Goal: Task Accomplishment & Management: Complete application form

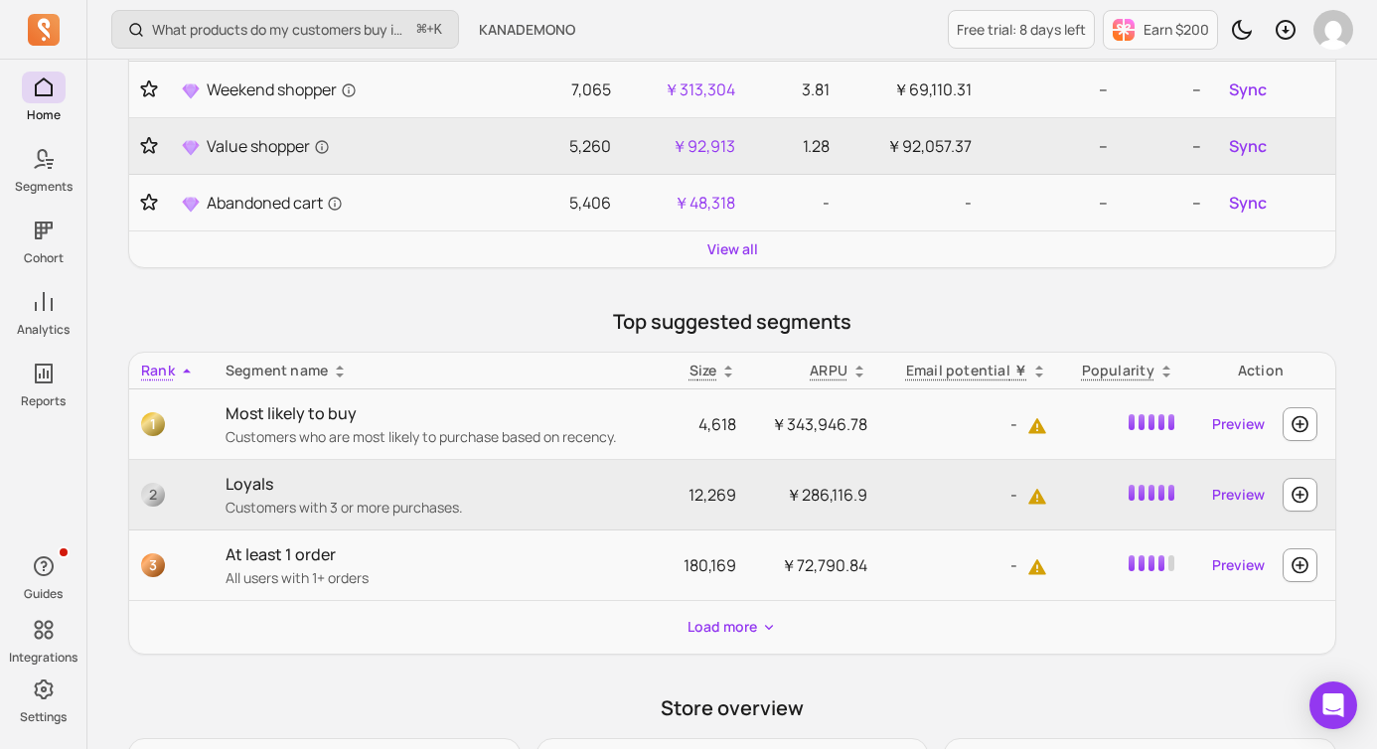
scroll to position [416, 0]
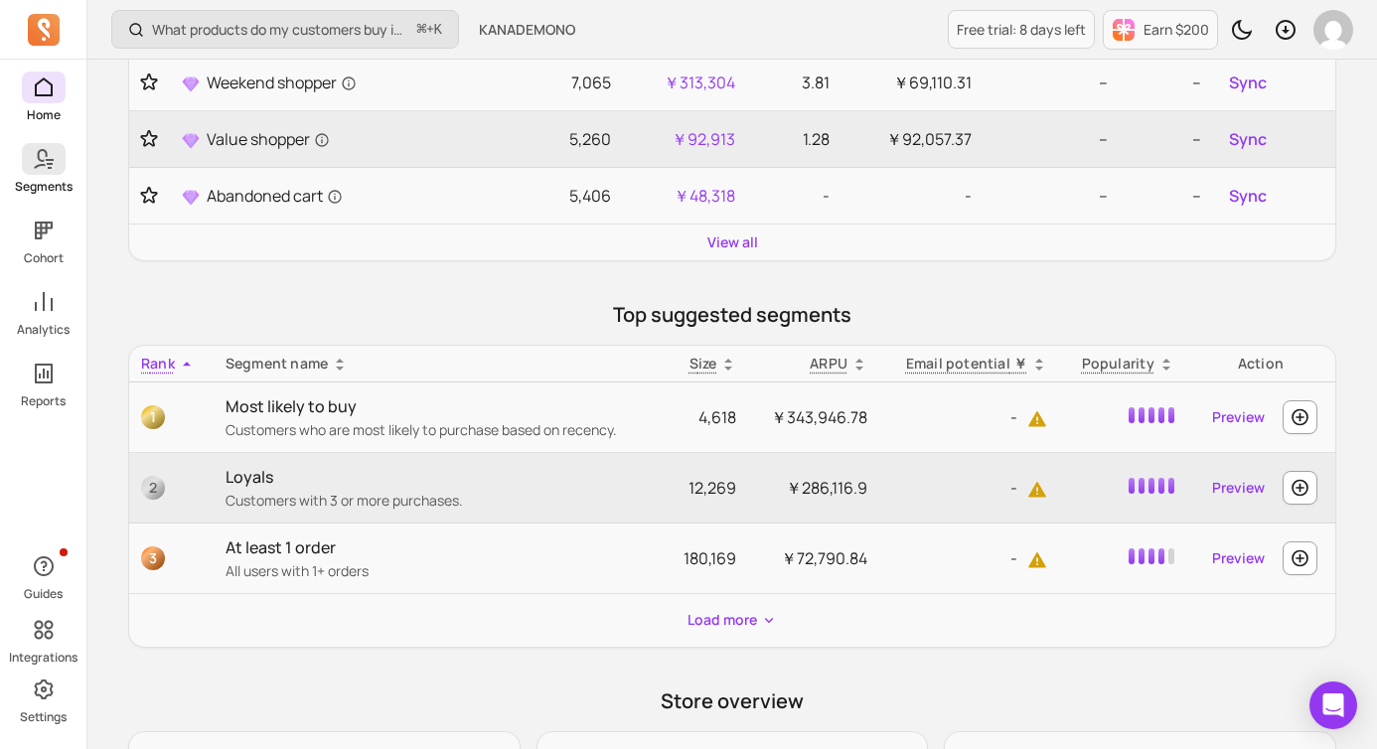
click at [39, 176] on link "Segments" at bounding box center [43, 169] width 86 height 52
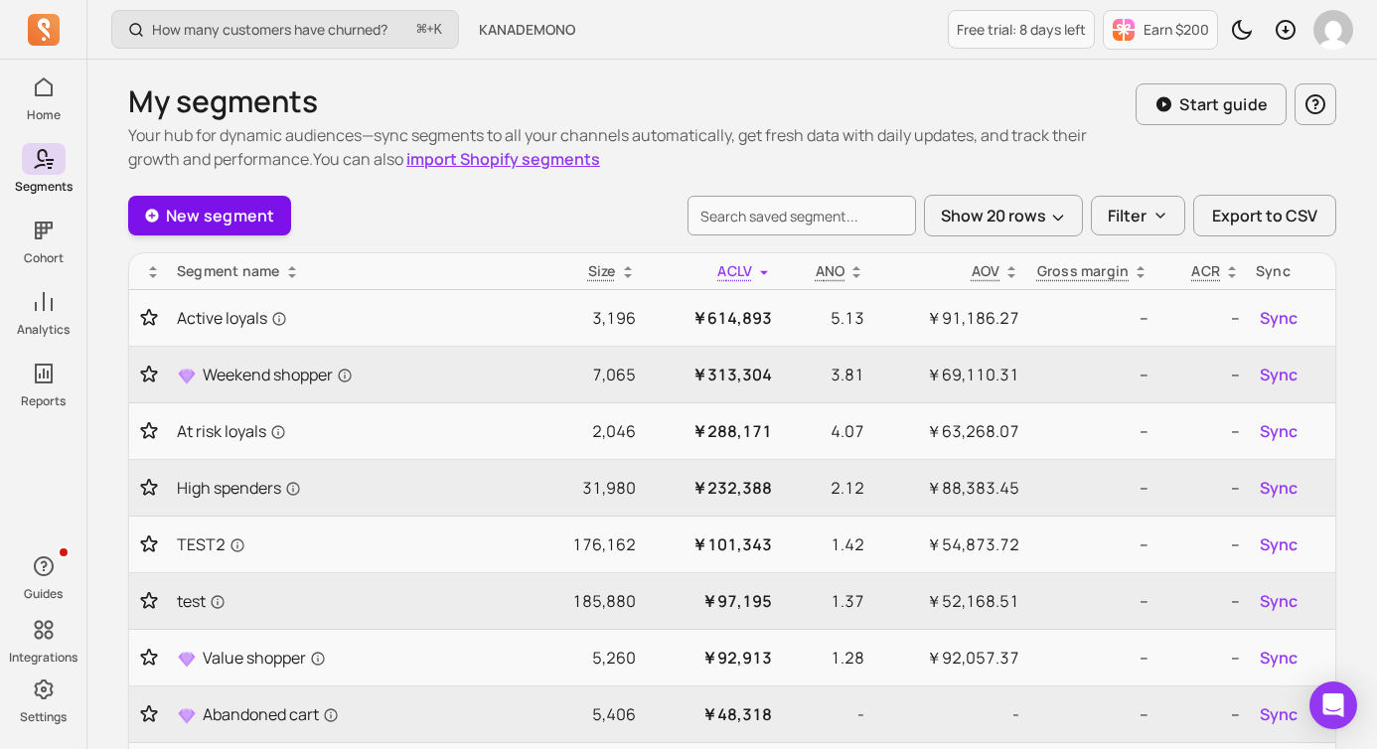
click at [195, 225] on link "New segment" at bounding box center [209, 216] width 163 height 40
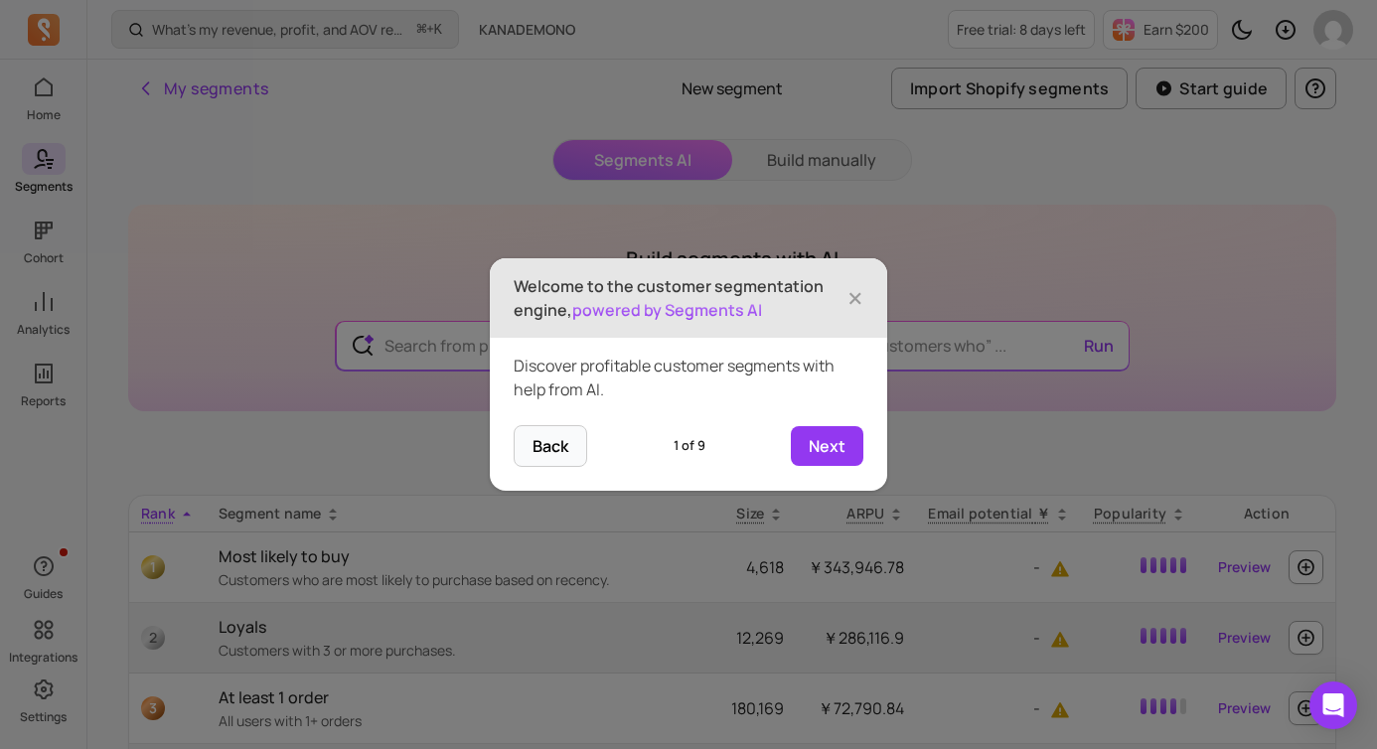
click at [858, 298] on span "×" at bounding box center [856, 298] width 16 height 44
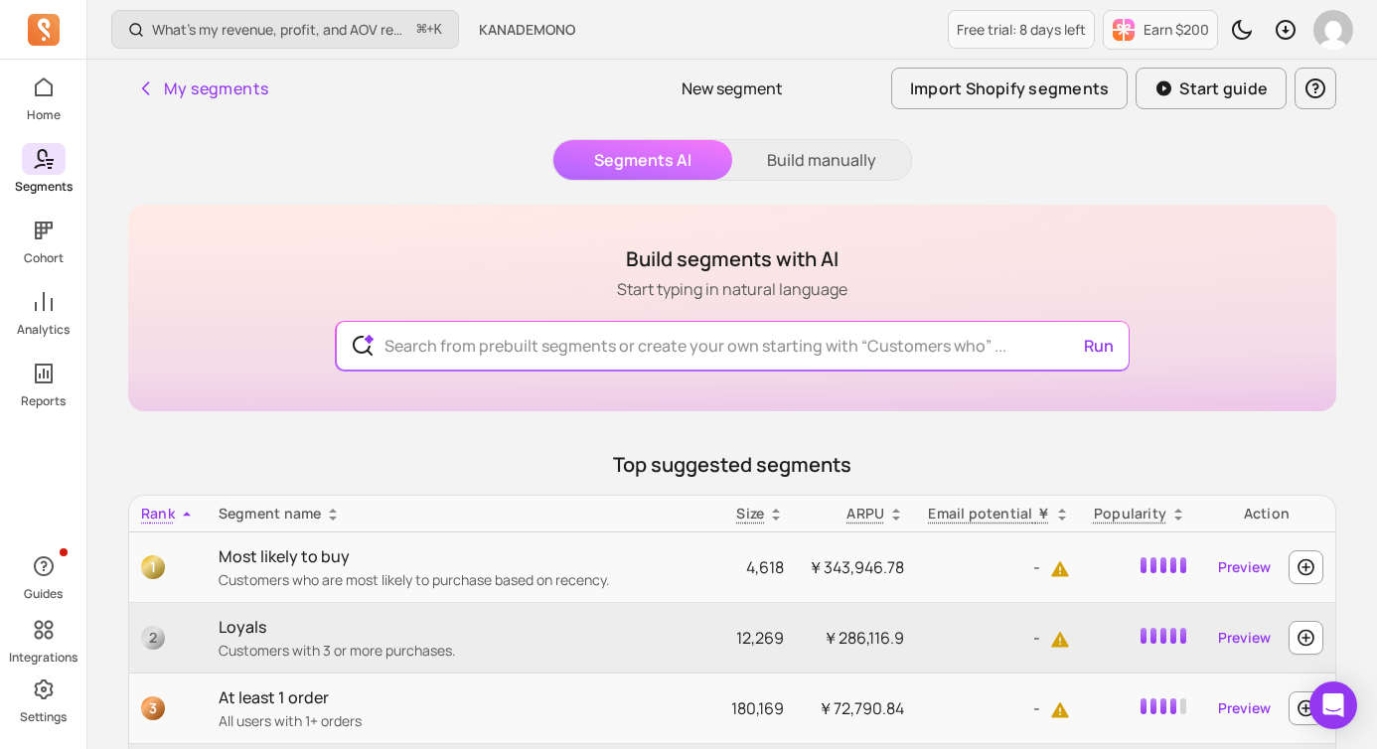
click at [45, 170] on icon at bounding box center [44, 159] width 24 height 24
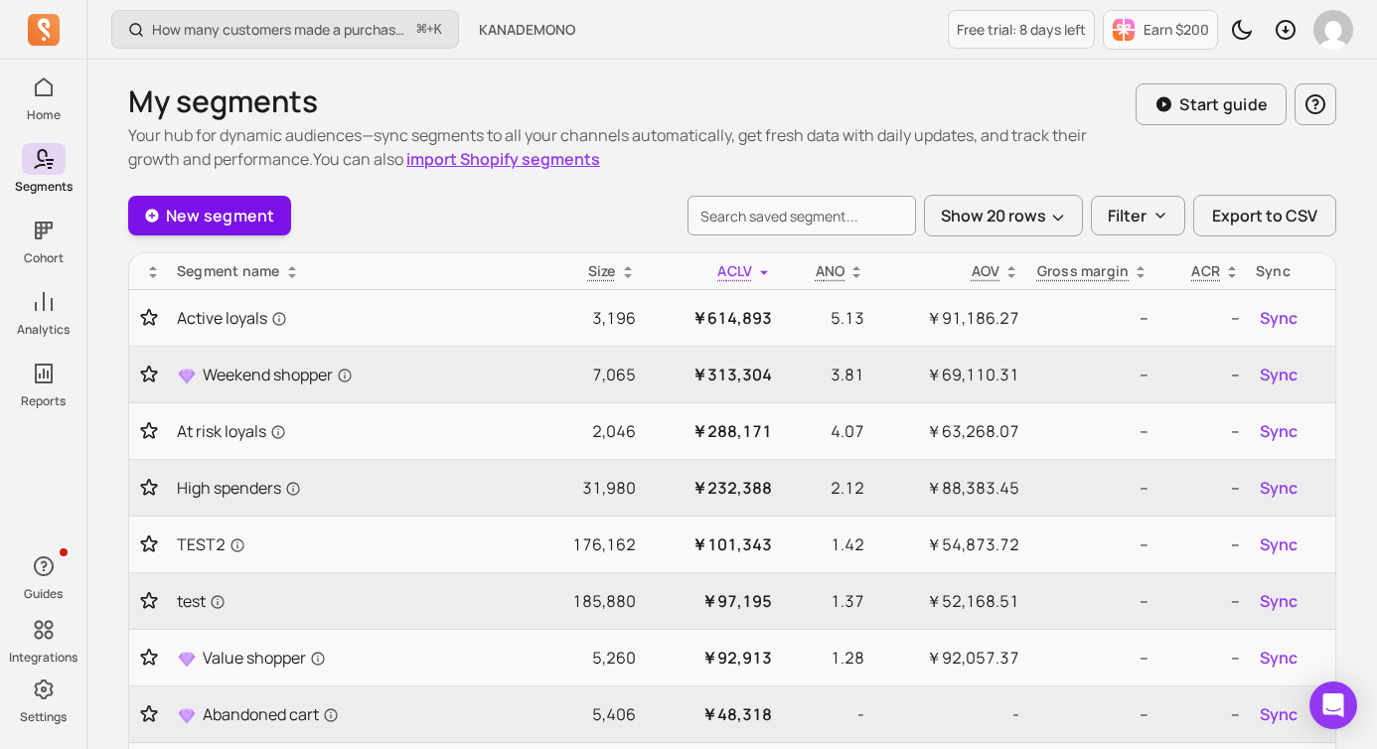
click at [238, 226] on link "New segment" at bounding box center [209, 216] width 163 height 40
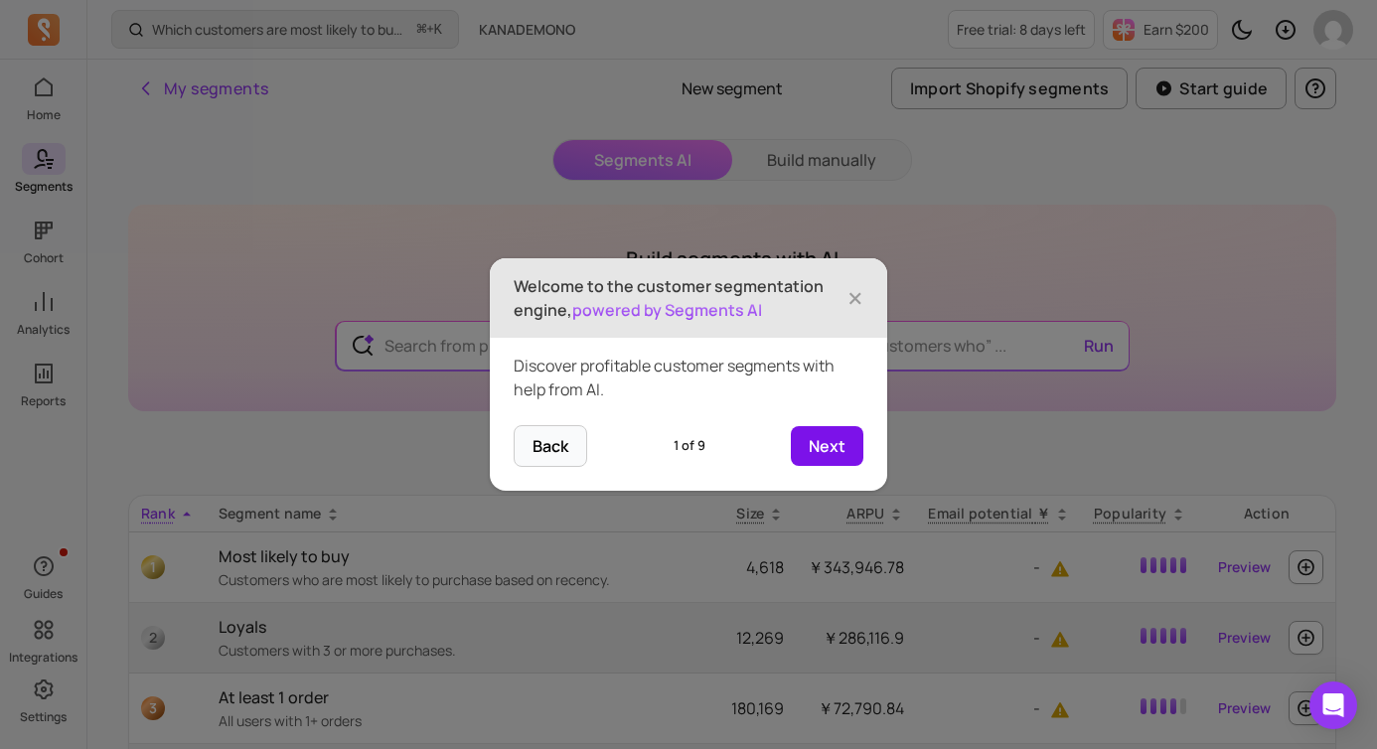
click at [823, 455] on button "Next" at bounding box center [827, 446] width 73 height 40
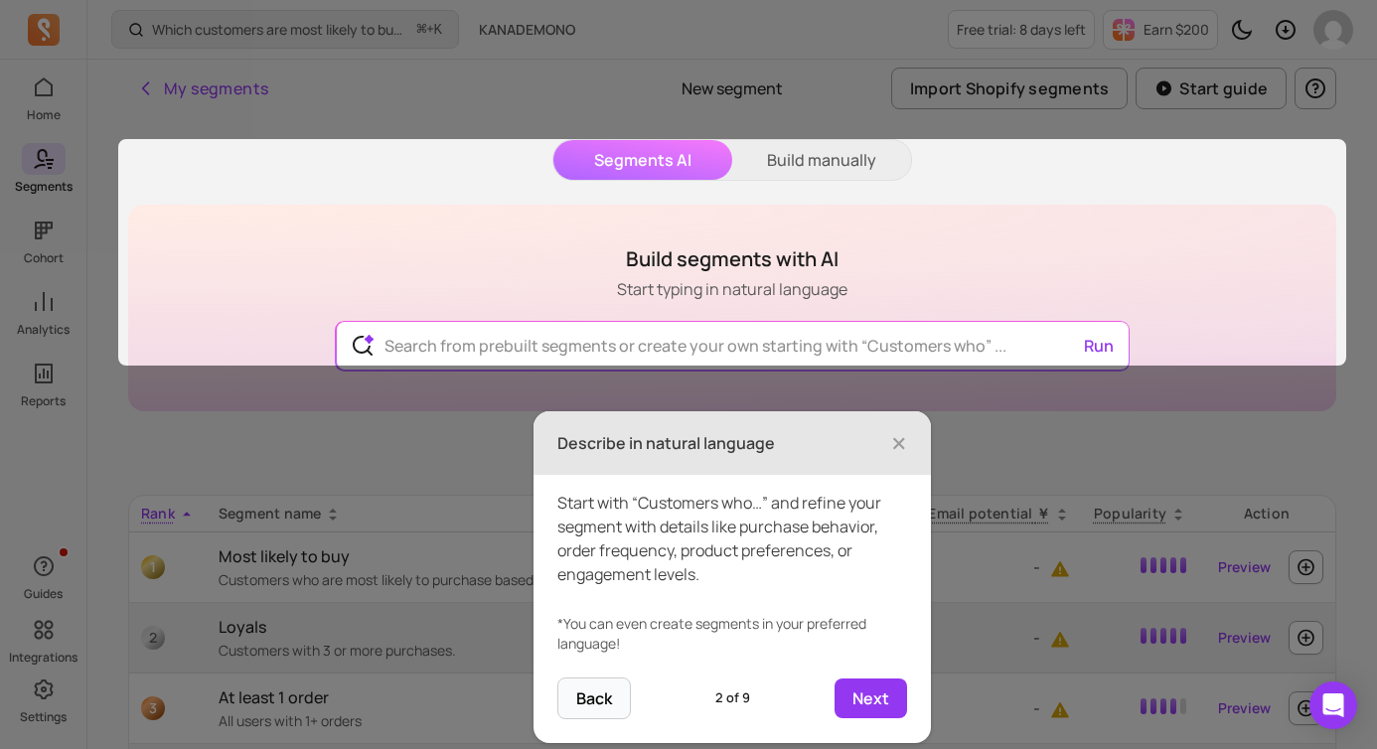
scroll to position [56, 0]
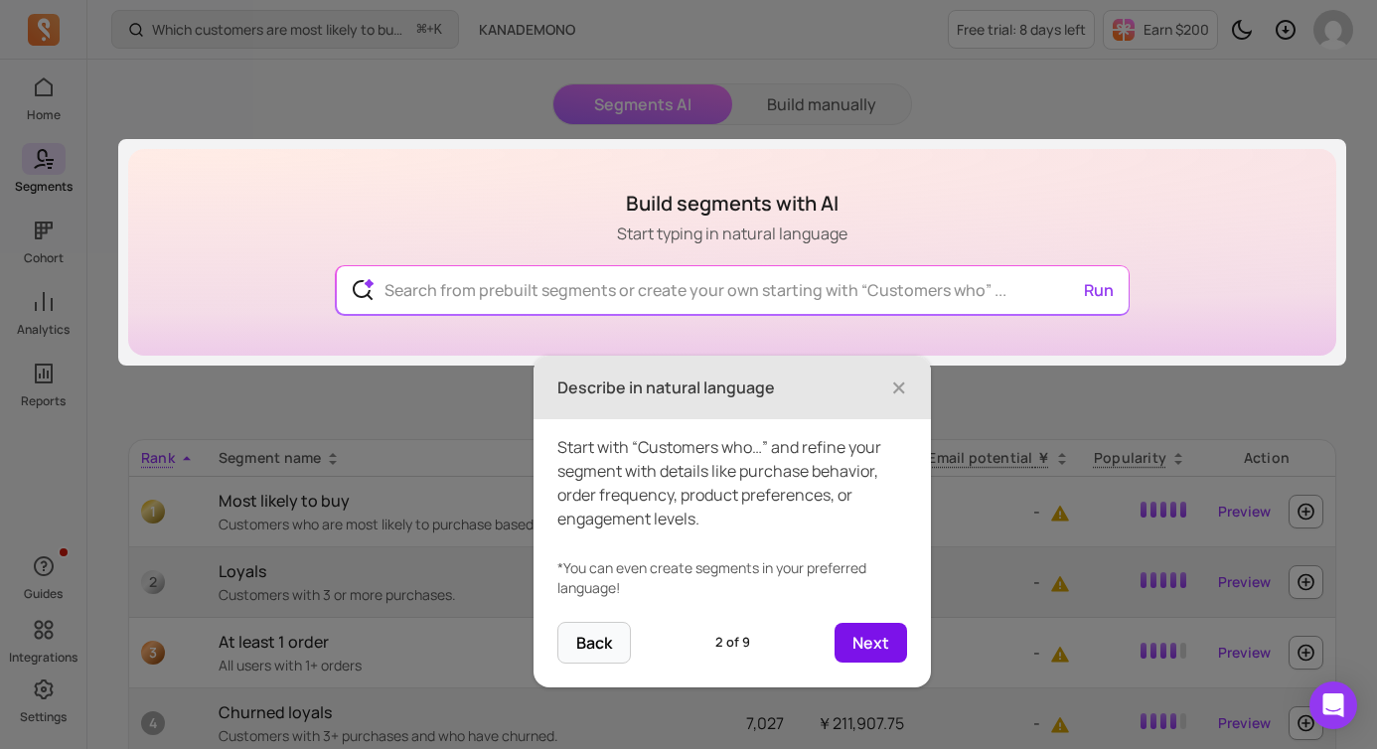
click at [881, 625] on button "Next" at bounding box center [871, 643] width 73 height 40
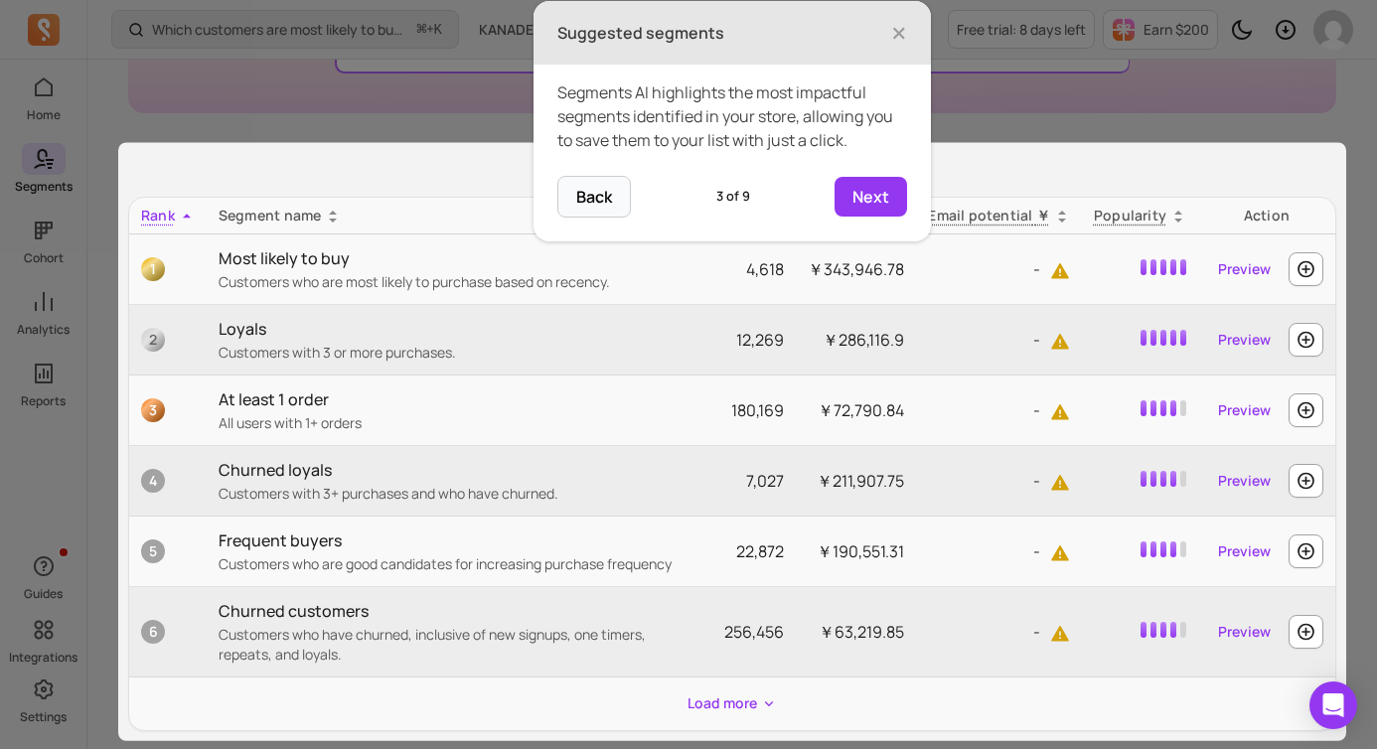
scroll to position [302, 0]
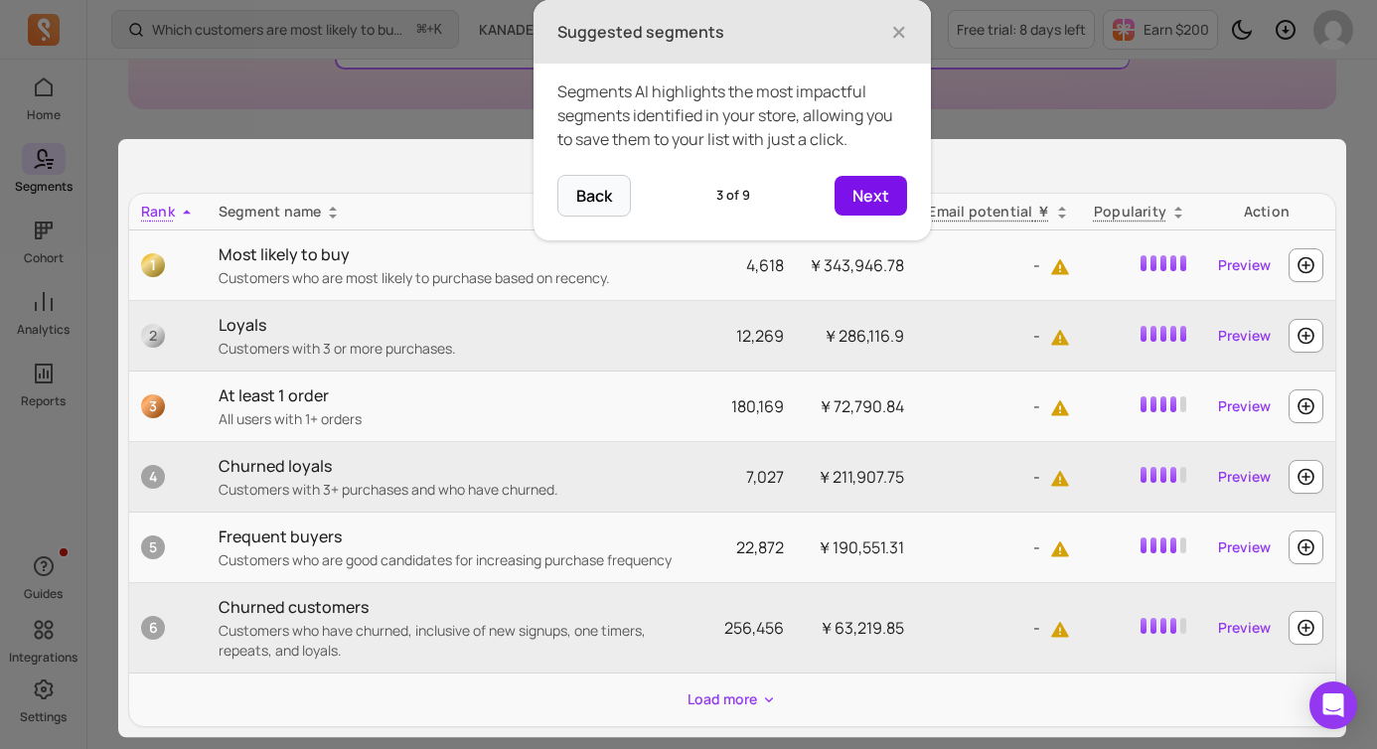
click at [855, 192] on button "Next" at bounding box center [871, 196] width 73 height 40
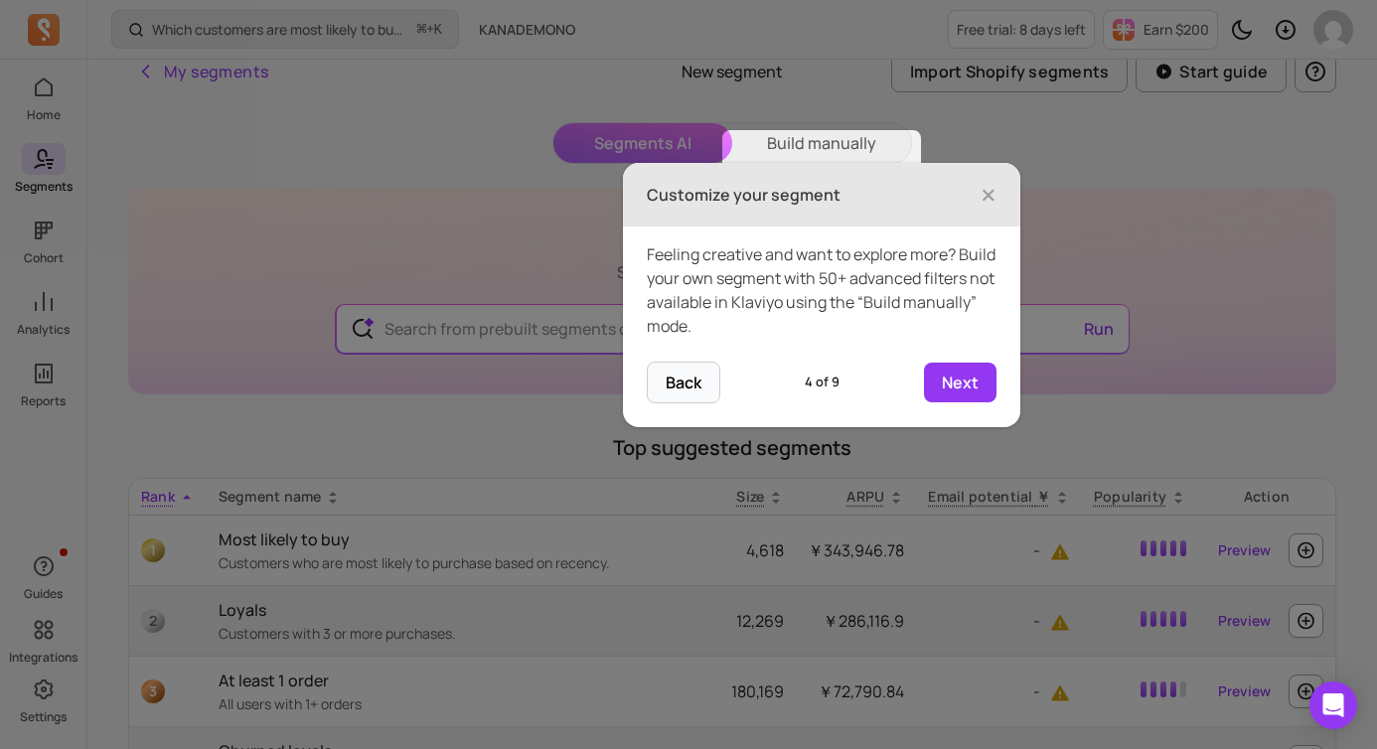
scroll to position [0, 0]
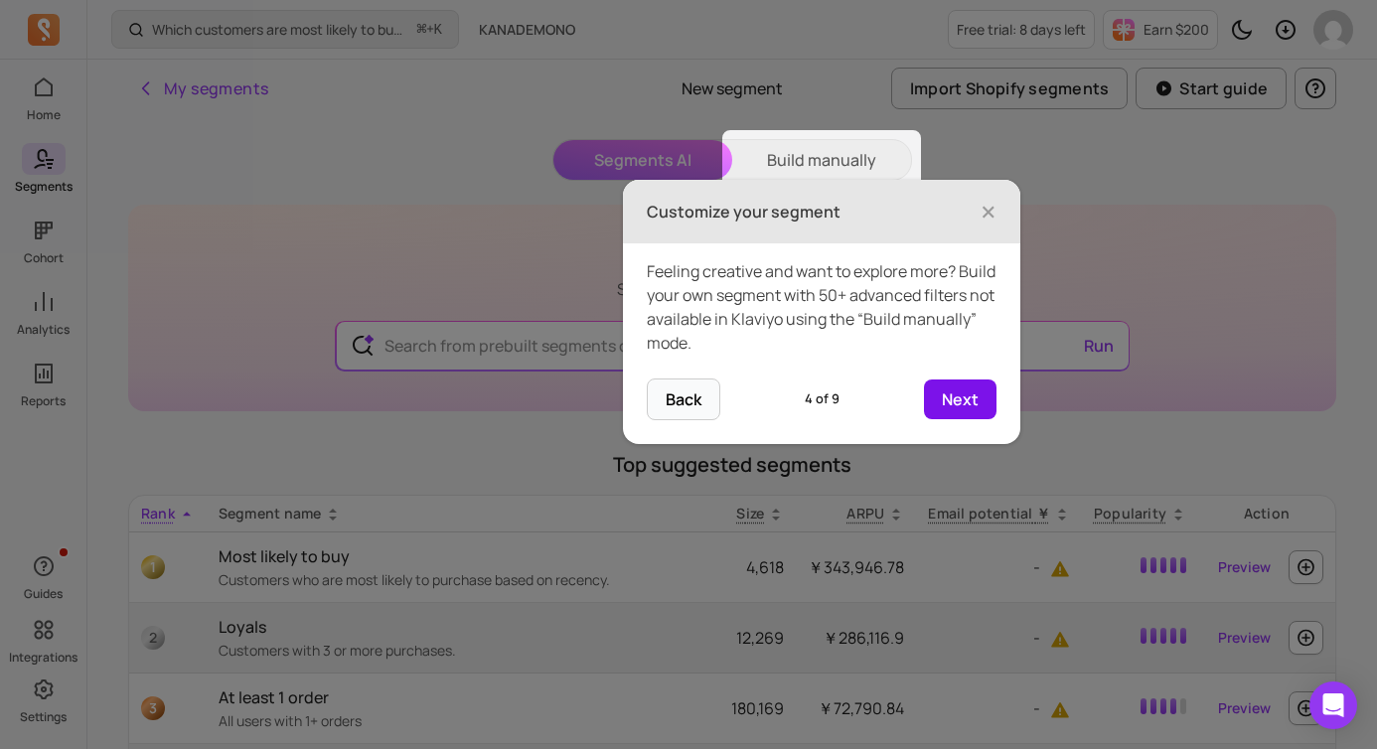
click at [958, 394] on button "Next" at bounding box center [960, 400] width 73 height 40
type input "Customers who are top 10% CLV but at risk of churn"
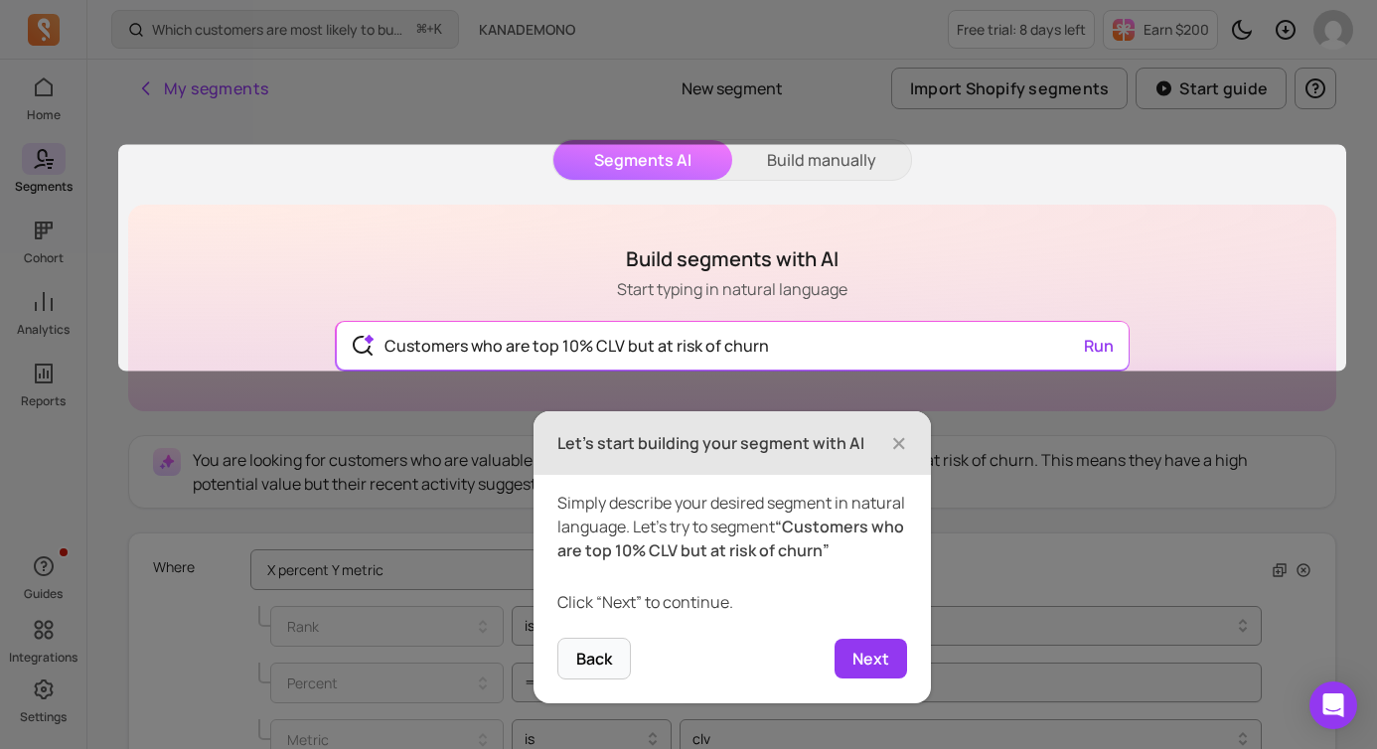
scroll to position [56, 0]
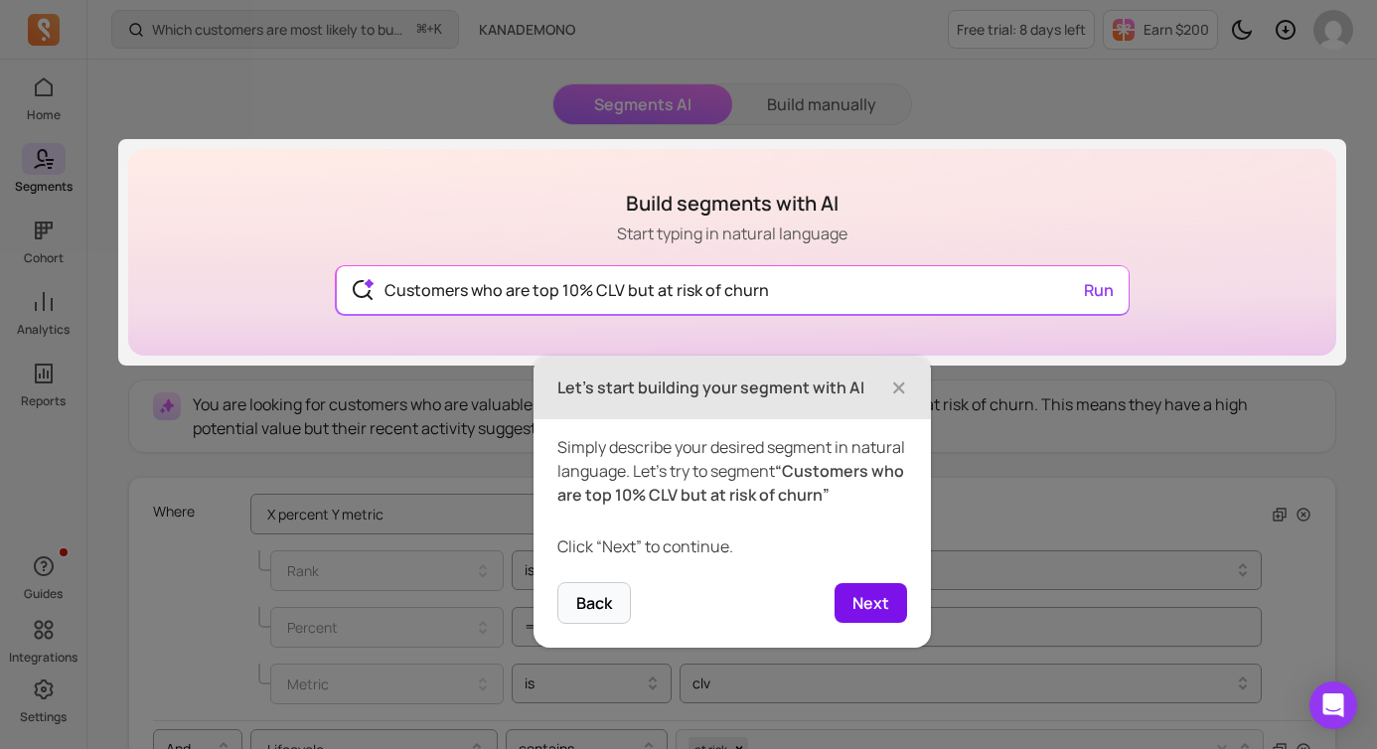
click at [888, 615] on button "Next" at bounding box center [871, 603] width 73 height 40
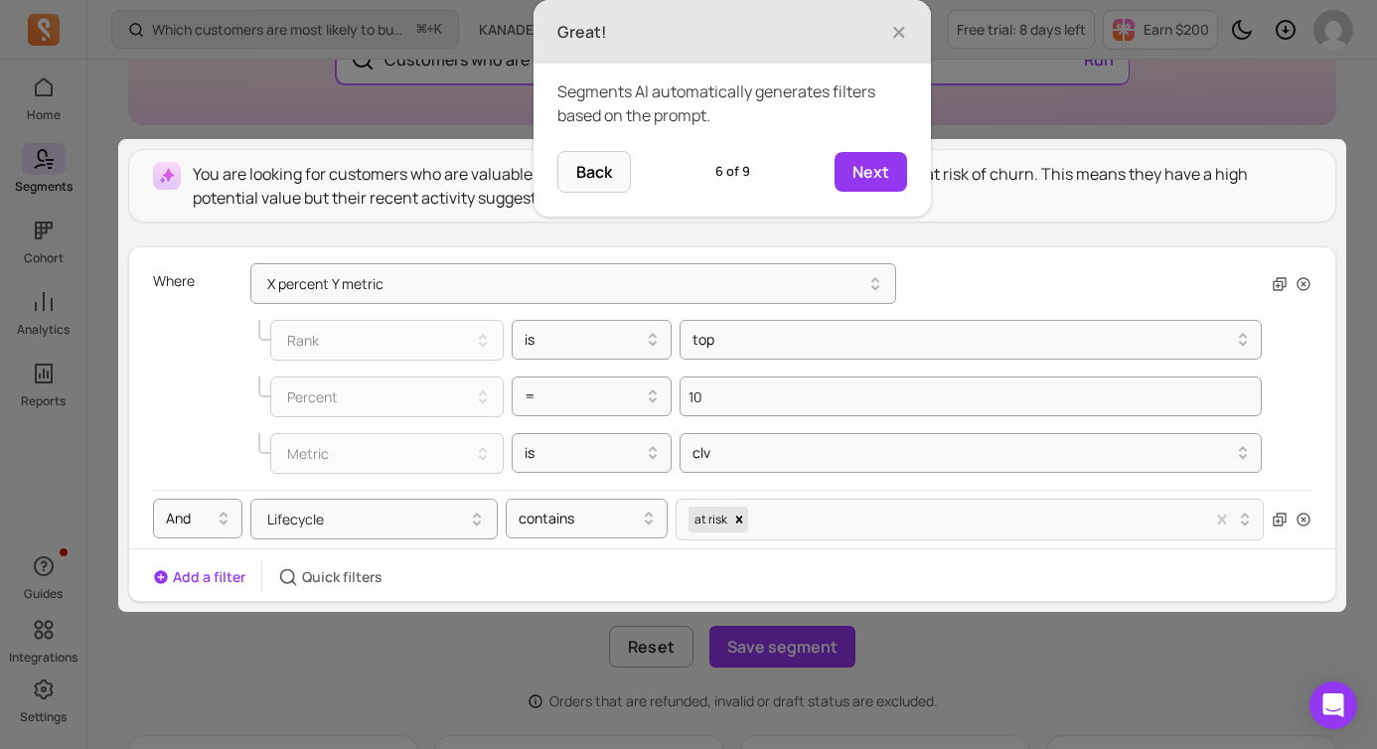
click at [876, 167] on button "Next" at bounding box center [871, 172] width 73 height 40
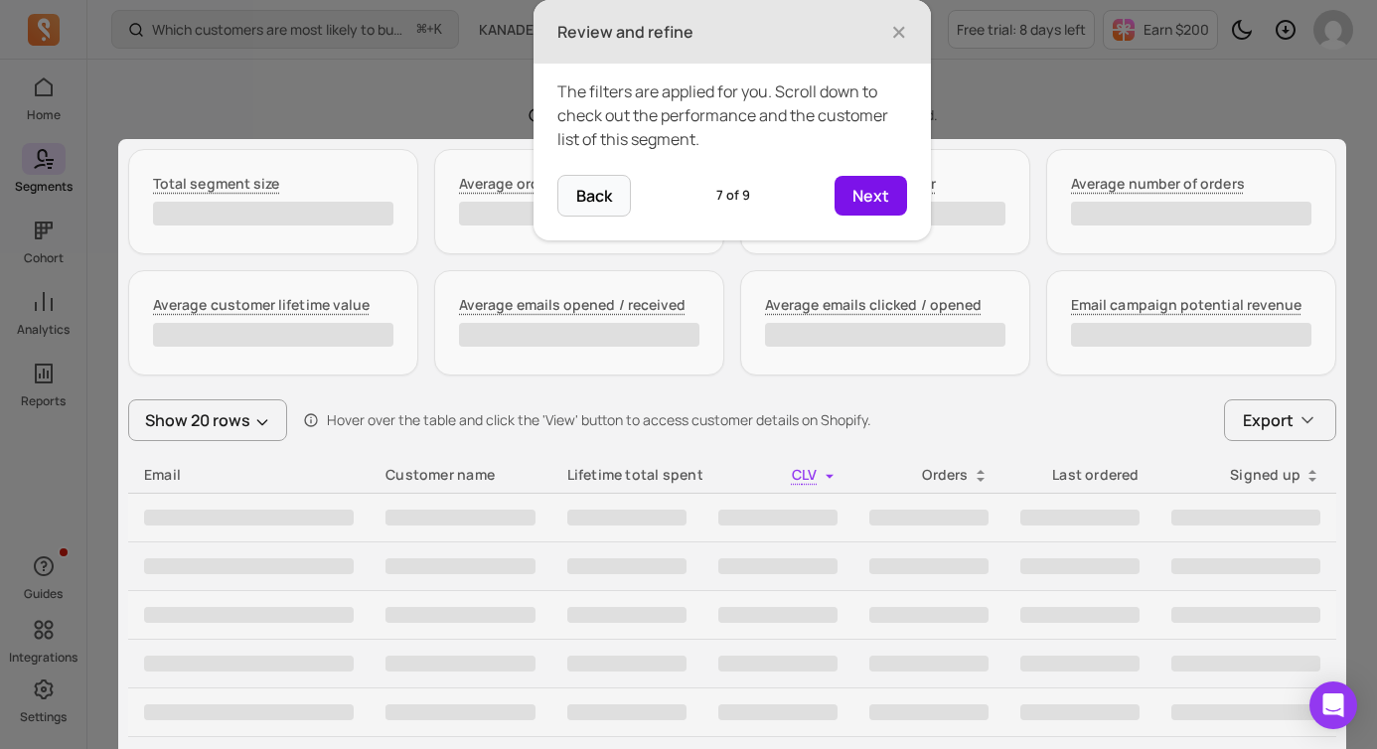
click at [875, 193] on button "Next" at bounding box center [871, 196] width 73 height 40
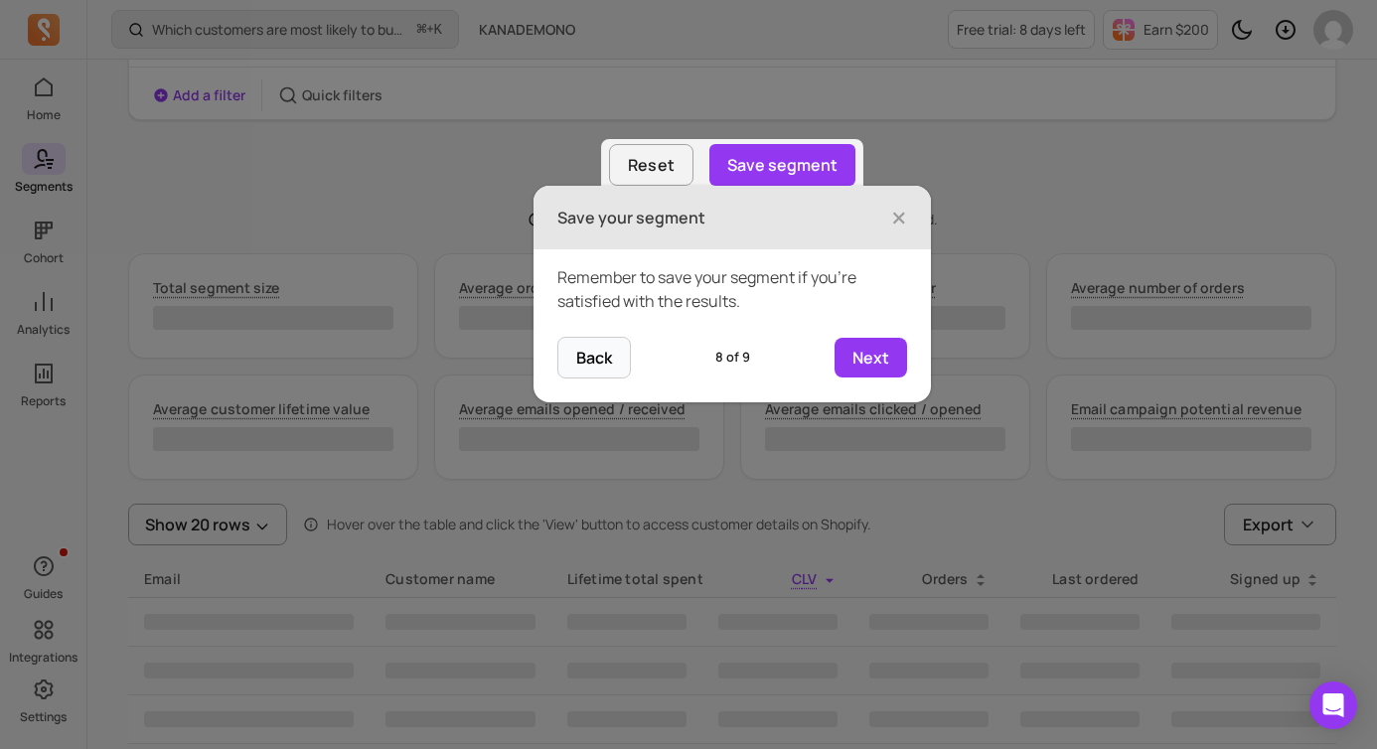
scroll to position [763, 0]
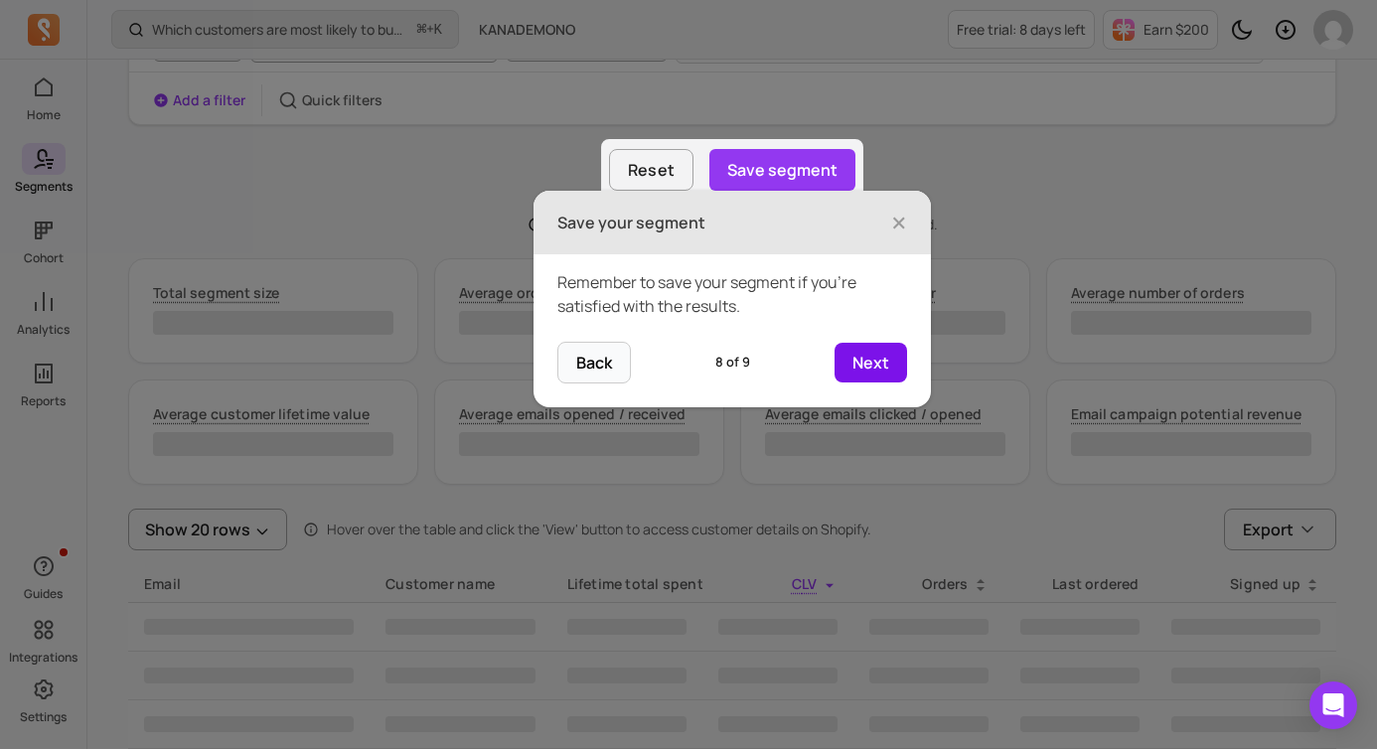
click at [872, 357] on button "Next" at bounding box center [871, 363] width 73 height 40
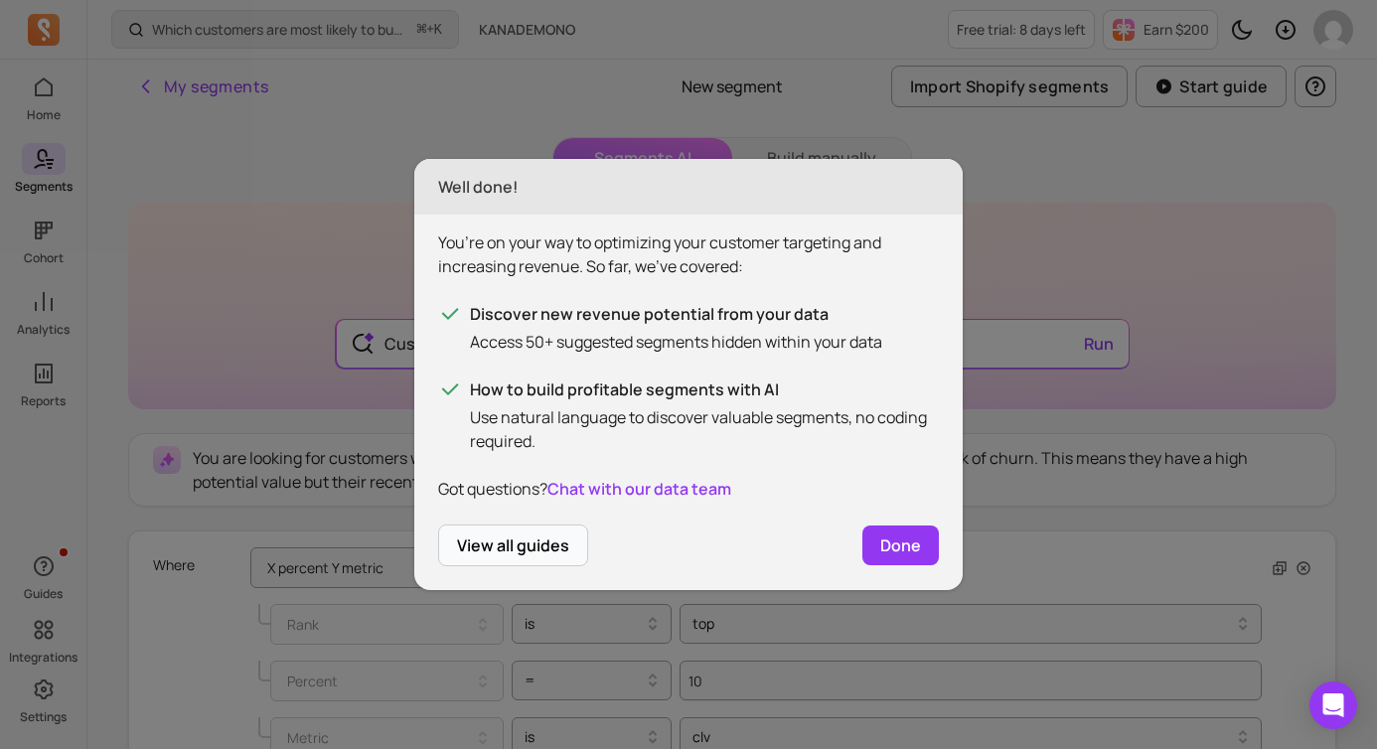
scroll to position [0, 0]
click at [905, 539] on button "Done" at bounding box center [901, 546] width 77 height 40
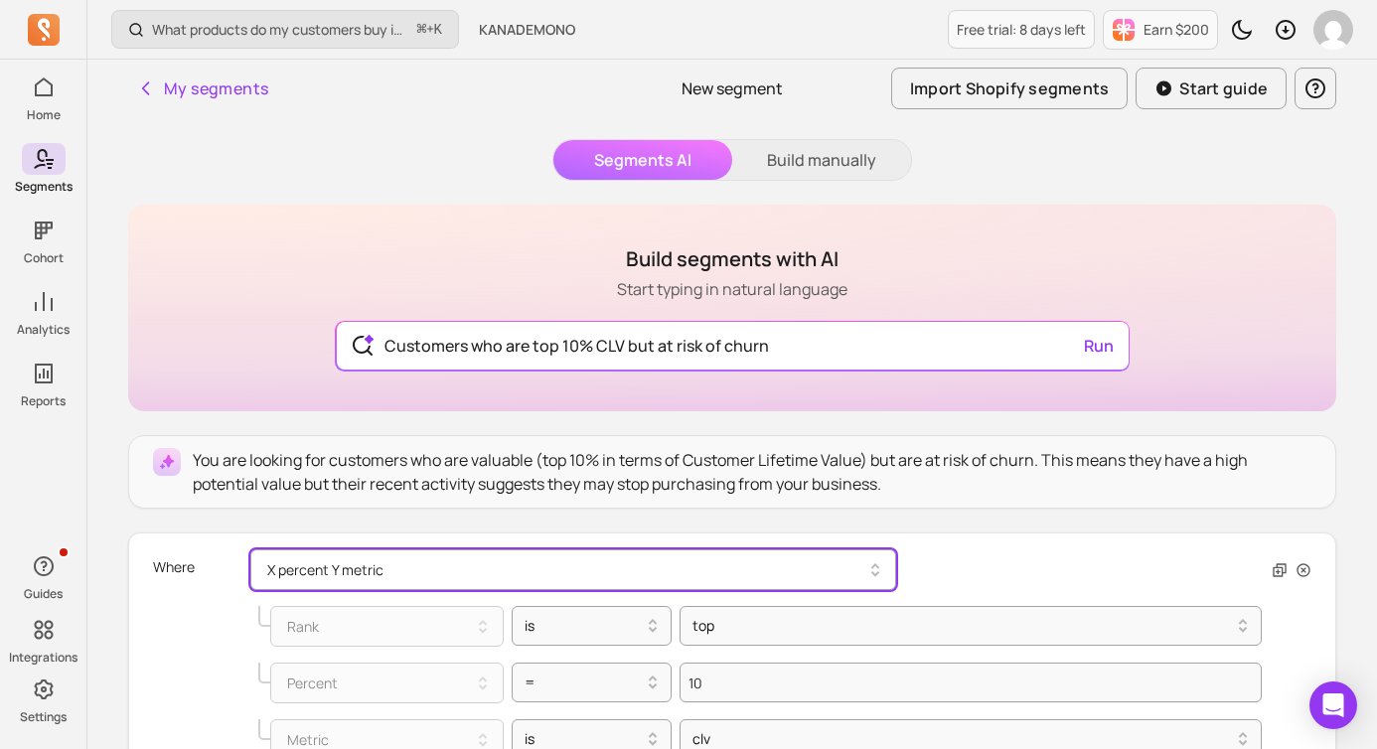
click at [506, 578] on button "X percent Y metric" at bounding box center [573, 570] width 646 height 41
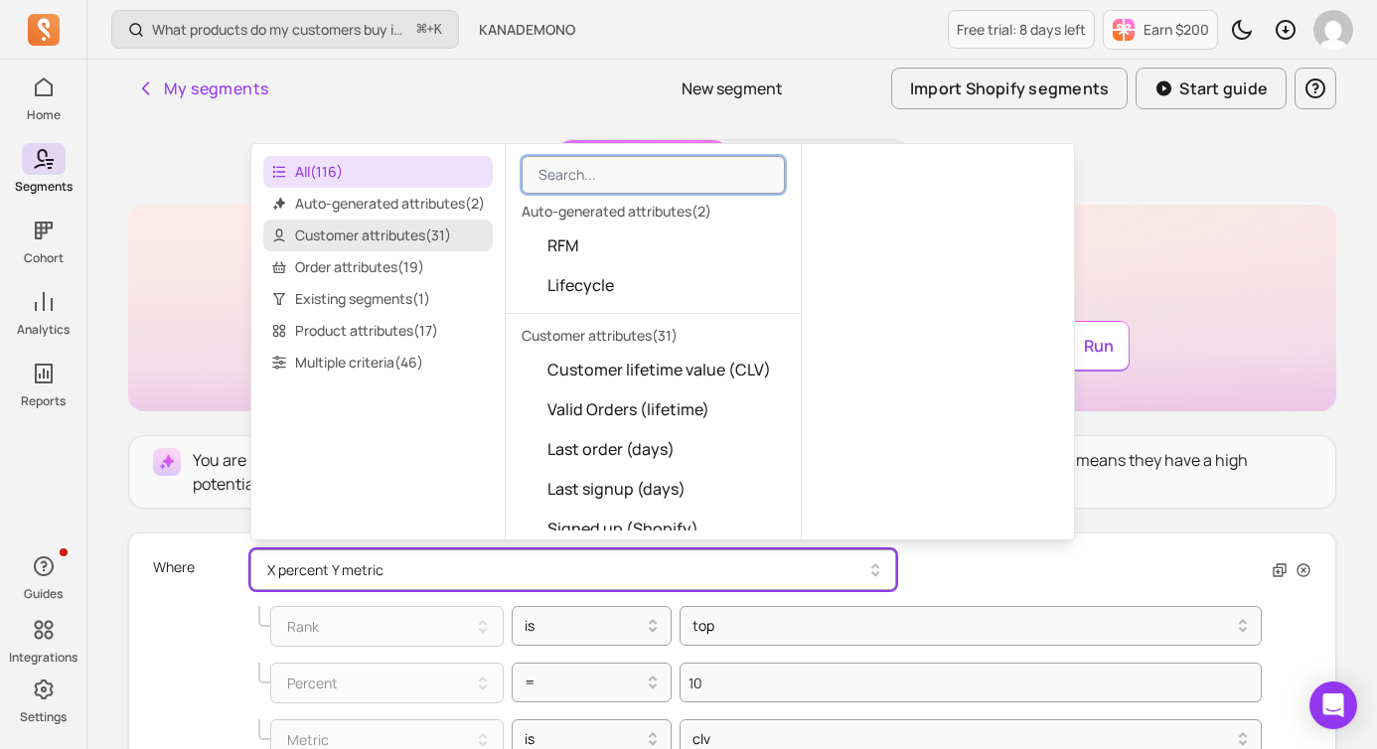
click at [441, 241] on span "Customer attributes ( 31 )" at bounding box center [378, 236] width 230 height 32
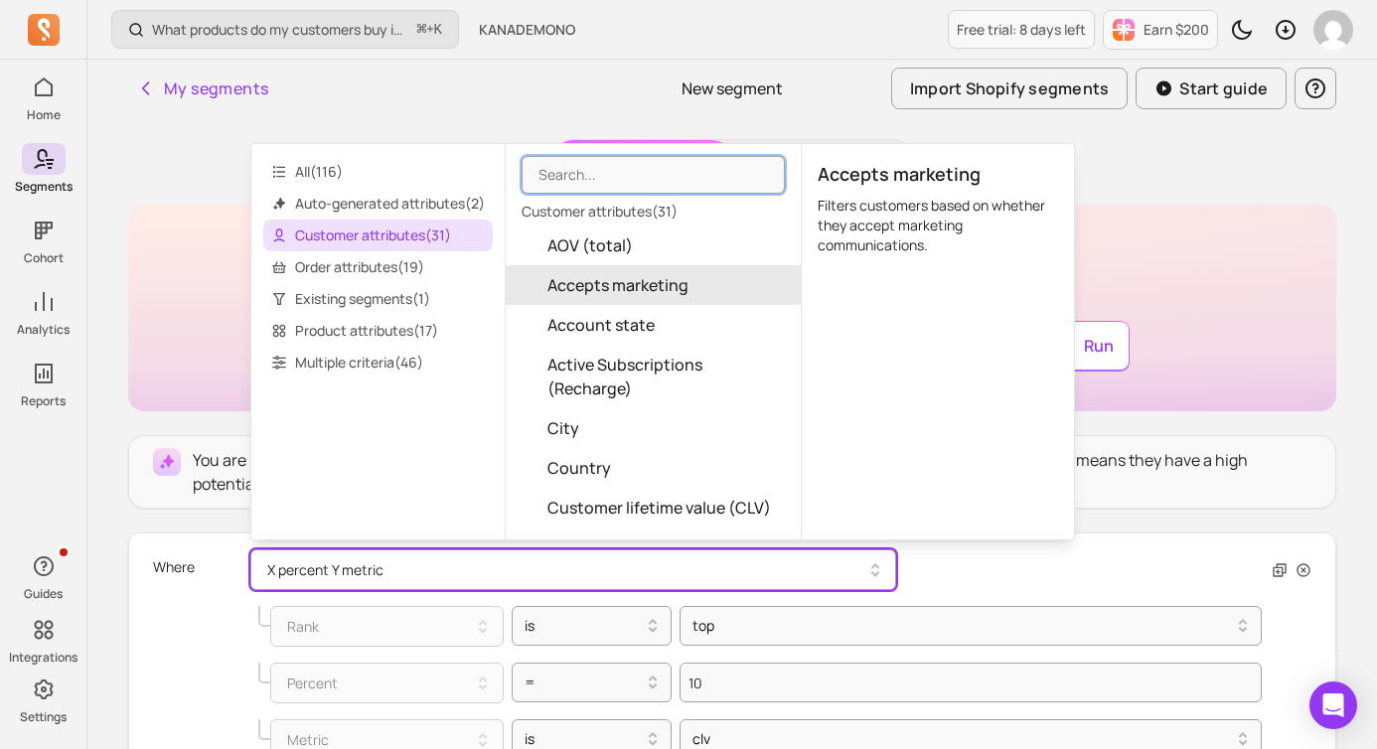
click at [227, 399] on div "Build segments with AI Start typing in natural language Customers who are top 1…" at bounding box center [732, 308] width 1208 height 207
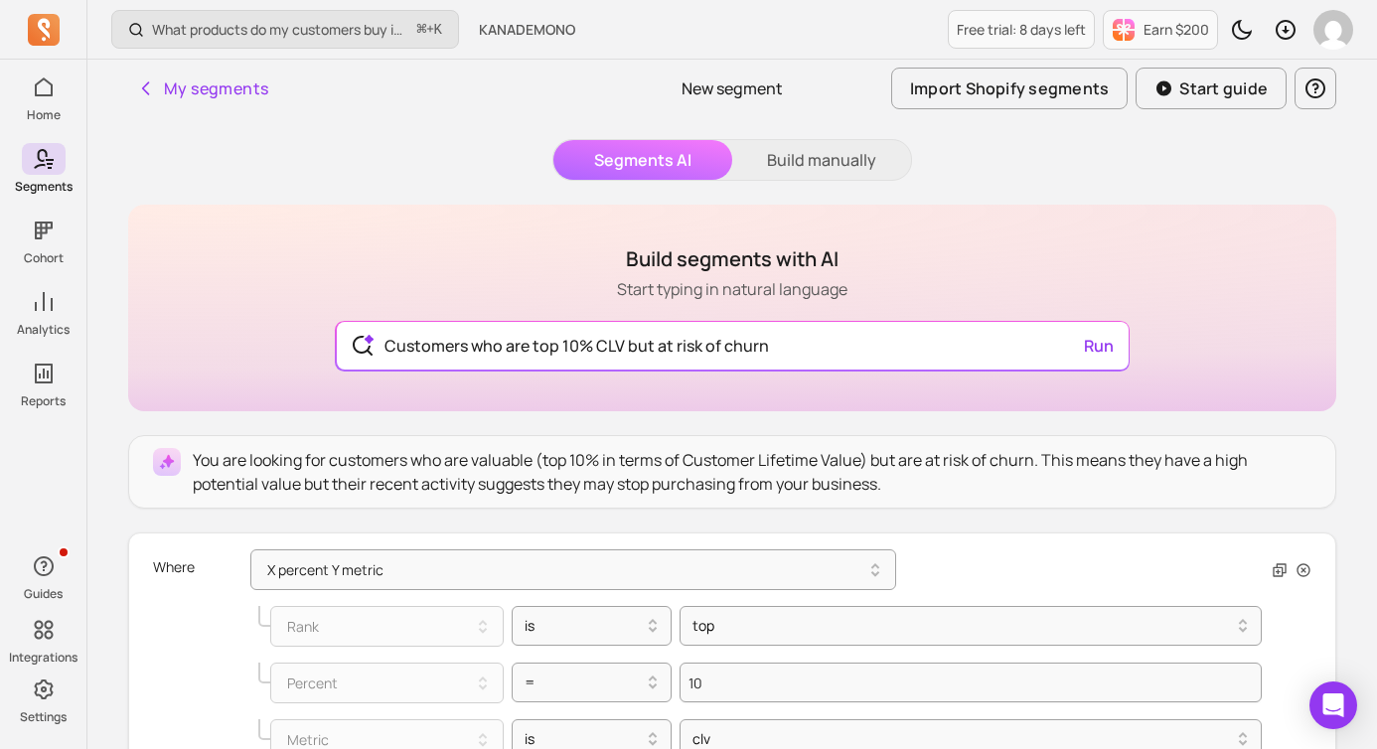
click at [807, 167] on button "Build manually" at bounding box center [821, 160] width 179 height 40
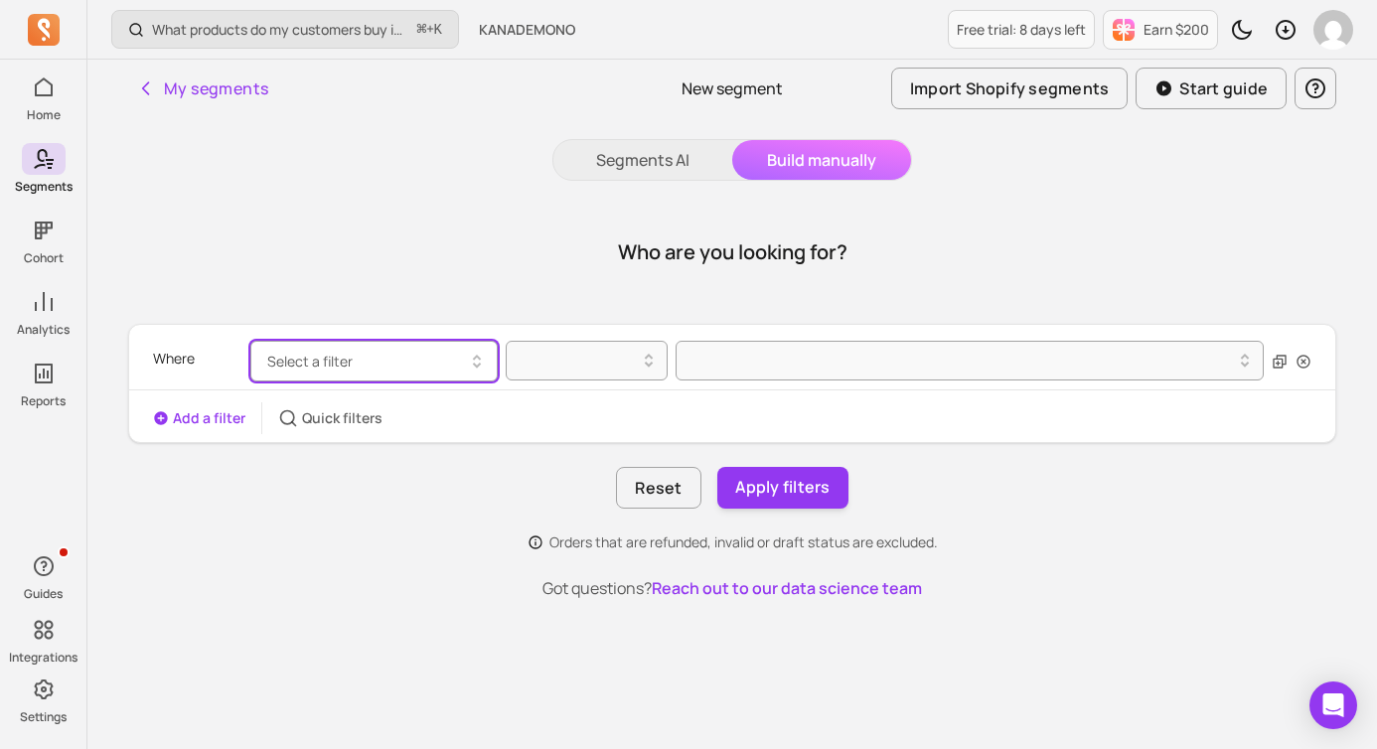
click at [372, 376] on button "Select a filter" at bounding box center [373, 361] width 247 height 41
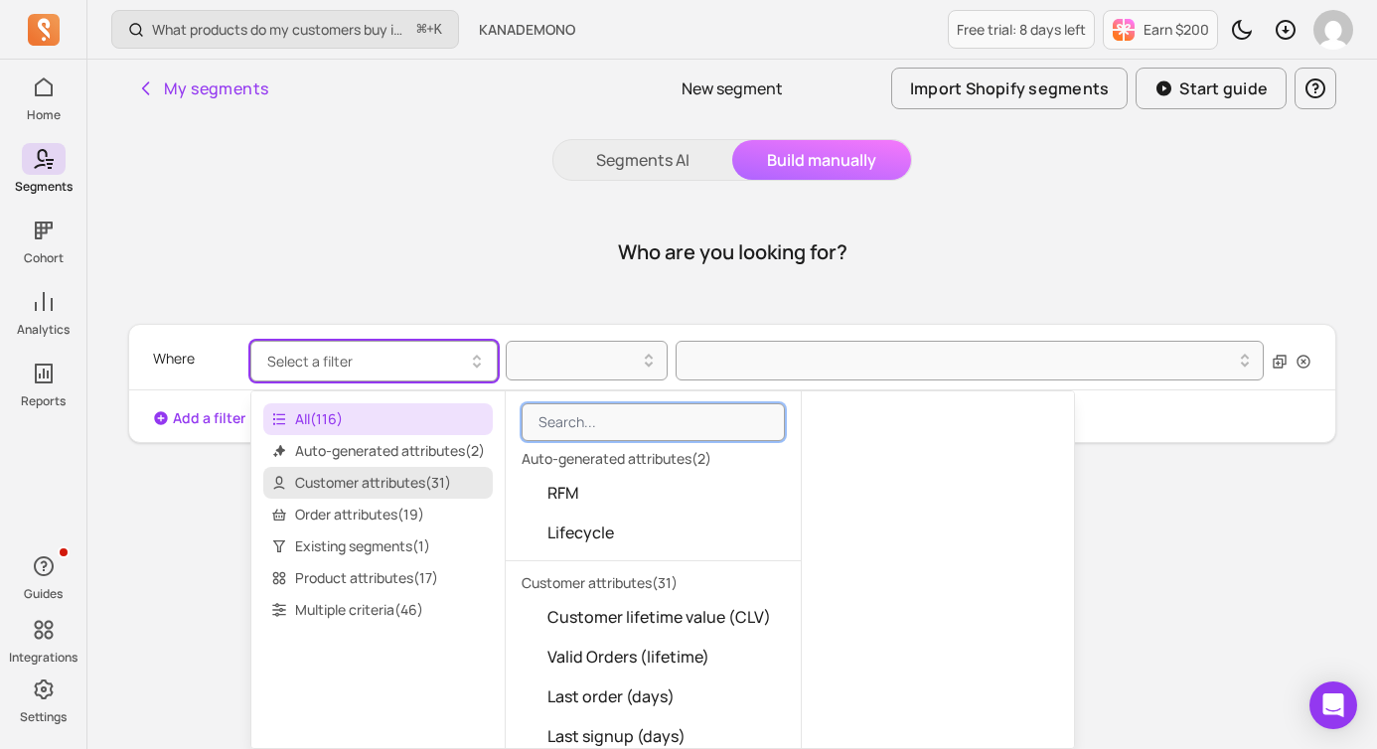
click at [404, 481] on span "Customer attributes ( 31 )" at bounding box center [378, 483] width 230 height 32
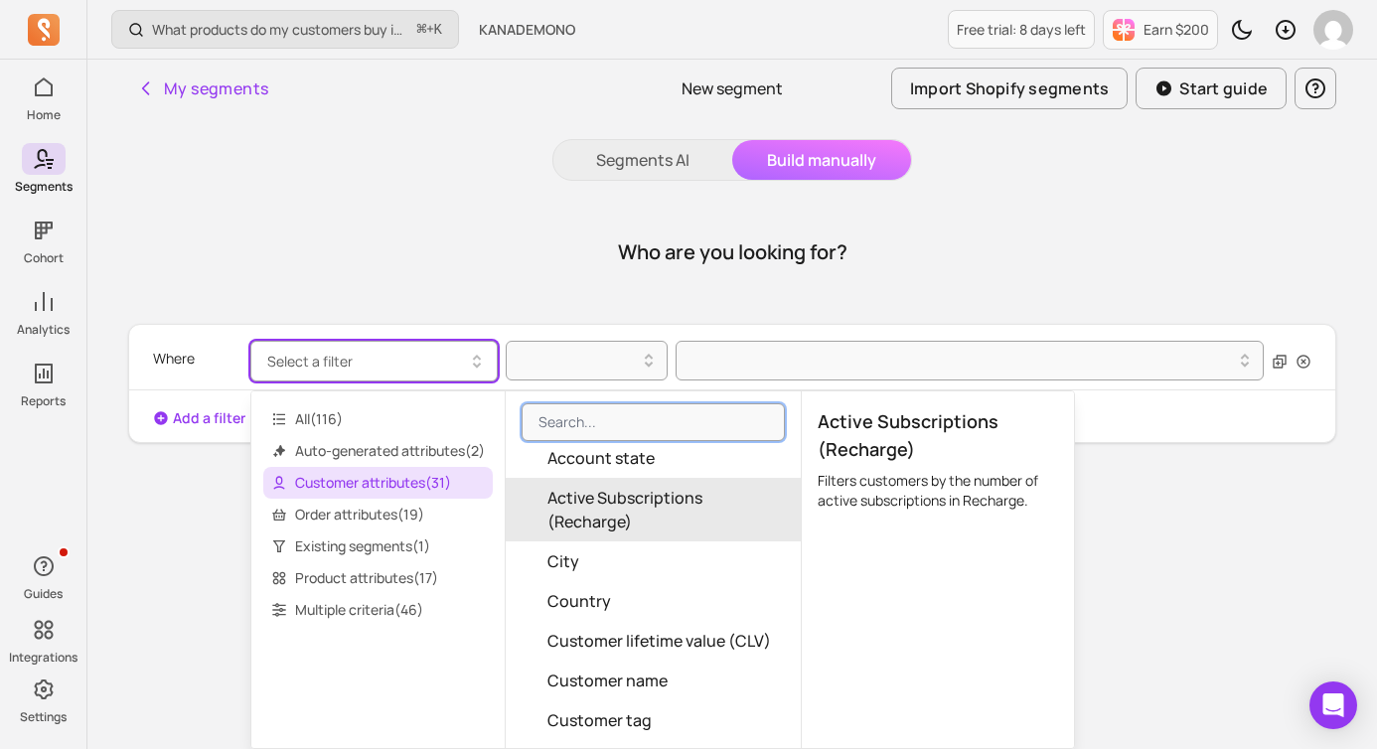
scroll to position [183, 0]
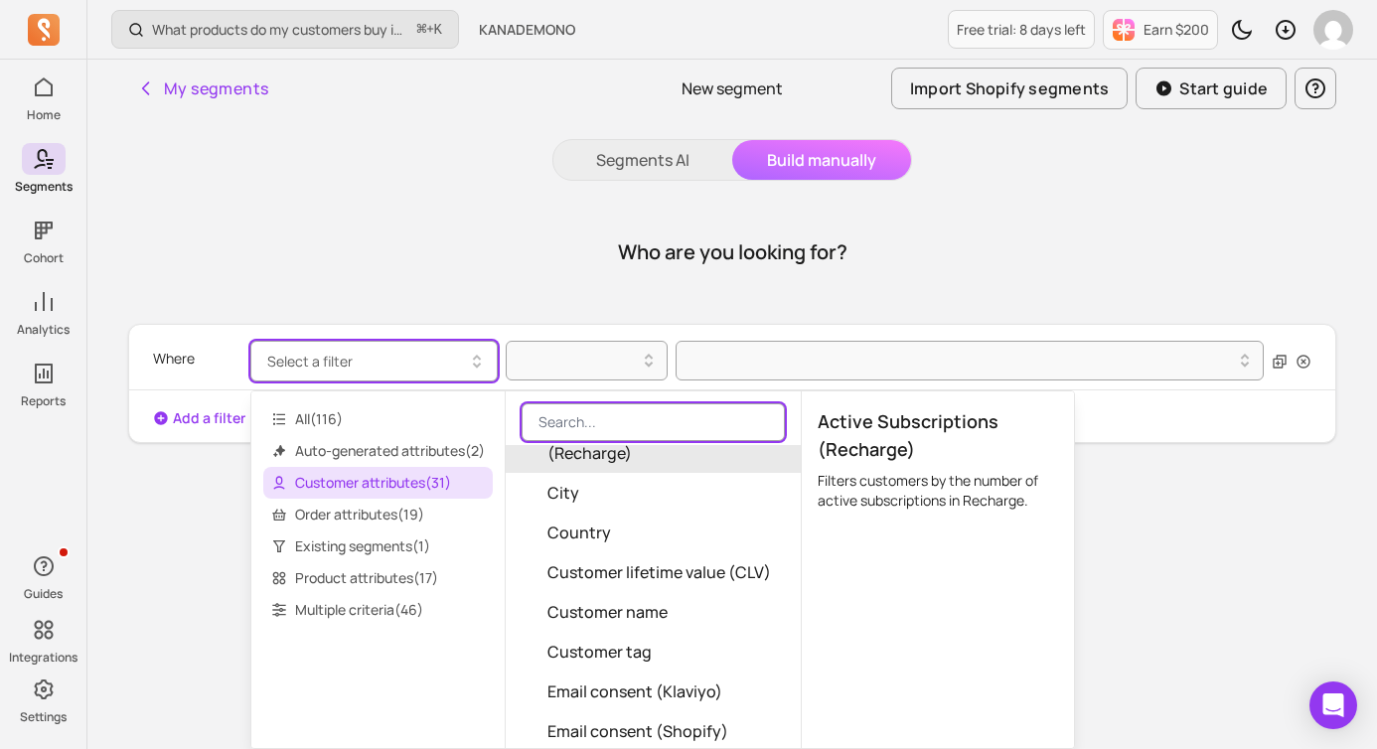
click at [585, 424] on input "search" at bounding box center [653, 422] width 263 height 38
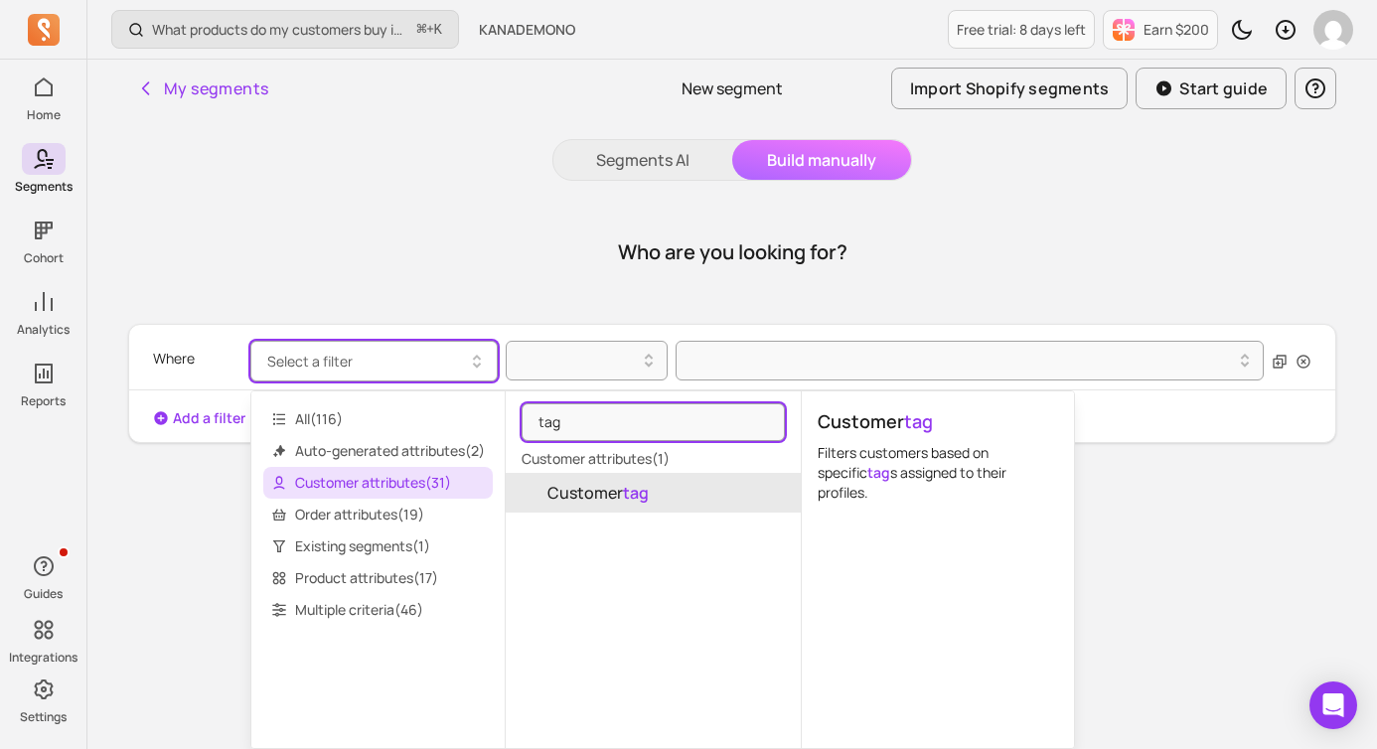
type input "tag"
click at [644, 488] on mark "tag" at bounding box center [636, 493] width 26 height 22
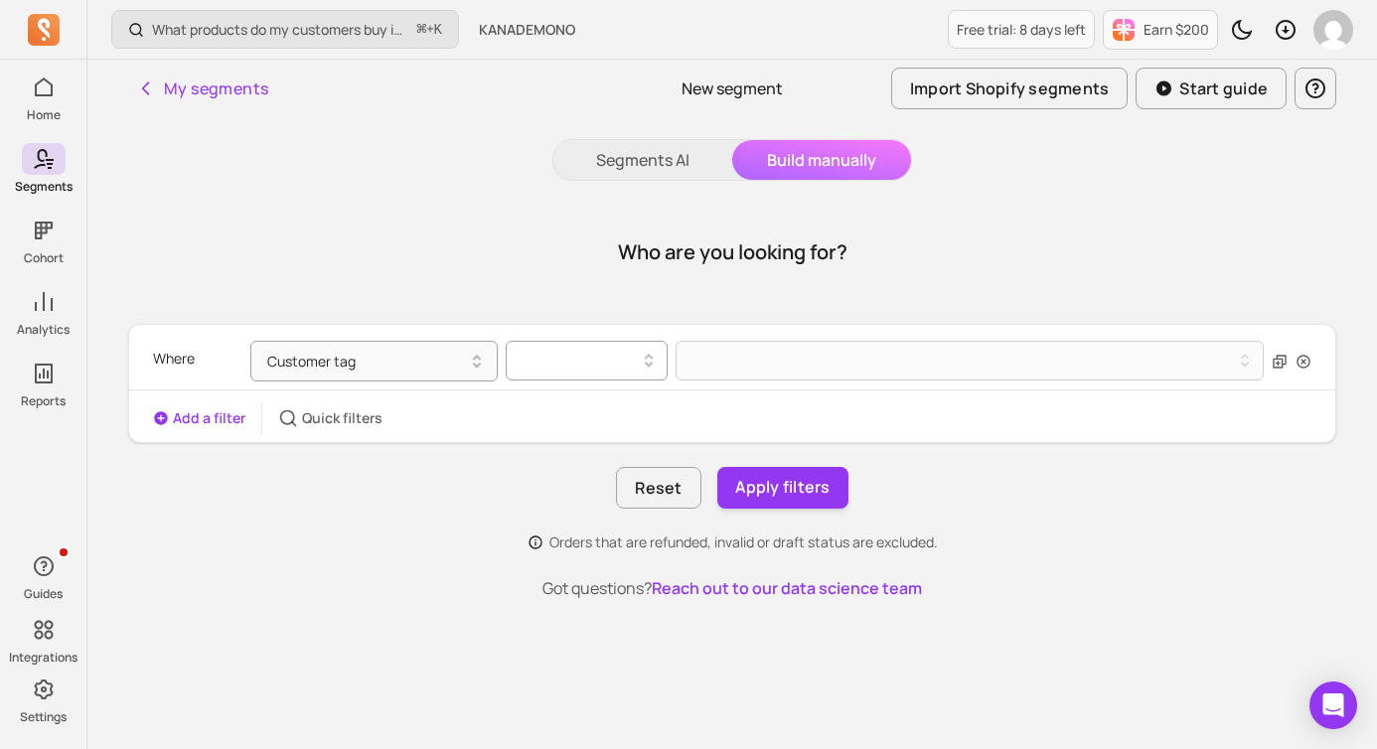
click at [636, 355] on div at bounding box center [587, 361] width 162 height 40
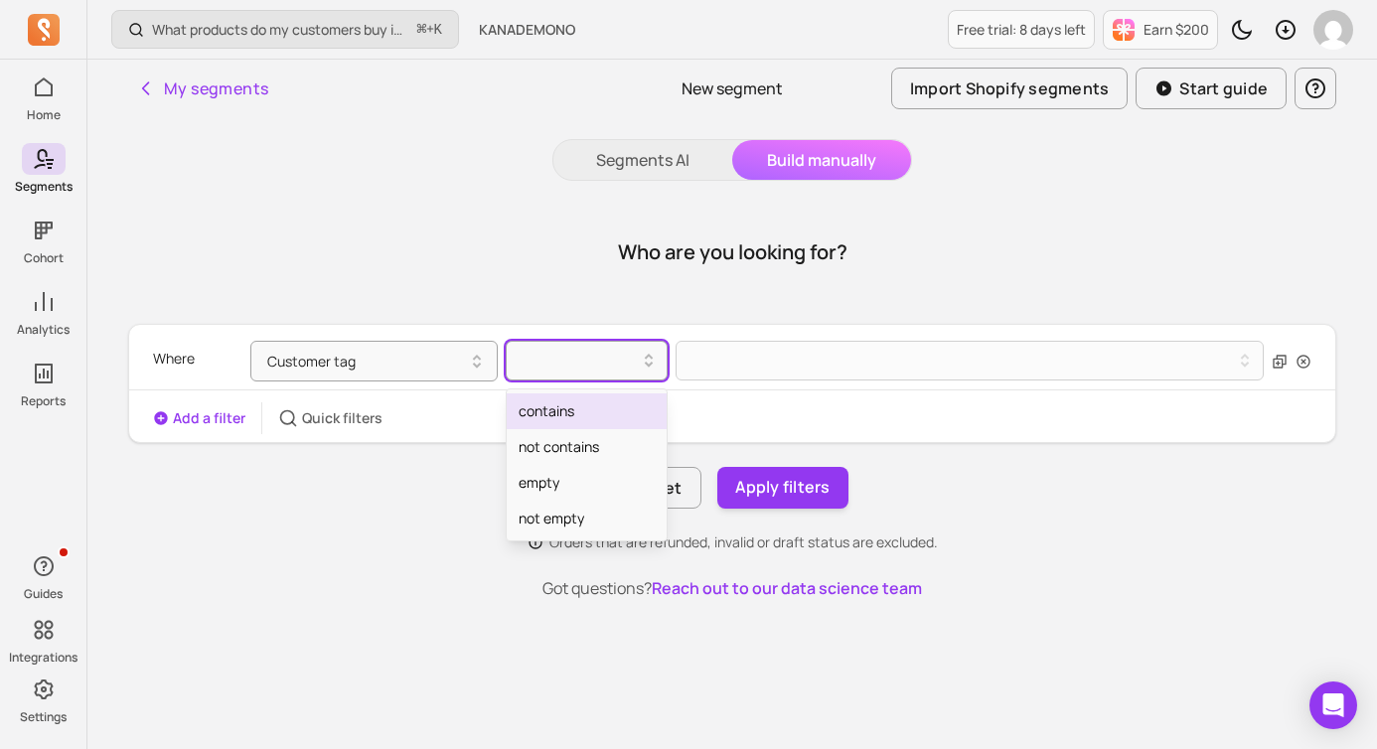
click at [626, 424] on div "contains" at bounding box center [587, 412] width 160 height 36
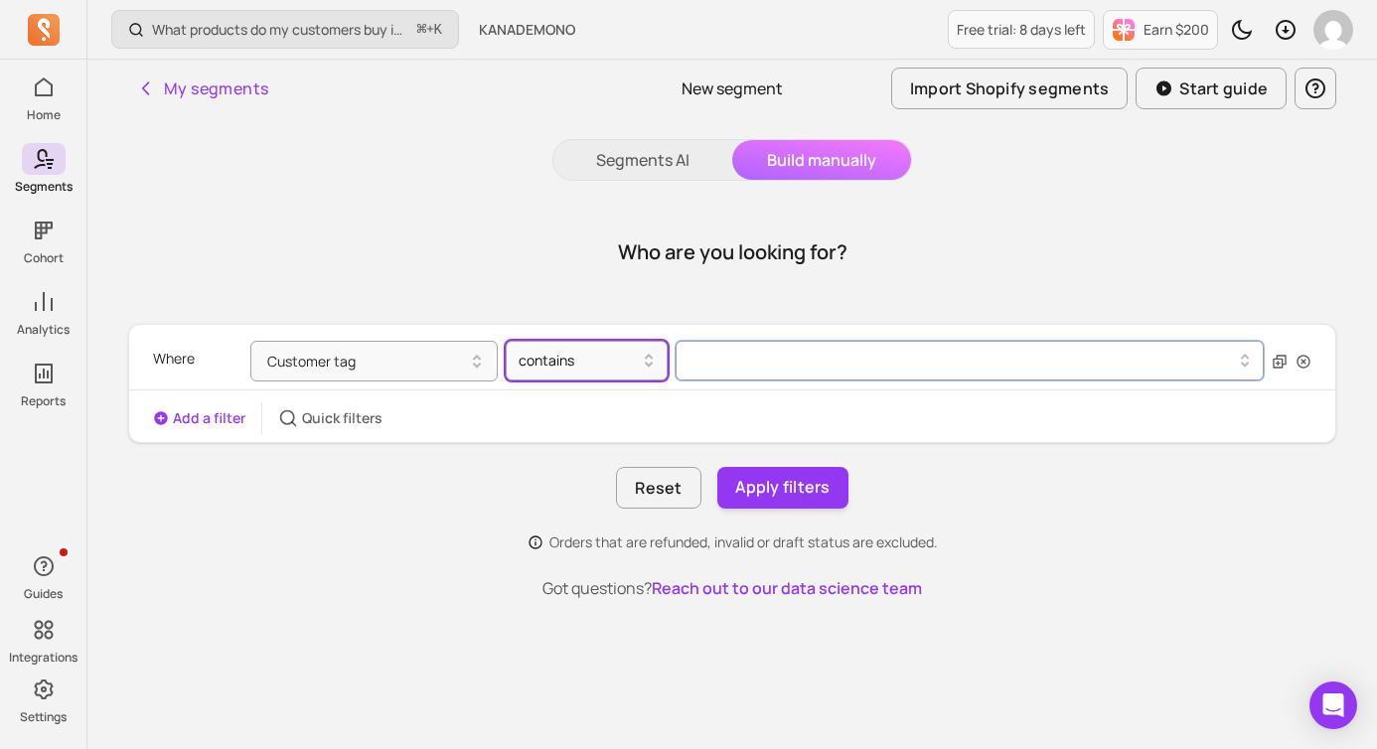
click at [744, 366] on button at bounding box center [970, 361] width 588 height 40
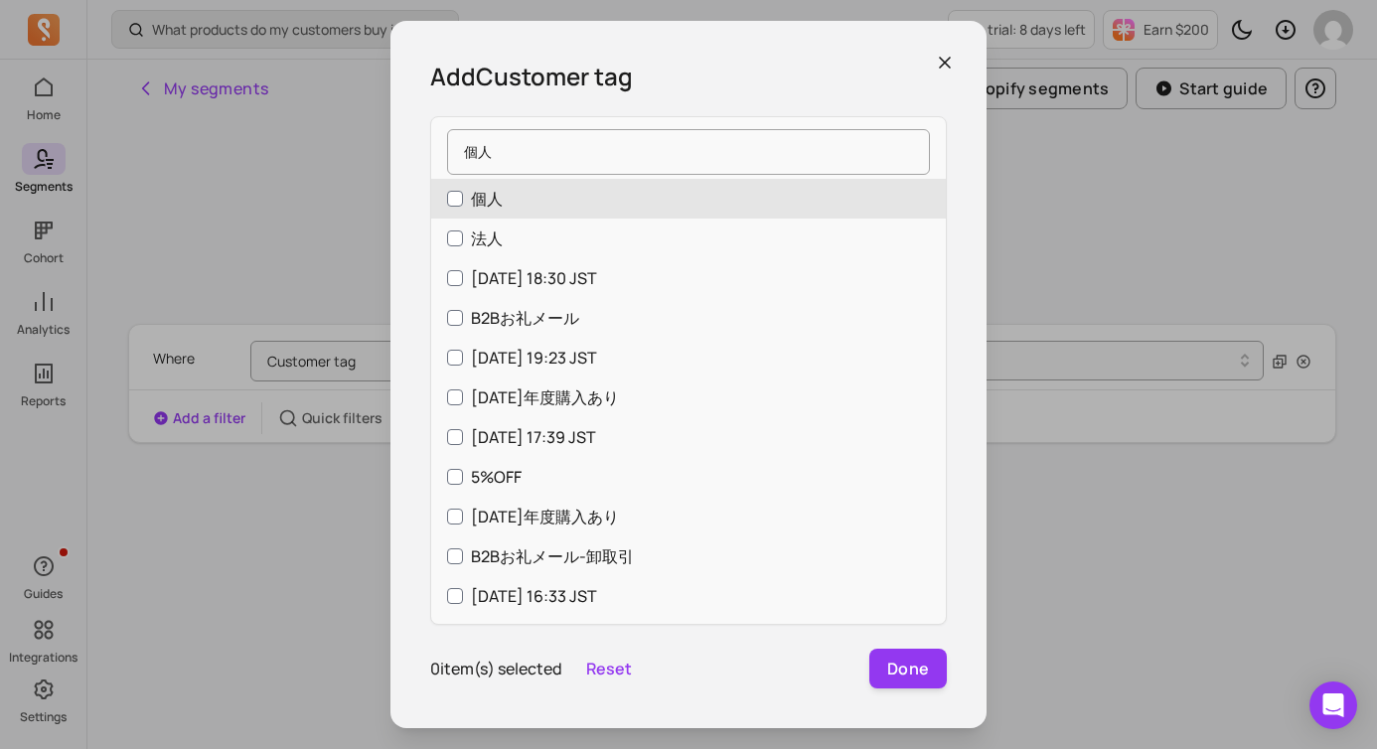
type input "個人"
click at [458, 199] on input "個人" at bounding box center [455, 199] width 16 height 16
checkbox input "true"
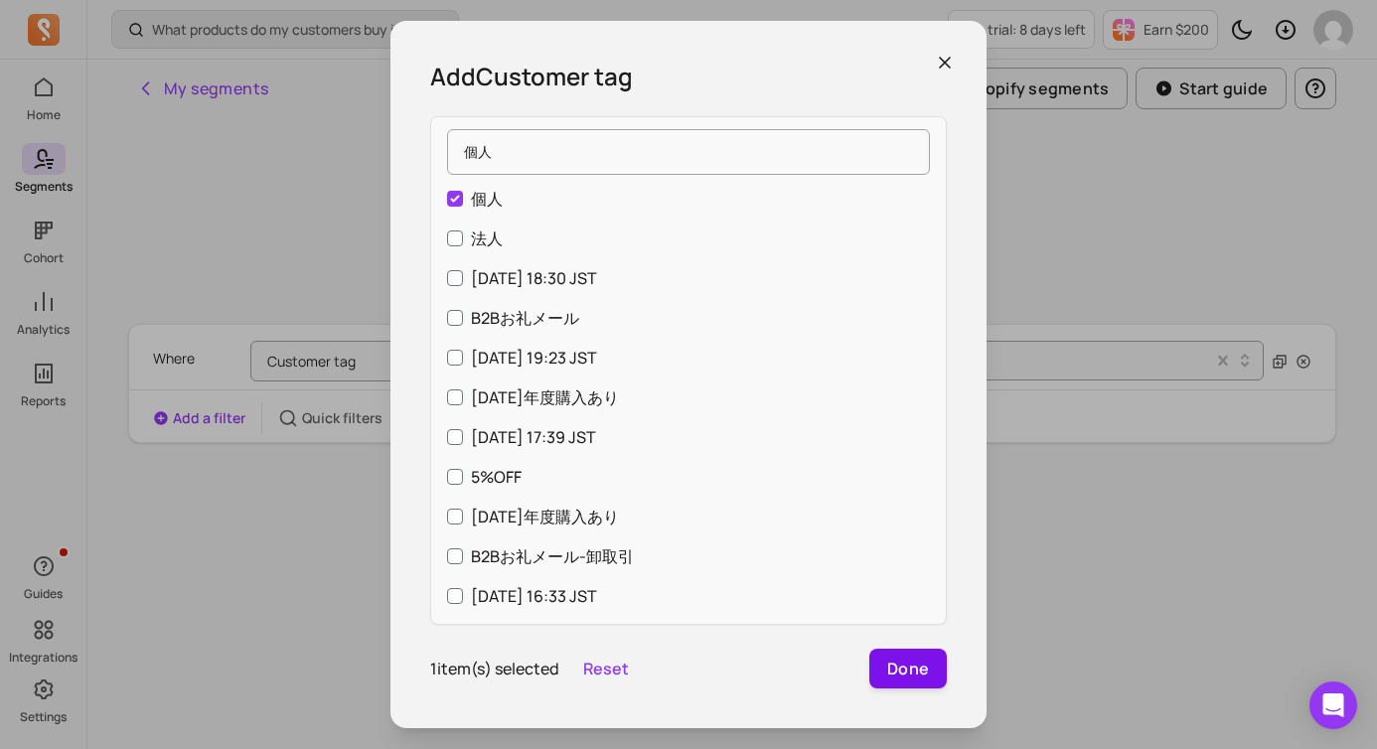
click at [893, 667] on button "Done" at bounding box center [909, 669] width 78 height 40
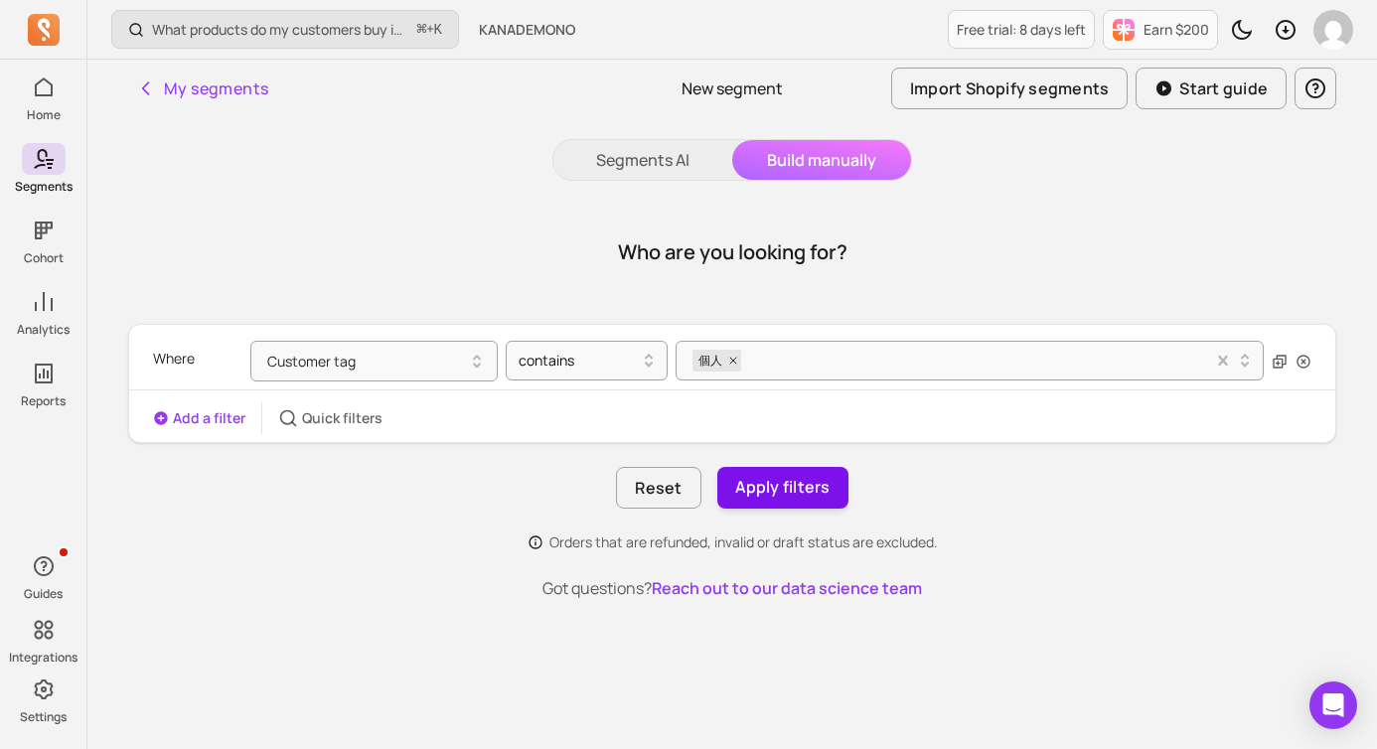
click at [806, 481] on button "Apply filters" at bounding box center [782, 488] width 131 height 42
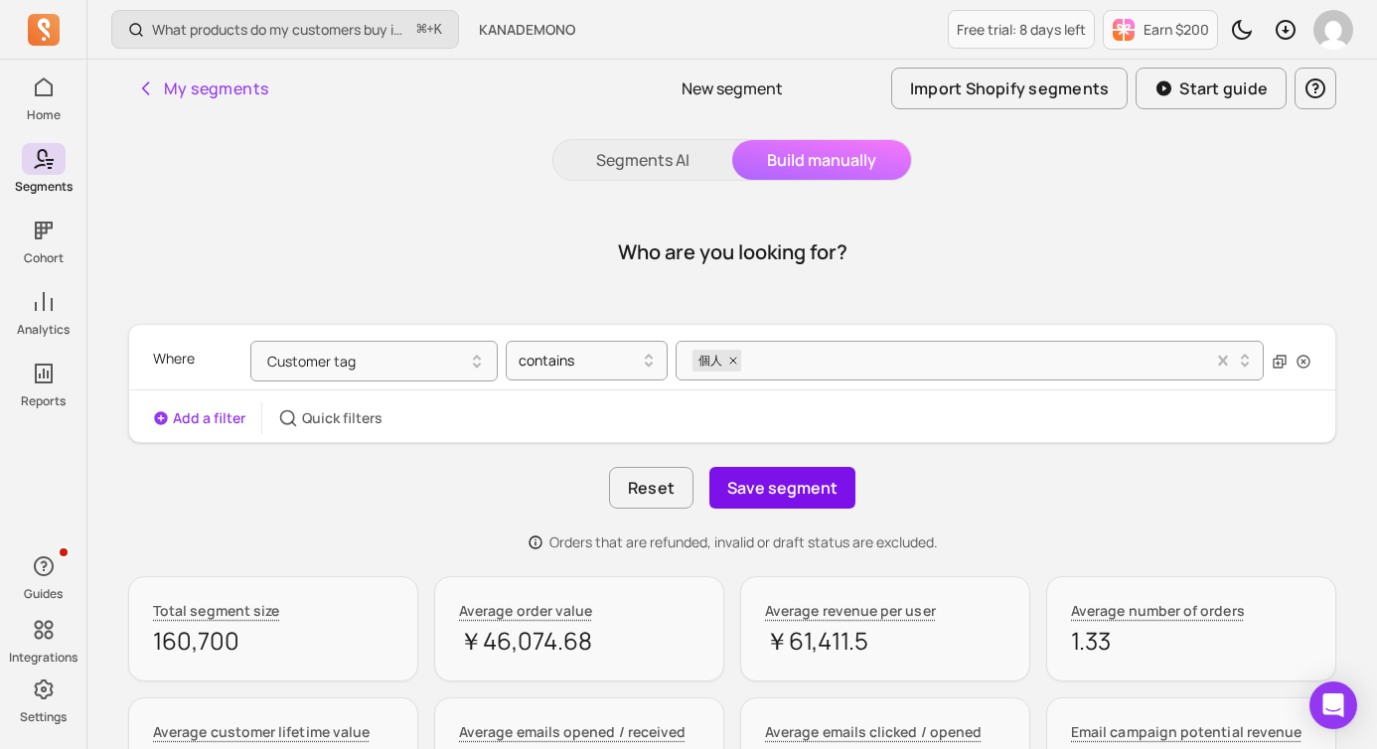
click at [770, 486] on button "Save segment" at bounding box center [783, 488] width 146 height 42
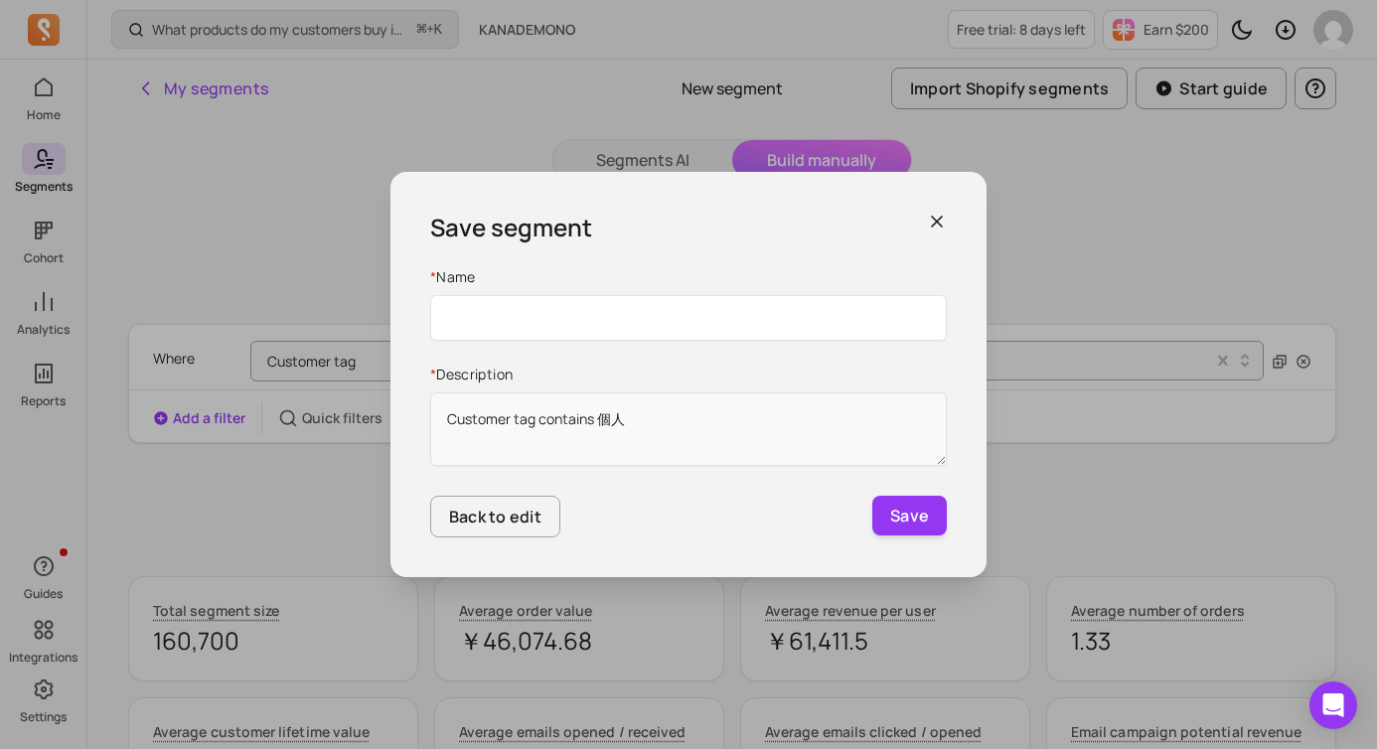
click at [594, 316] on input "Name" at bounding box center [688, 318] width 517 height 46
type input "個人タグ（ALL）"
click at [910, 518] on button "Save" at bounding box center [910, 516] width 75 height 40
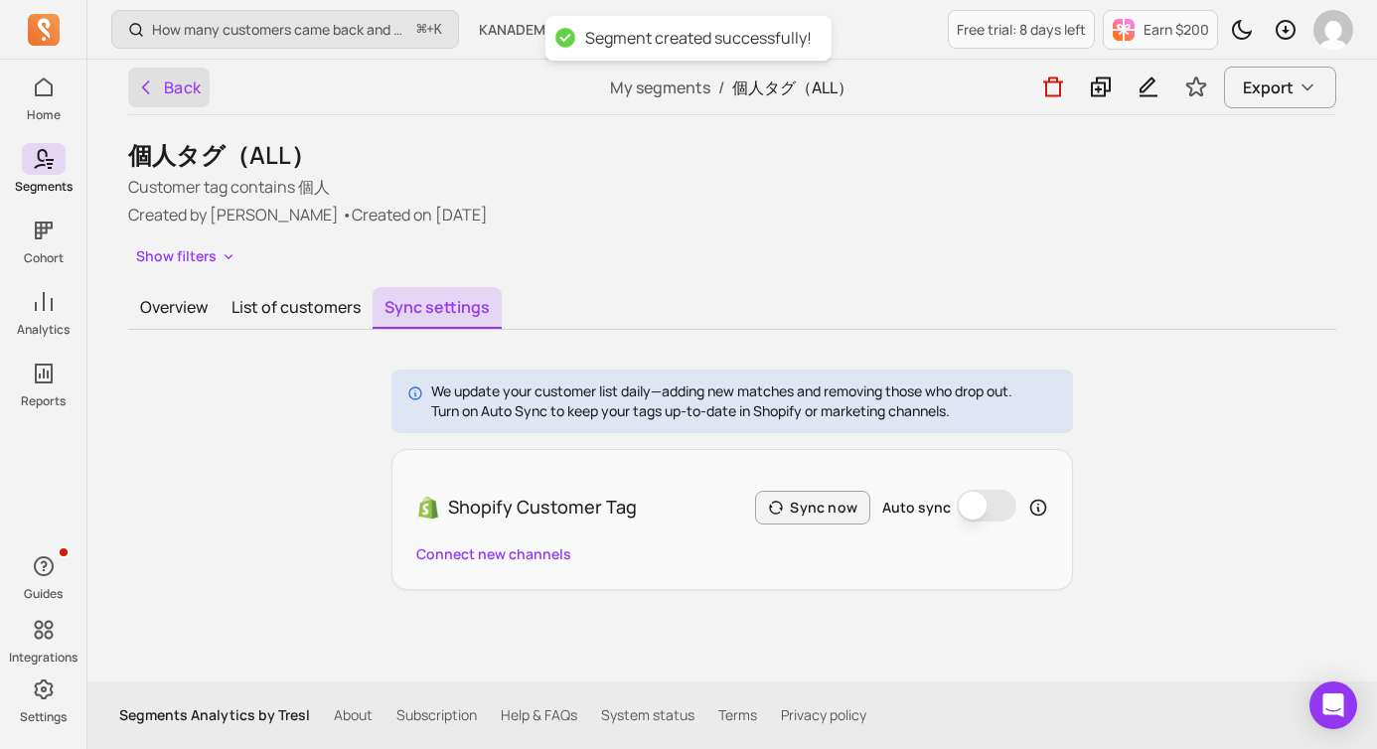
click at [145, 94] on icon "button" at bounding box center [146, 88] width 20 height 20
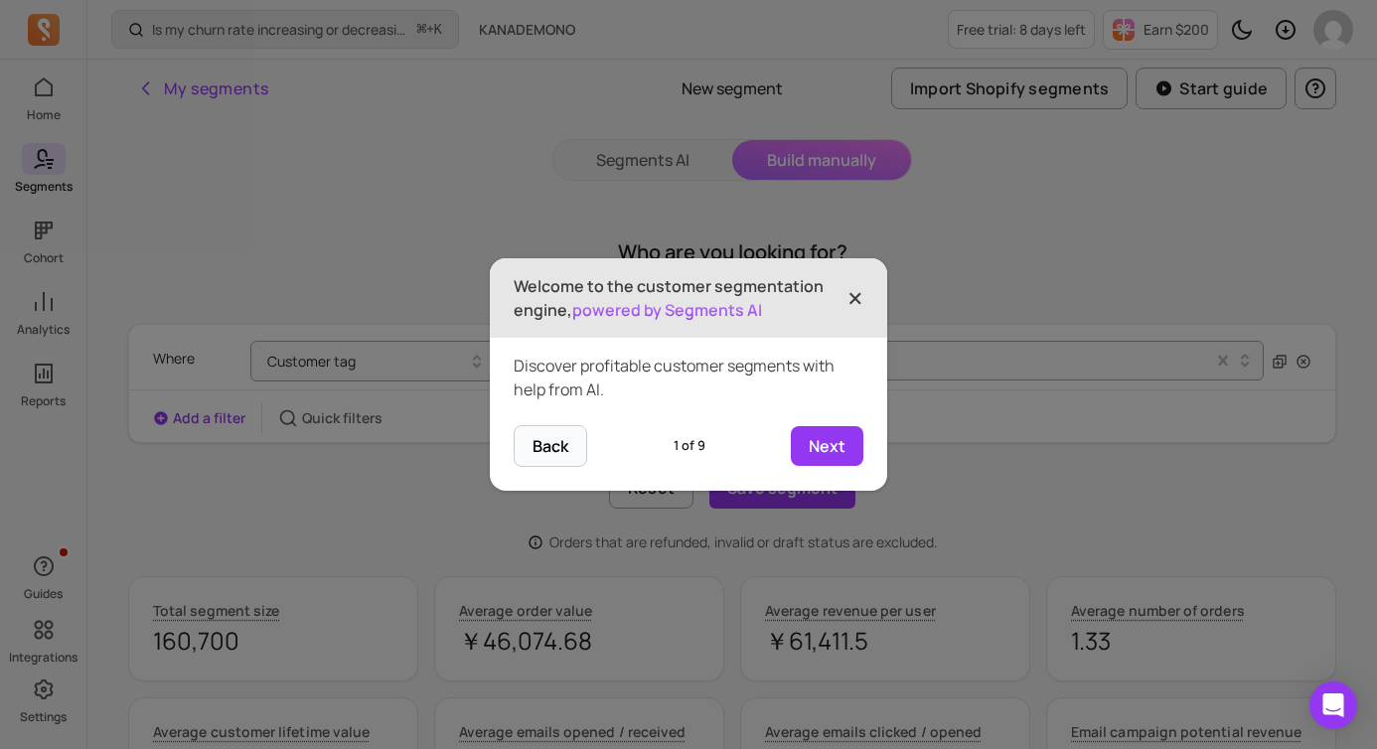
click at [854, 291] on span "×" at bounding box center [856, 298] width 16 height 44
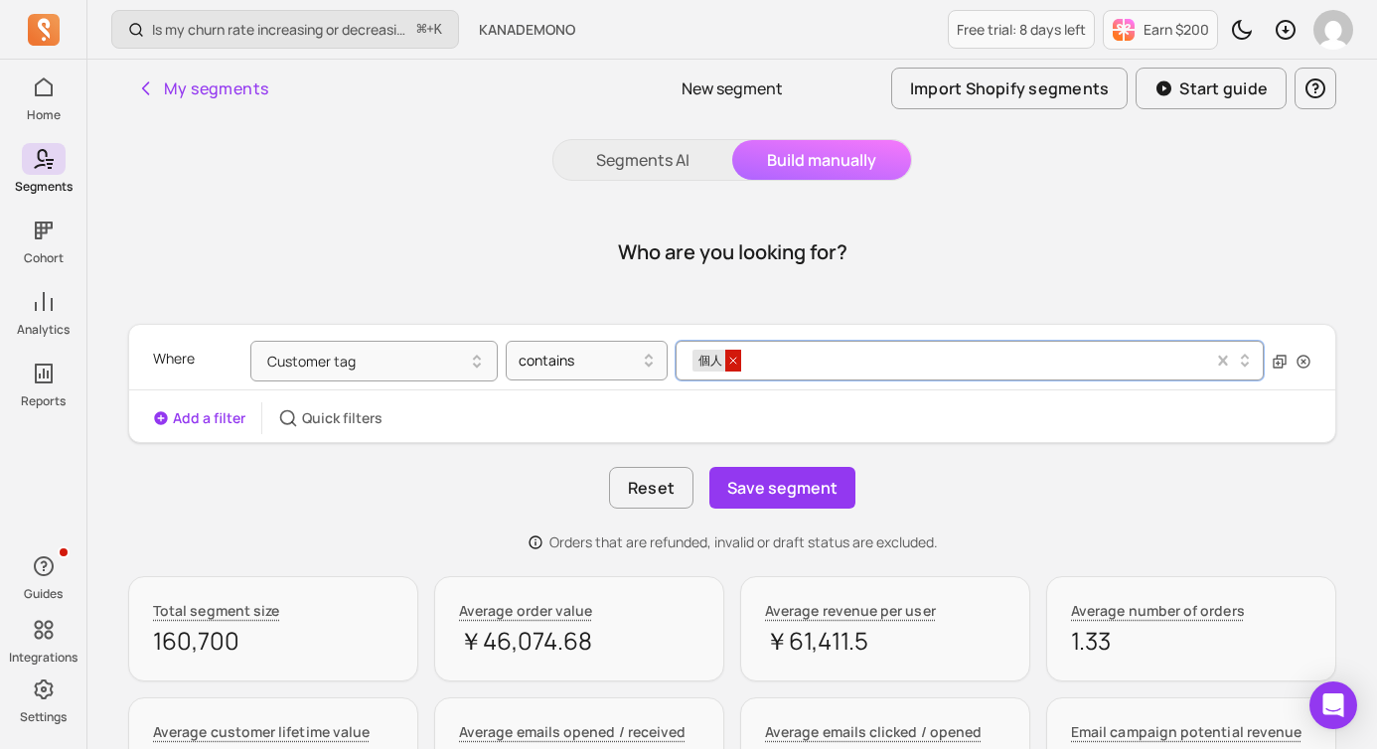
click at [729, 359] on icon at bounding box center [733, 361] width 12 height 12
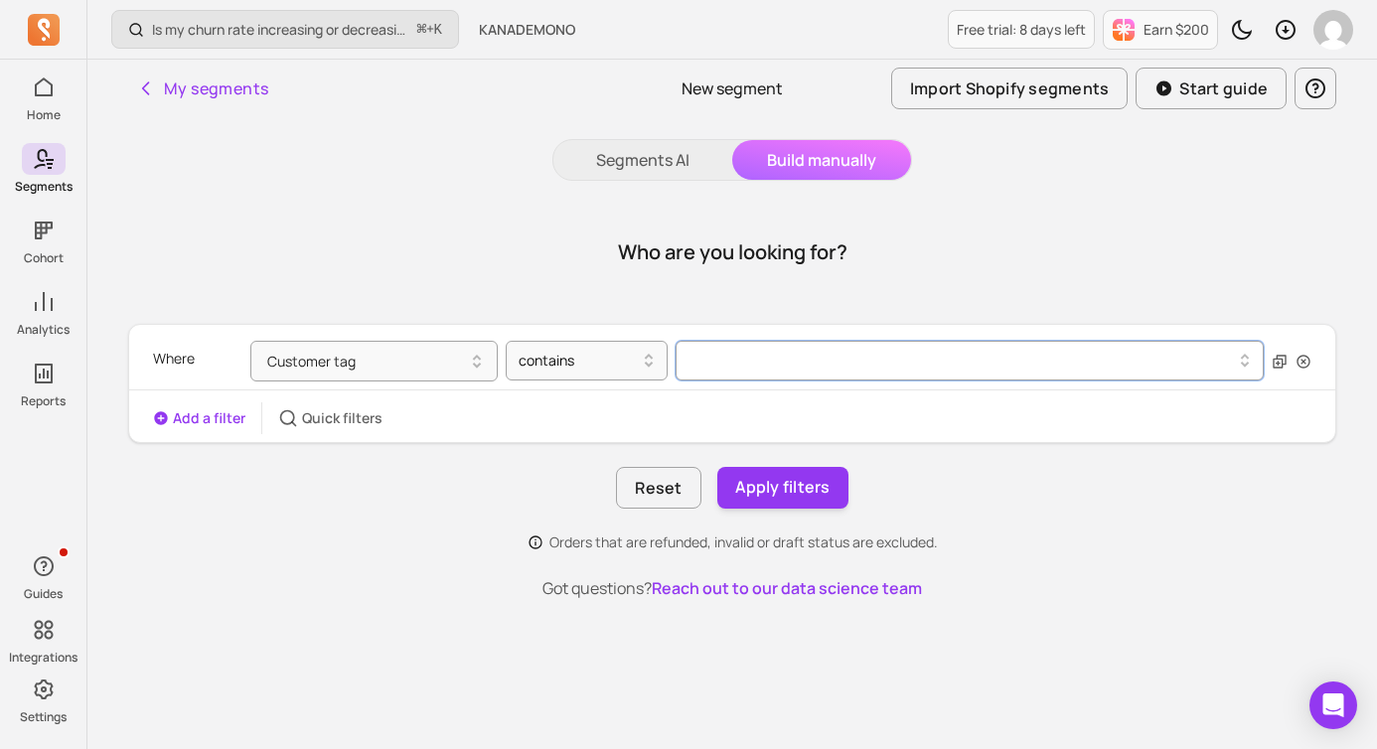
click at [739, 362] on div at bounding box center [963, 361] width 541 height 8
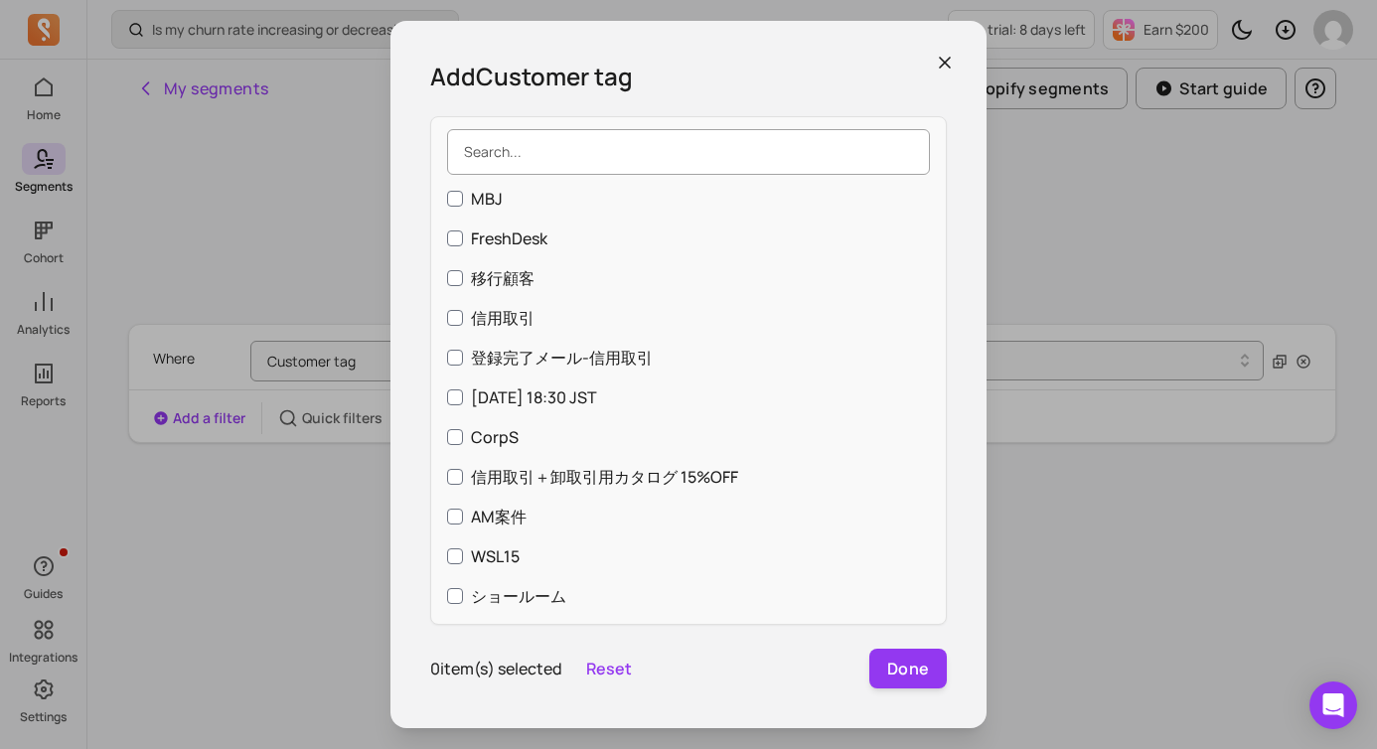
click at [676, 135] on input "search" at bounding box center [688, 152] width 483 height 46
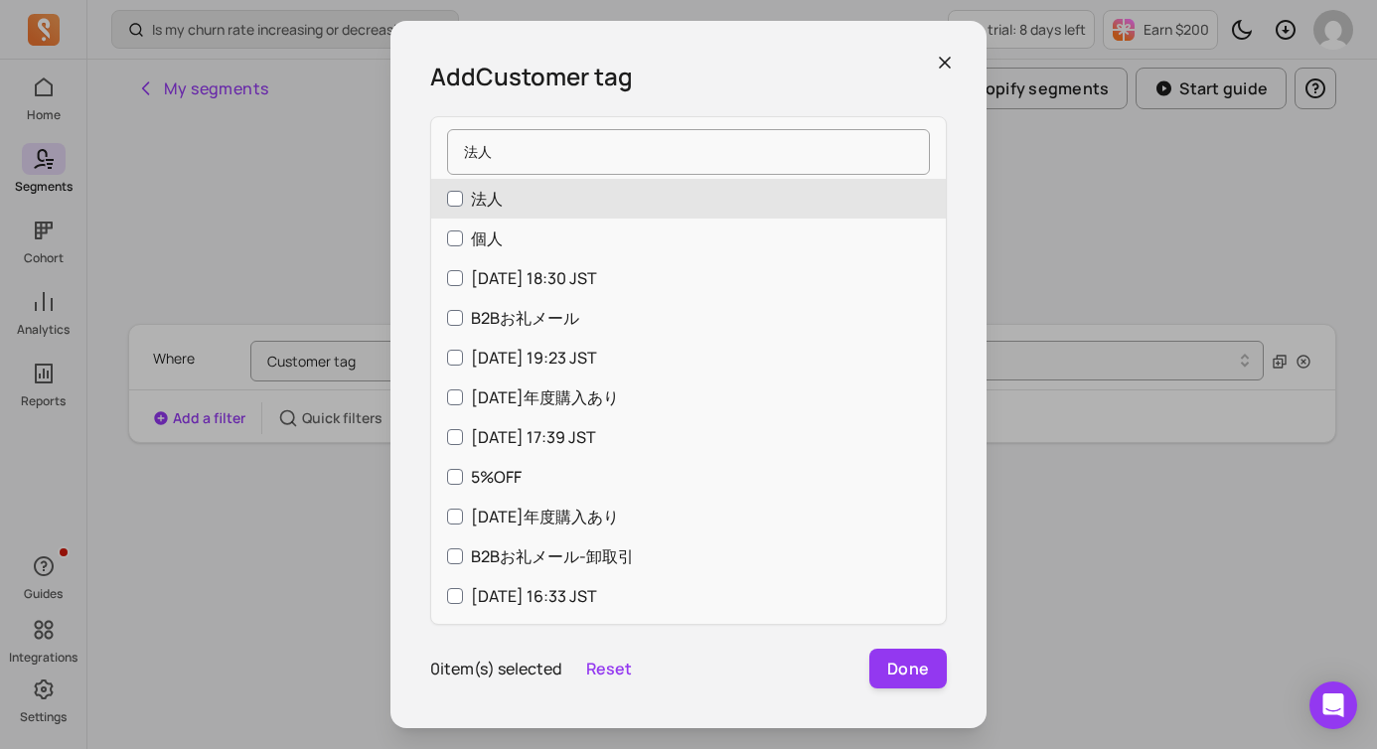
type input "法人"
click at [589, 195] on label "法人" at bounding box center [688, 199] width 515 height 40
click at [463, 195] on input "法人" at bounding box center [455, 199] width 16 height 16
checkbox input "true"
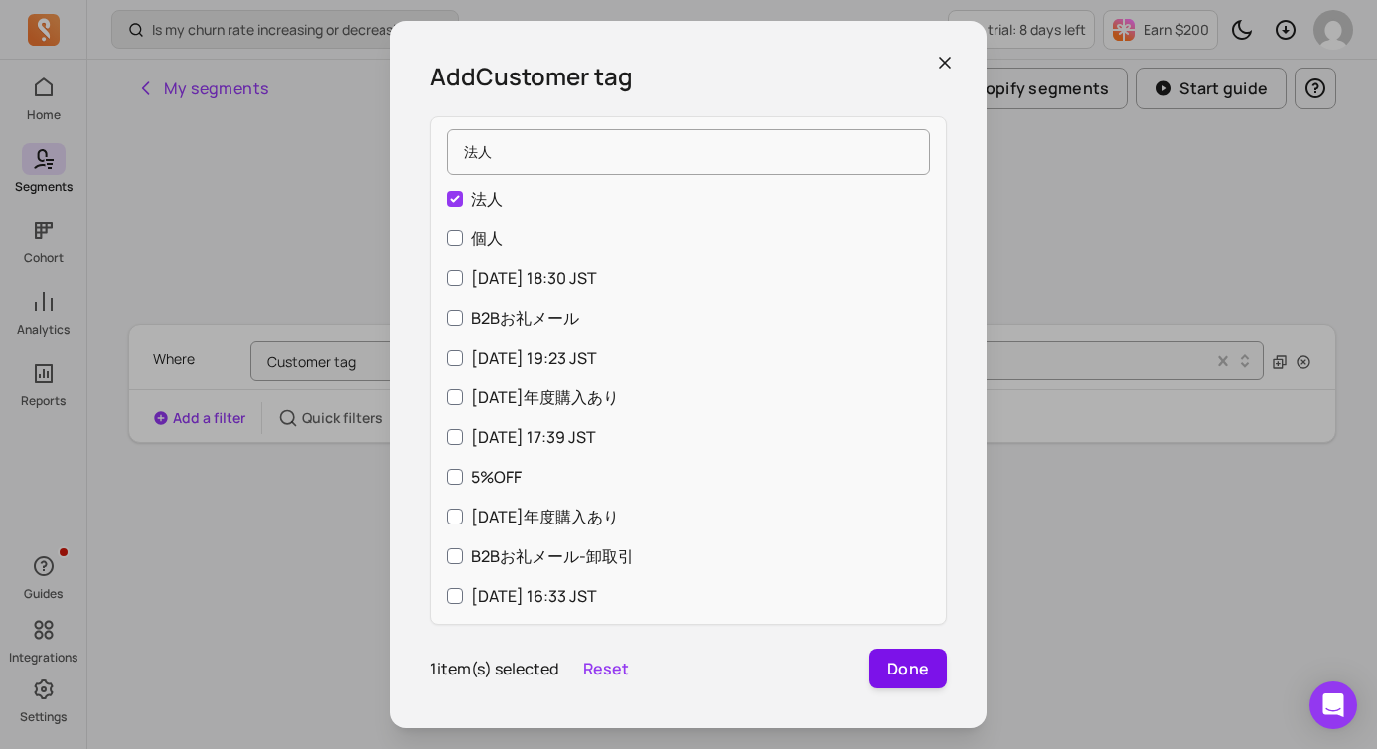
click at [919, 672] on button "Done" at bounding box center [909, 669] width 78 height 40
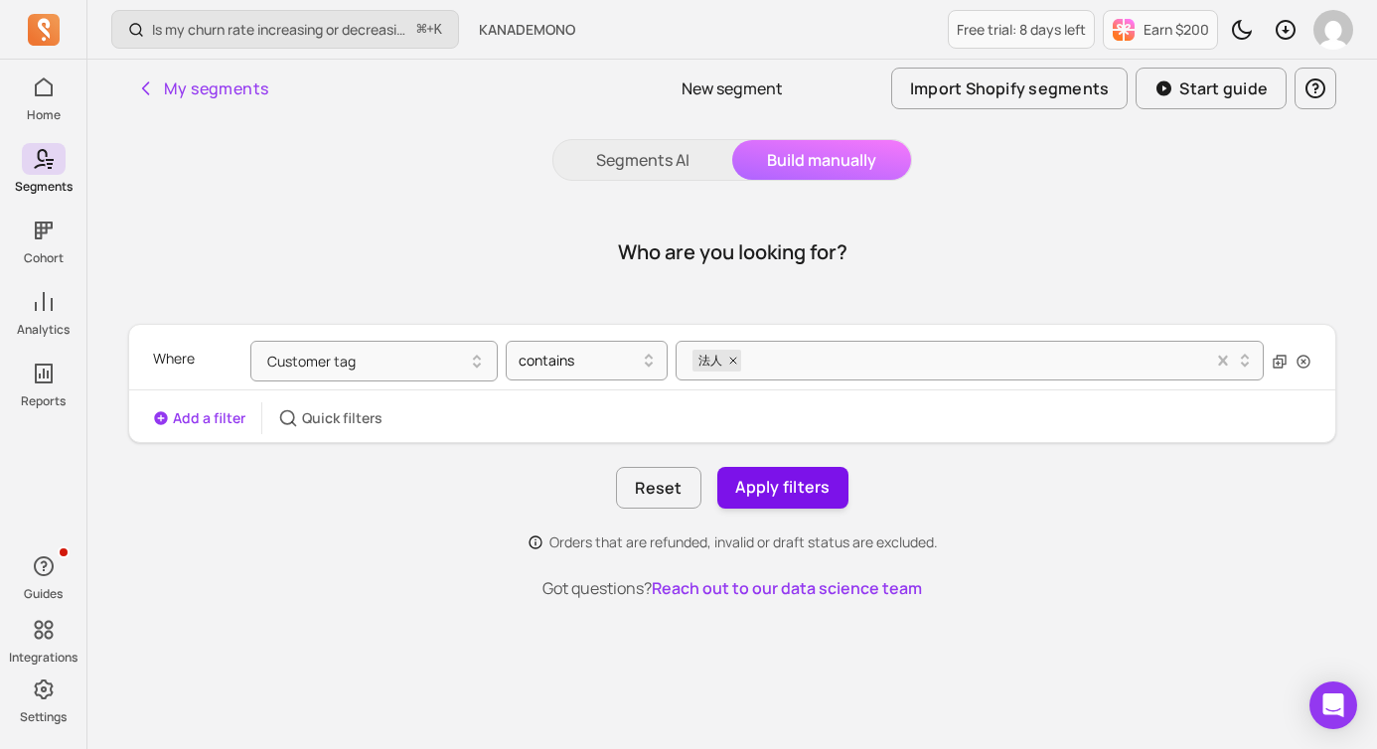
click at [772, 481] on button "Apply filters" at bounding box center [782, 488] width 131 height 42
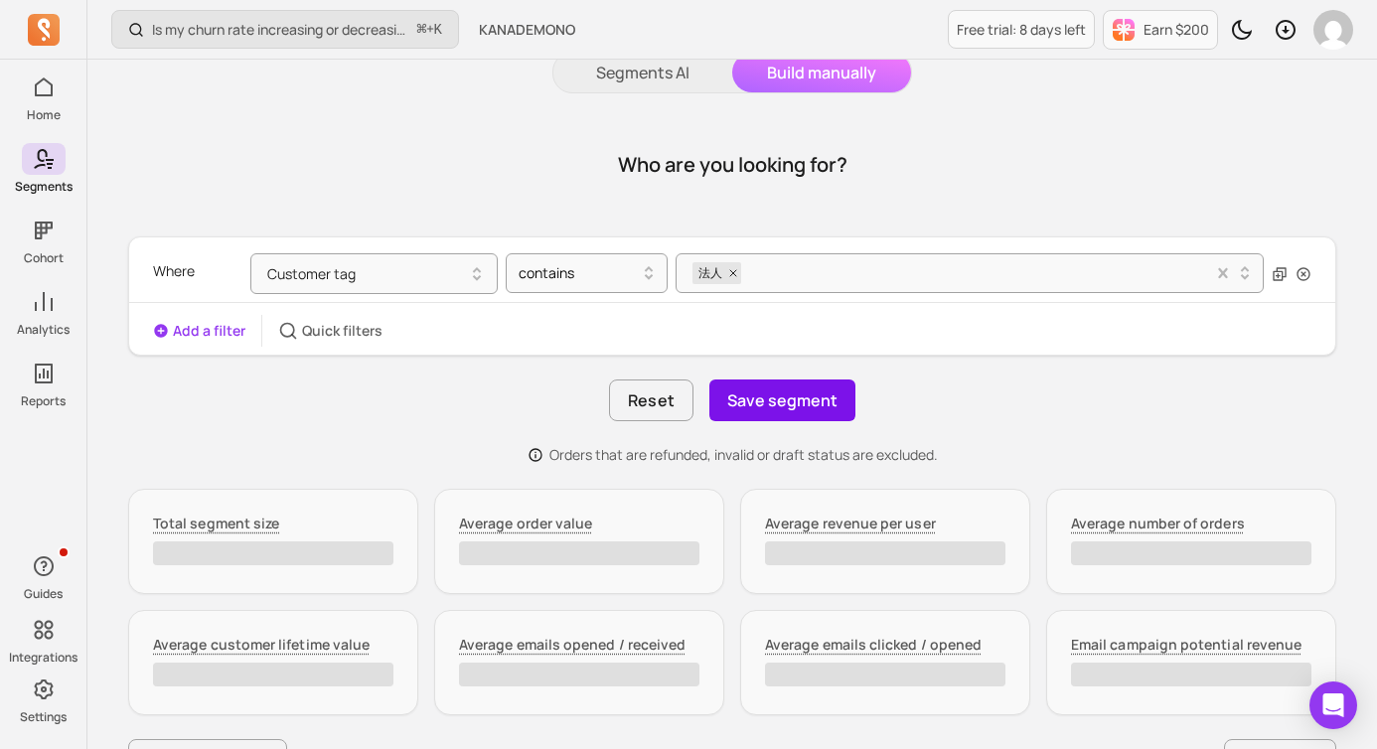
scroll to position [93, 0]
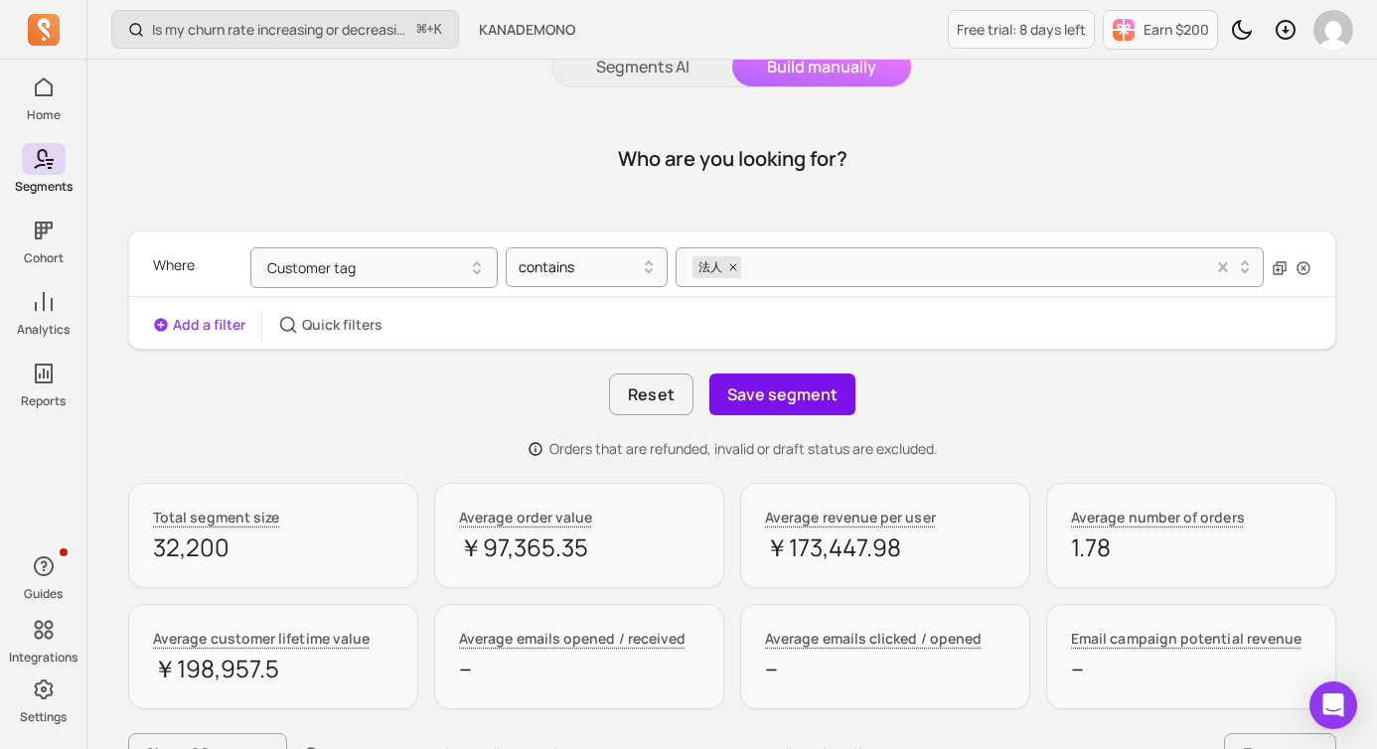
click at [767, 397] on button "Save segment" at bounding box center [783, 395] width 146 height 42
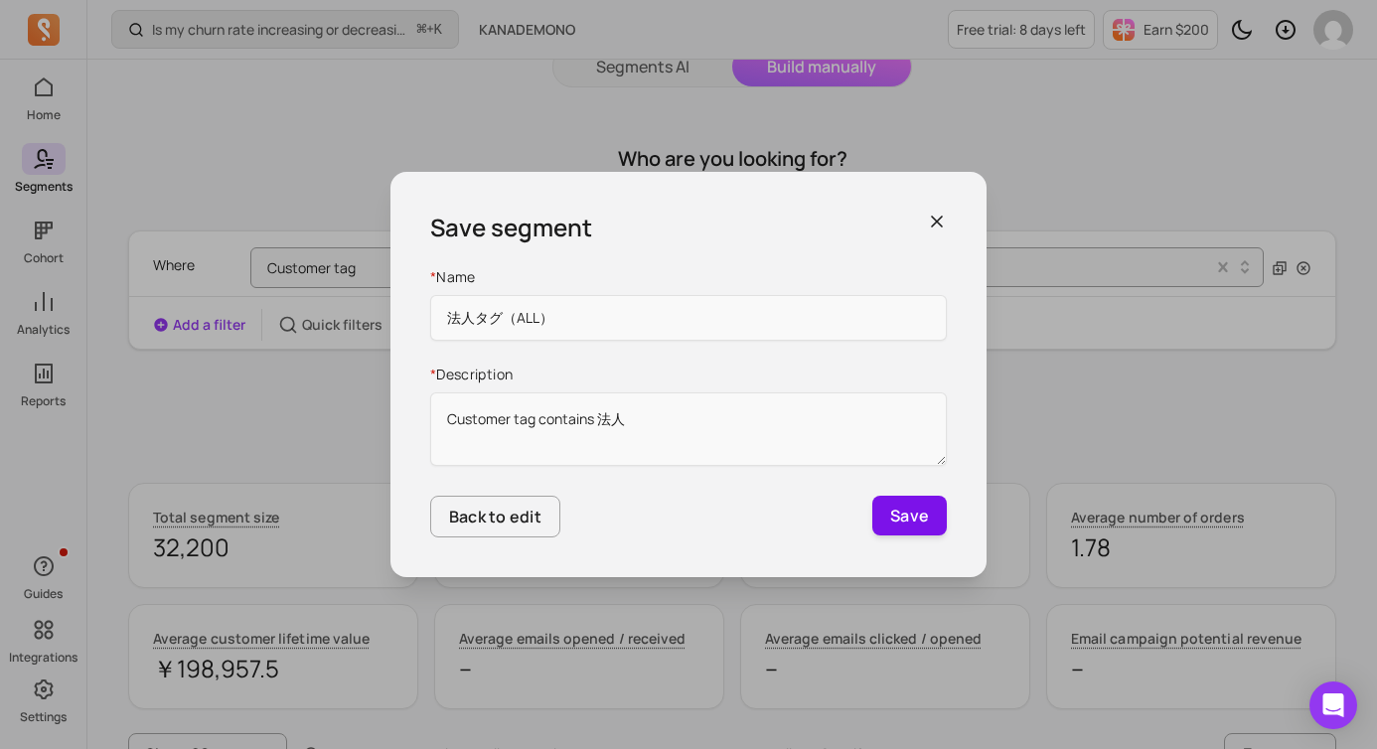
type input "法人タグ（ALL）"
click at [904, 517] on button "Save" at bounding box center [910, 516] width 75 height 40
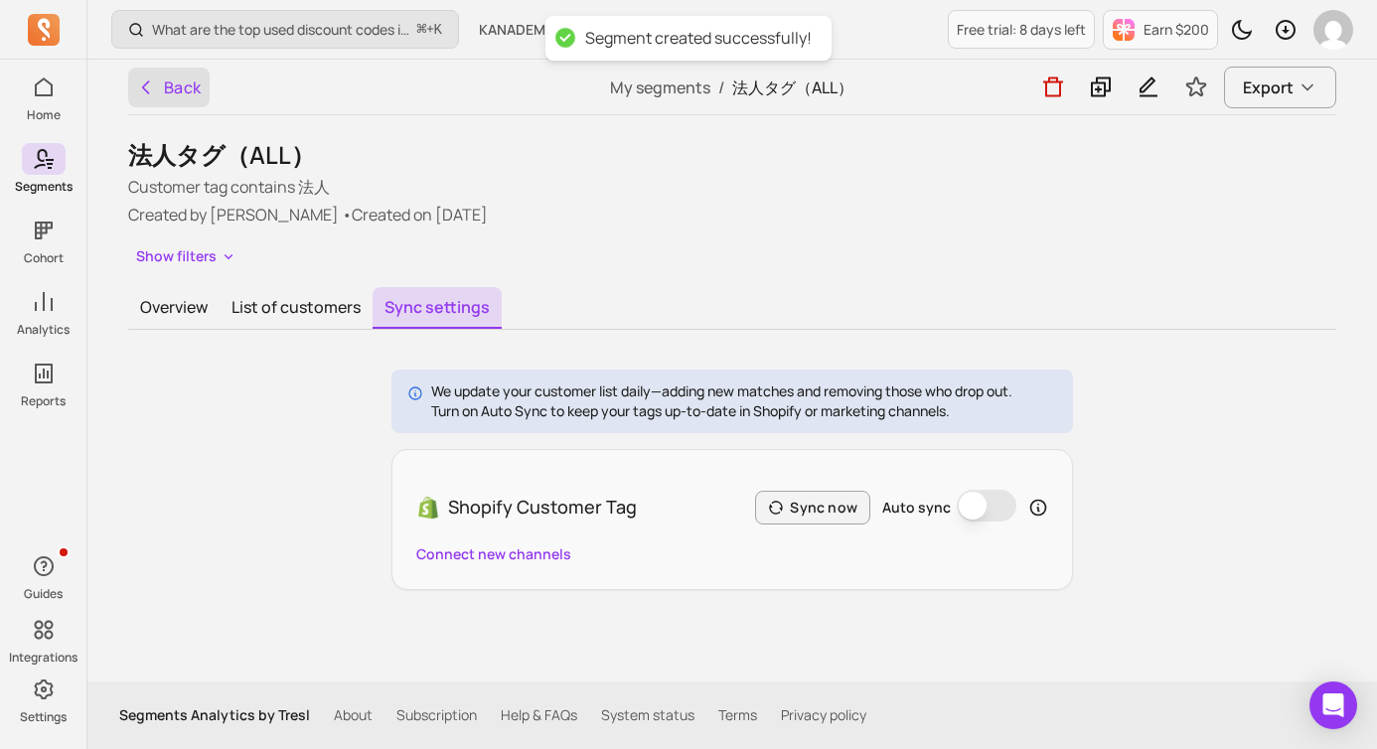
click at [159, 90] on button "Back" at bounding box center [168, 88] width 81 height 40
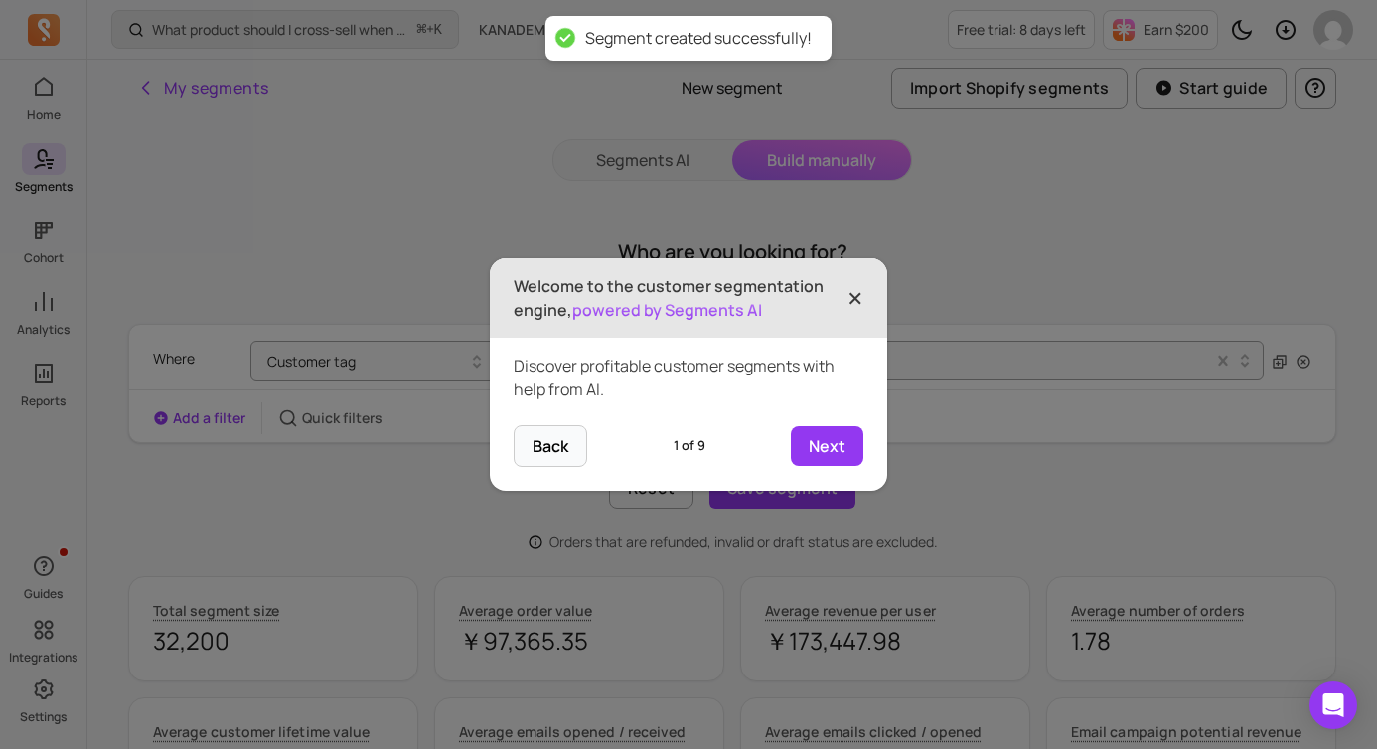
click at [854, 293] on span "×" at bounding box center [856, 298] width 16 height 44
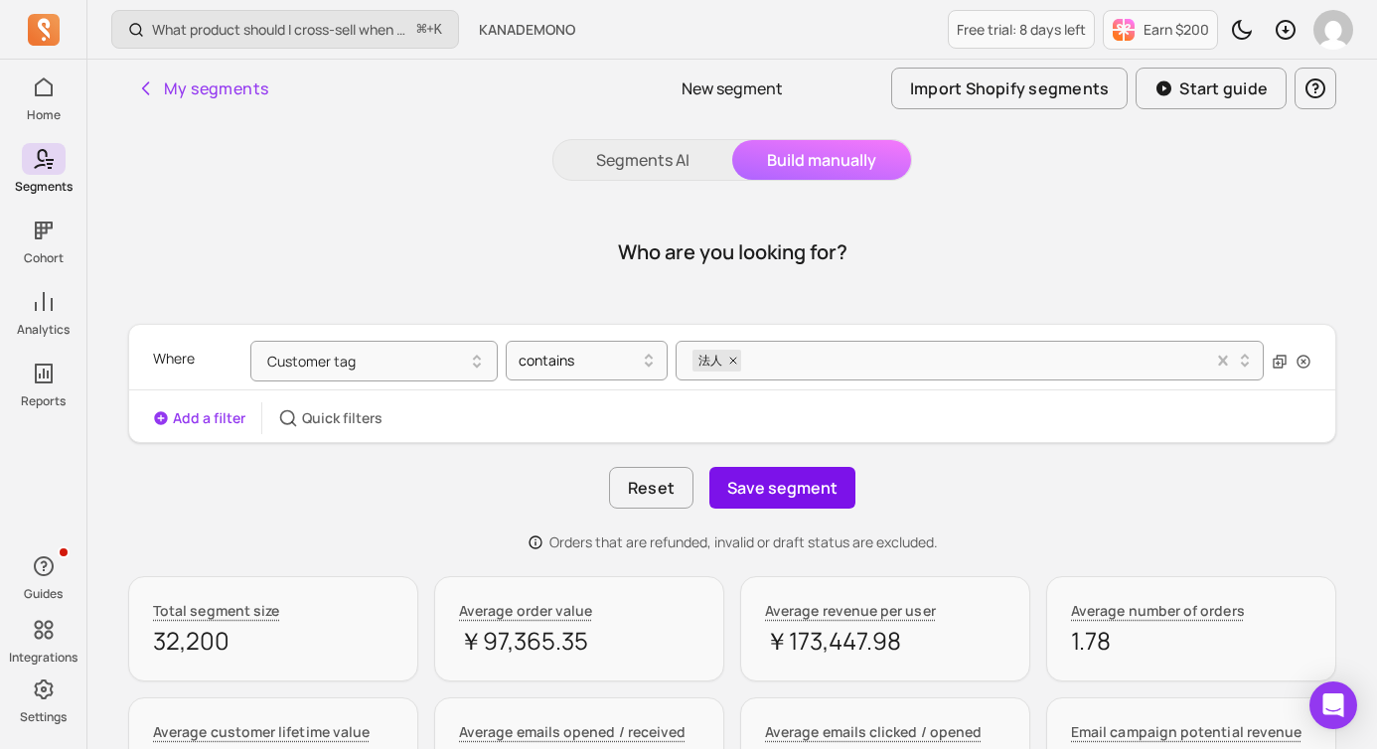
click at [809, 482] on button "Save segment" at bounding box center [783, 488] width 146 height 42
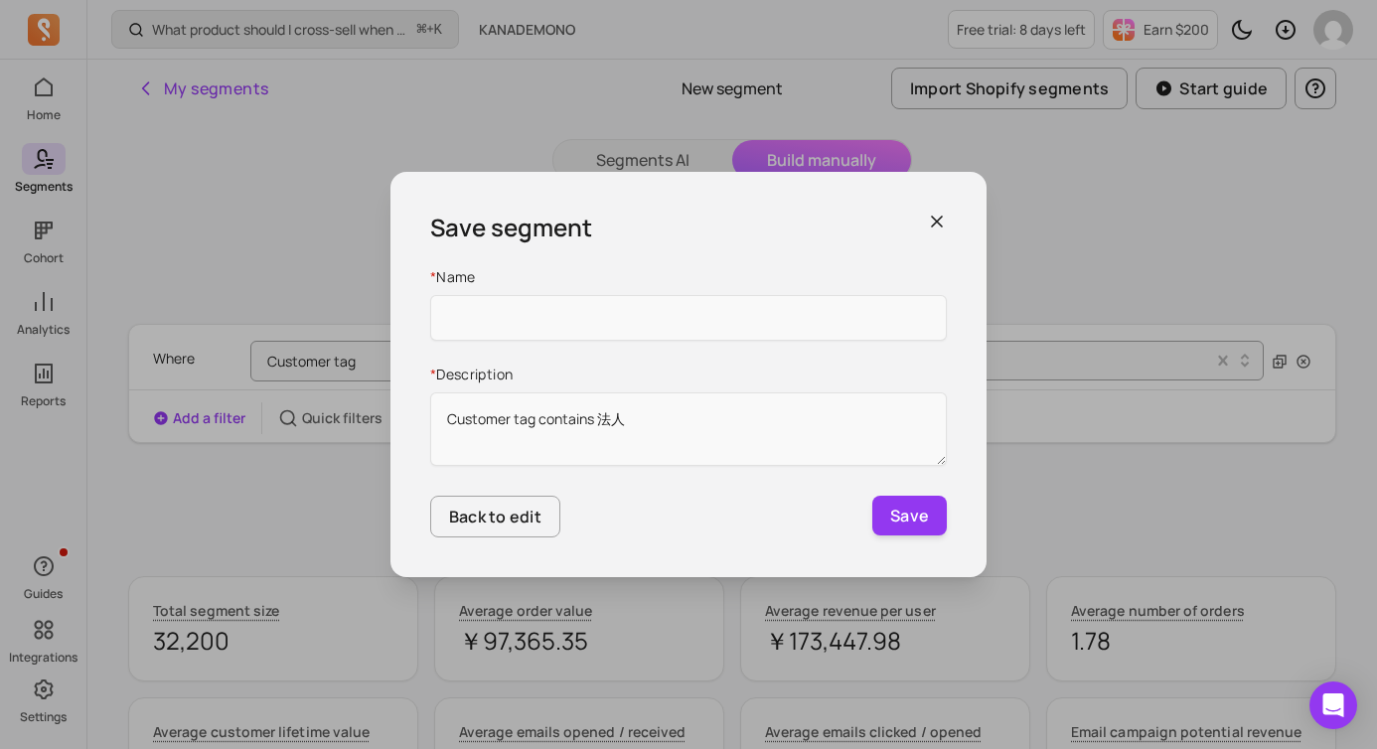
click at [937, 218] on icon "button" at bounding box center [937, 222] width 20 height 20
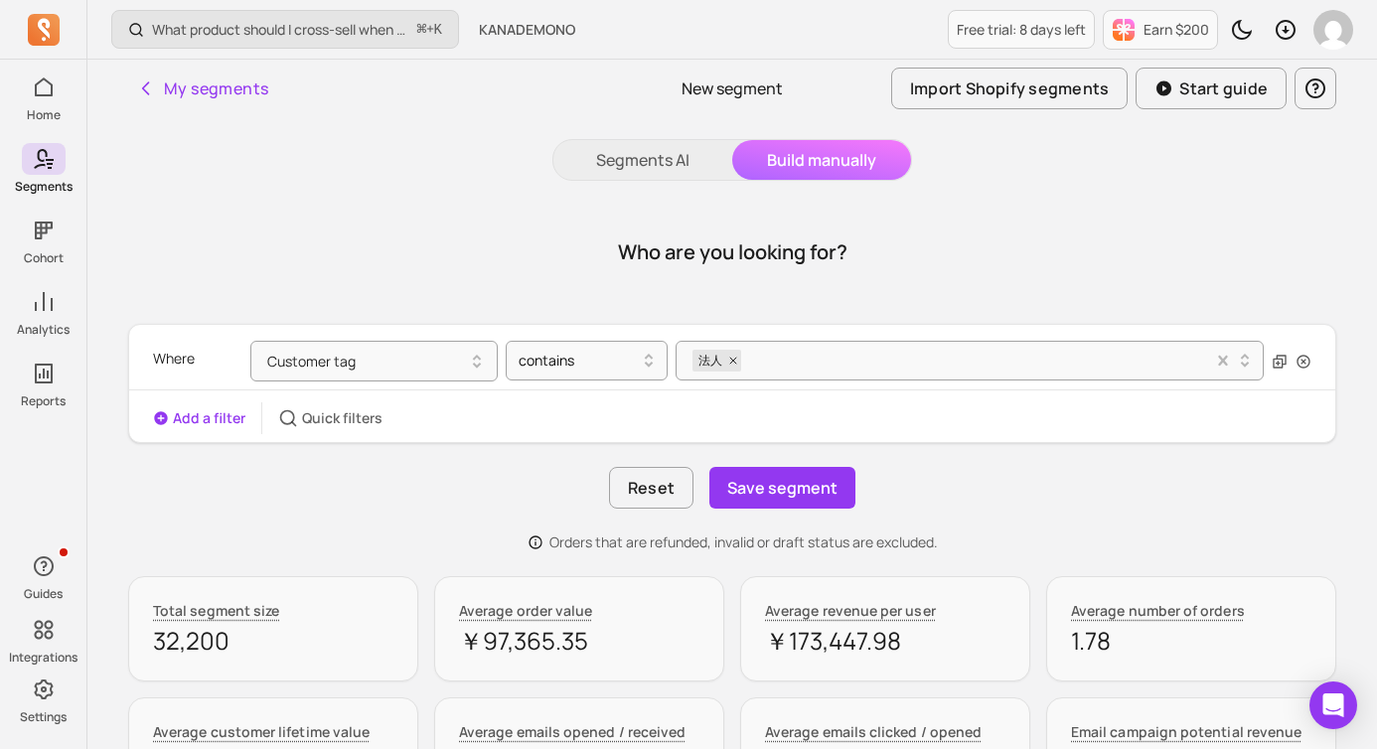
click at [194, 408] on button "Add a filter" at bounding box center [199, 418] width 92 height 20
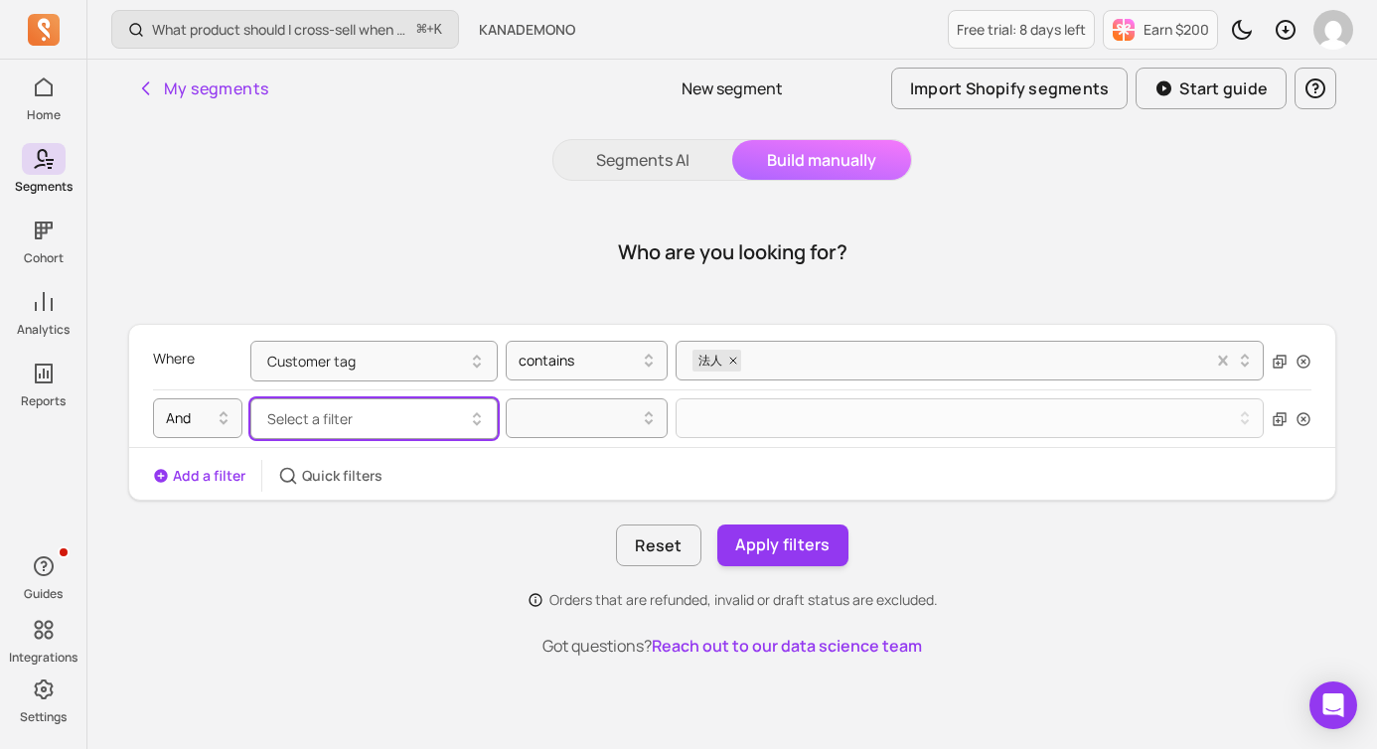
click at [368, 422] on button "Select a filter" at bounding box center [373, 418] width 247 height 41
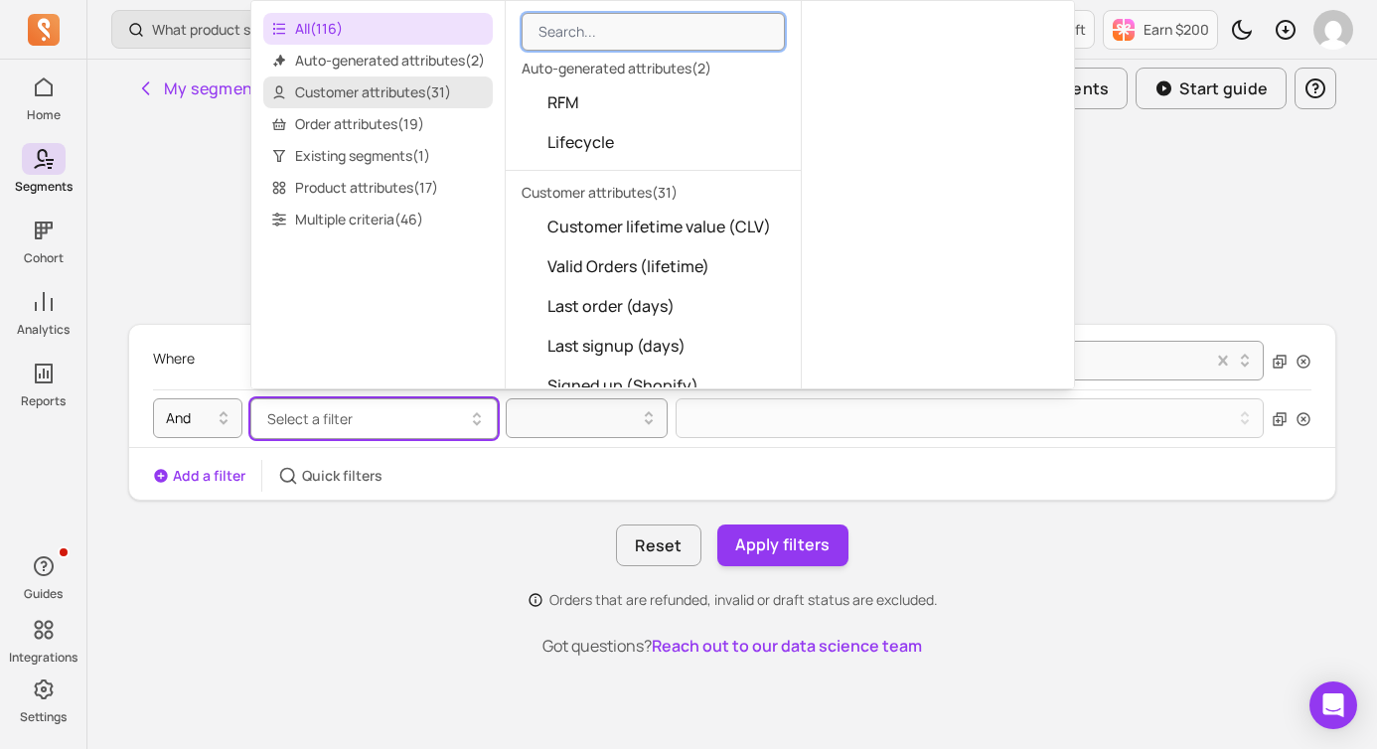
click at [389, 89] on span "Customer attributes ( 31 )" at bounding box center [378, 93] width 230 height 32
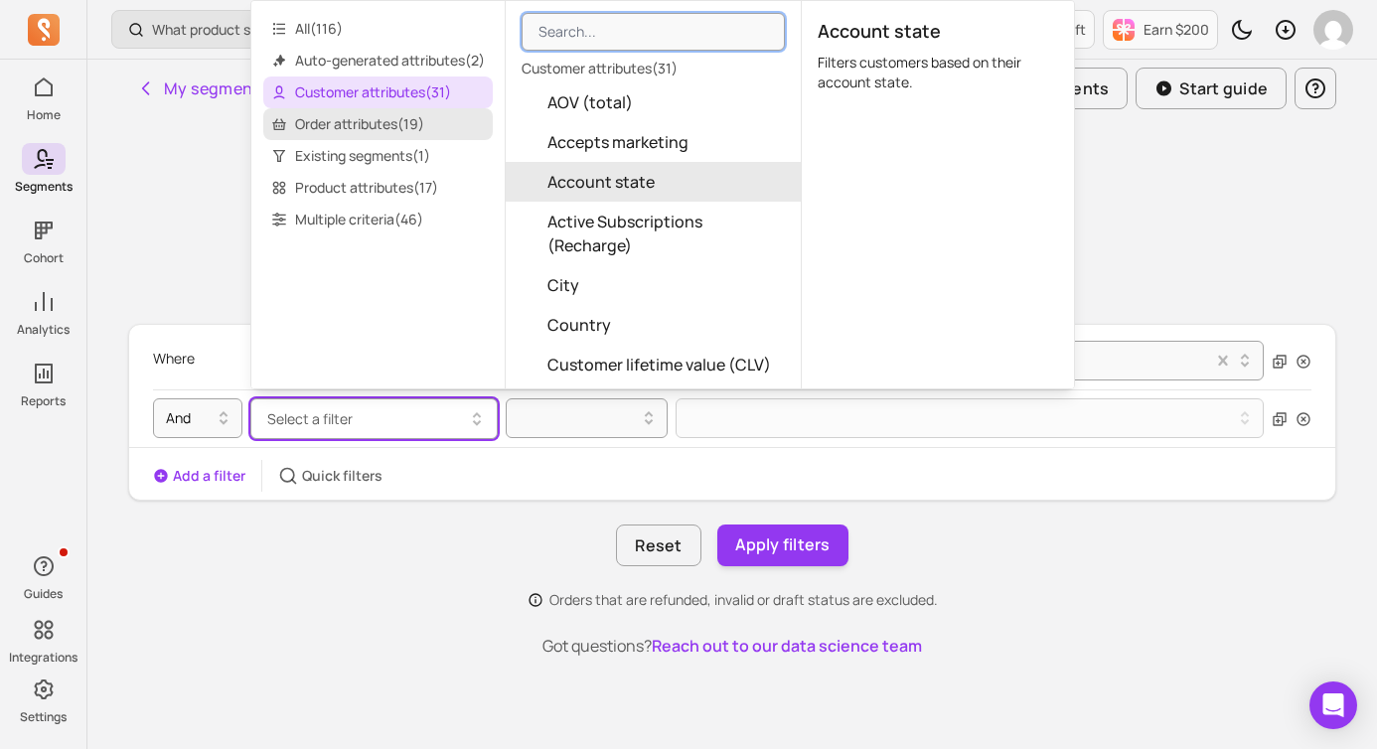
click at [422, 123] on span "Order attributes ( 19 )" at bounding box center [378, 124] width 230 height 32
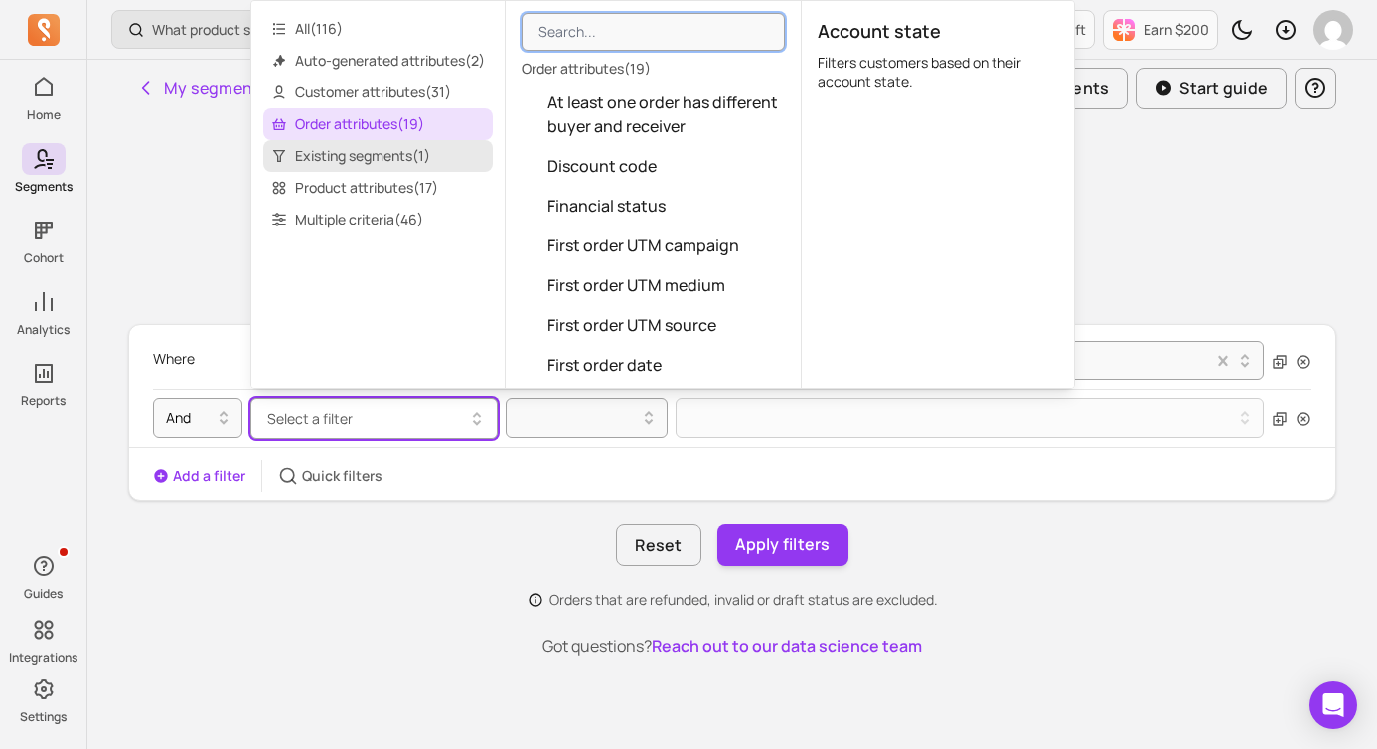
click at [422, 154] on span "Existing segments ( 1 )" at bounding box center [378, 156] width 230 height 32
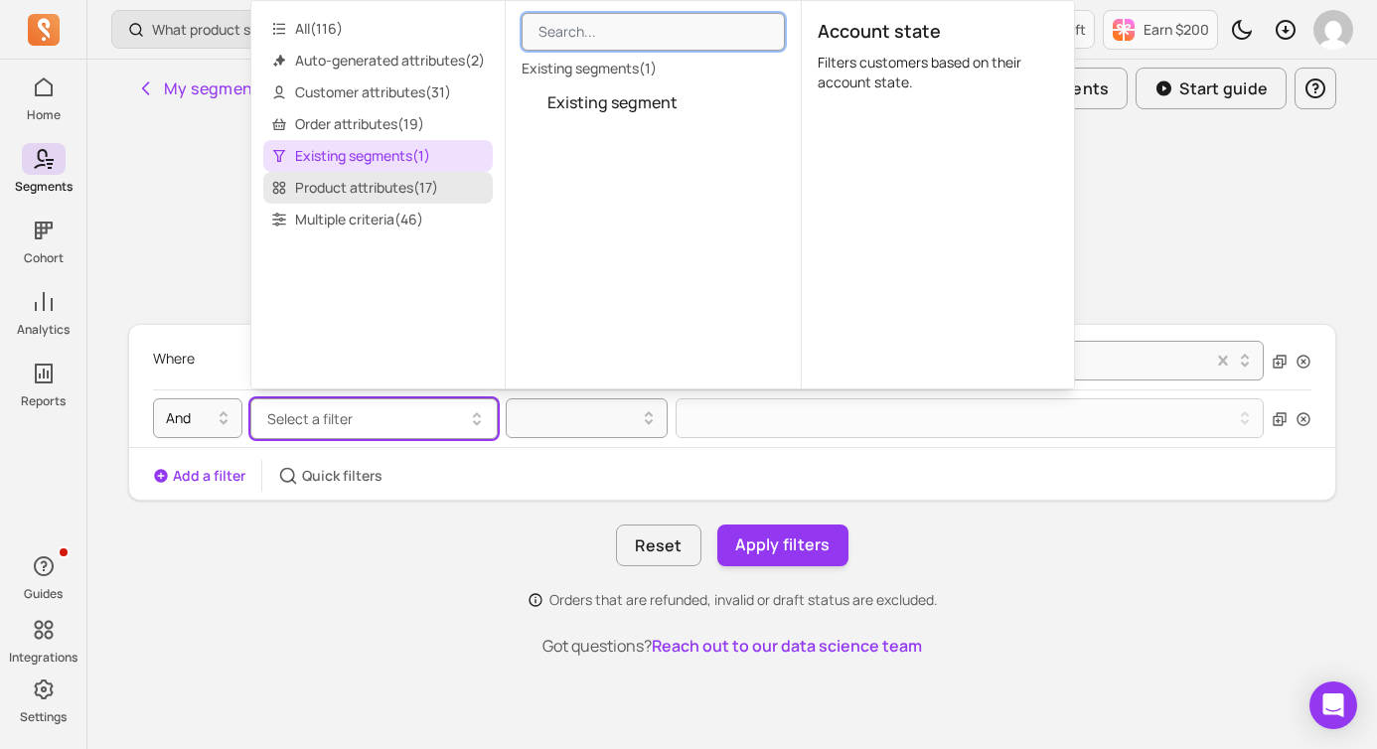
click at [421, 192] on span "Product attributes ( 17 )" at bounding box center [378, 188] width 230 height 32
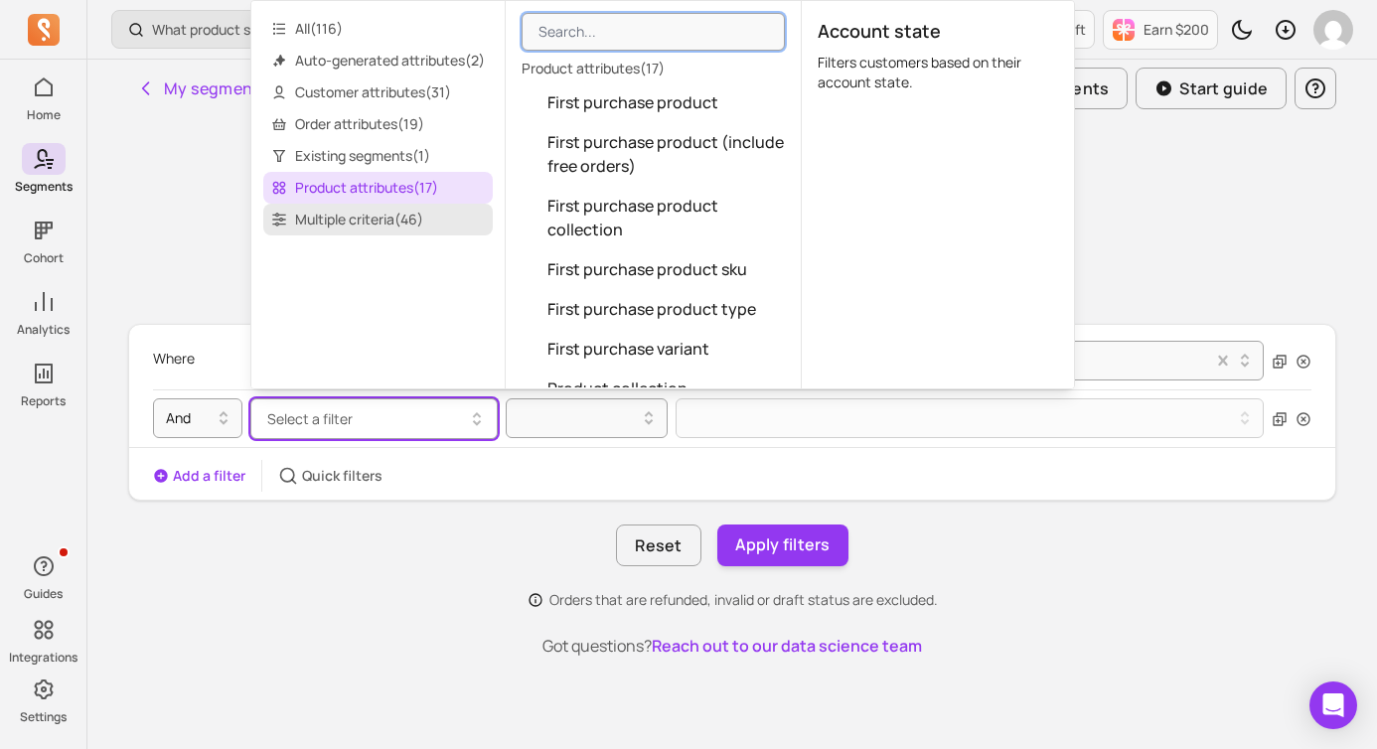
click at [424, 224] on span "Multiple criteria ( 46 )" at bounding box center [378, 220] width 230 height 32
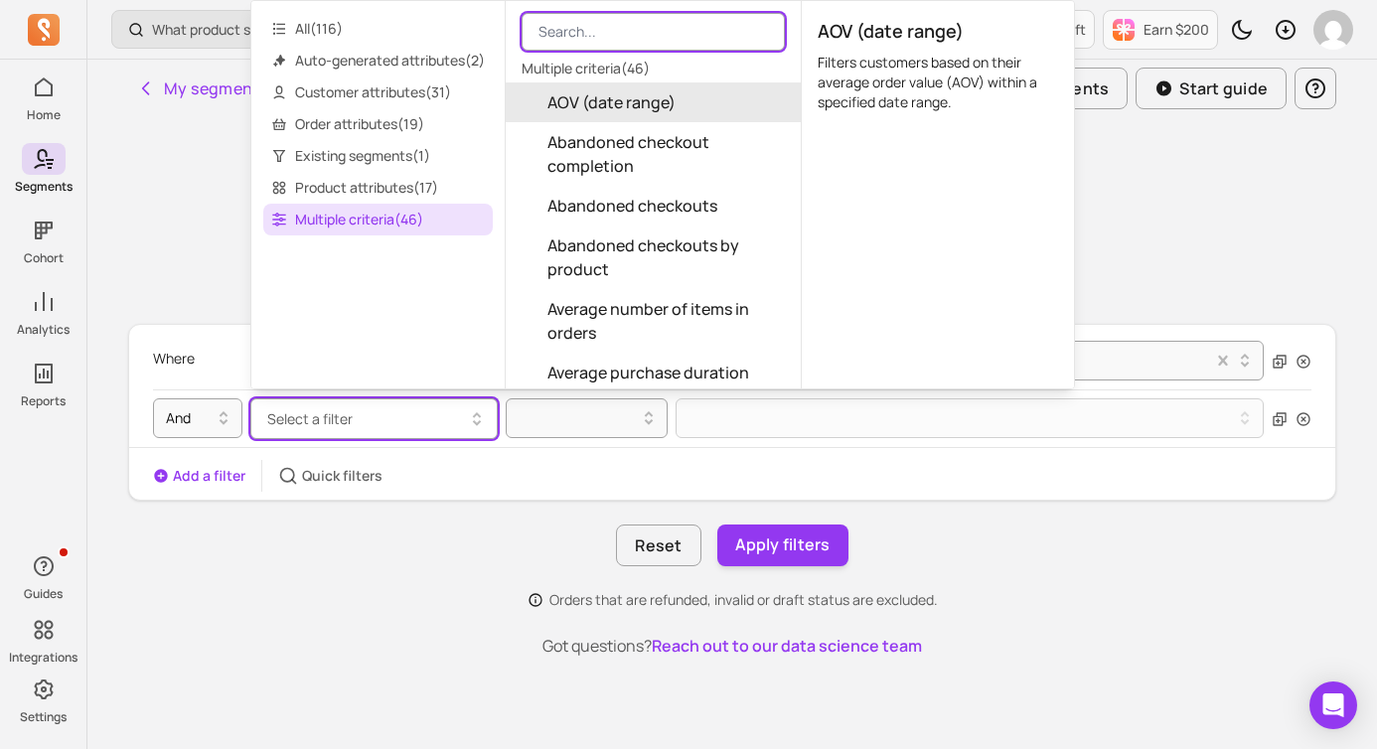
click at [631, 35] on input "search" at bounding box center [653, 32] width 263 height 38
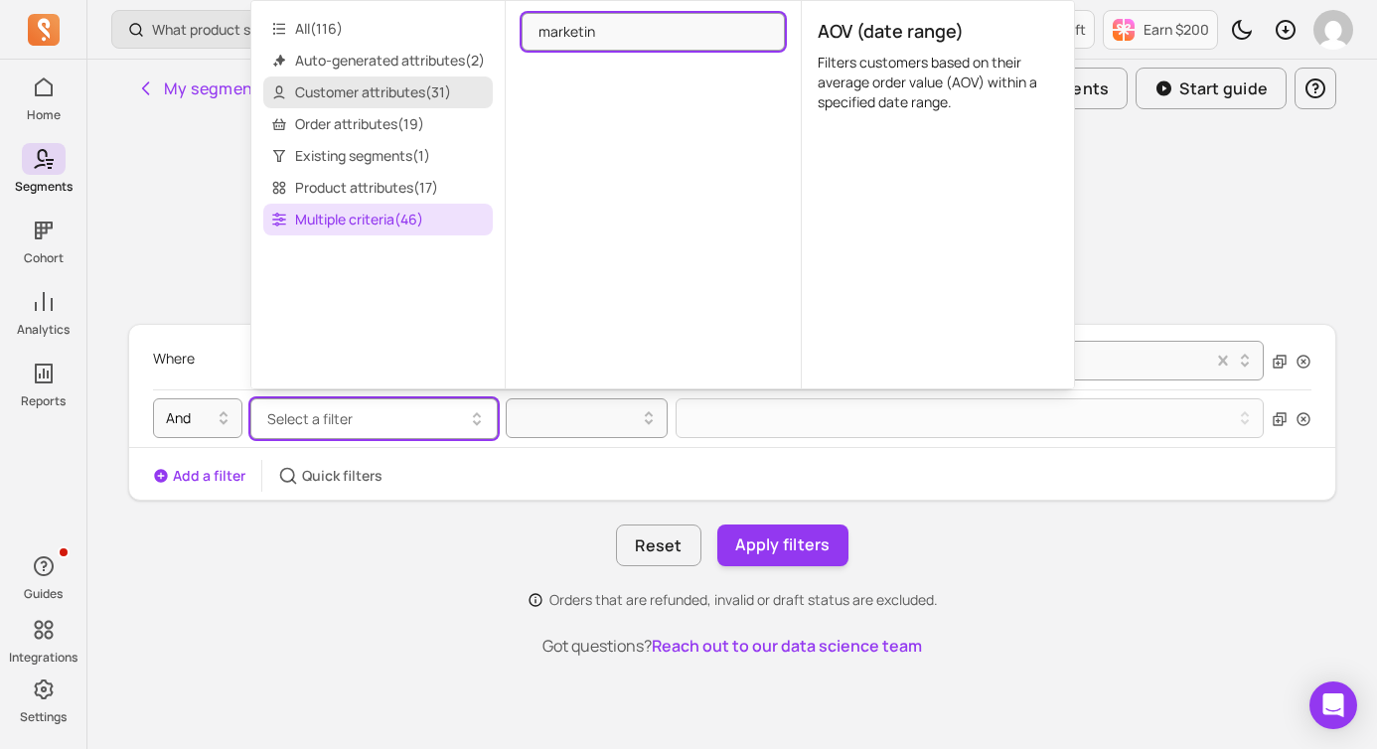
type input "marketin"
click at [433, 99] on span "Customer attributes ( 31 )" at bounding box center [378, 93] width 230 height 32
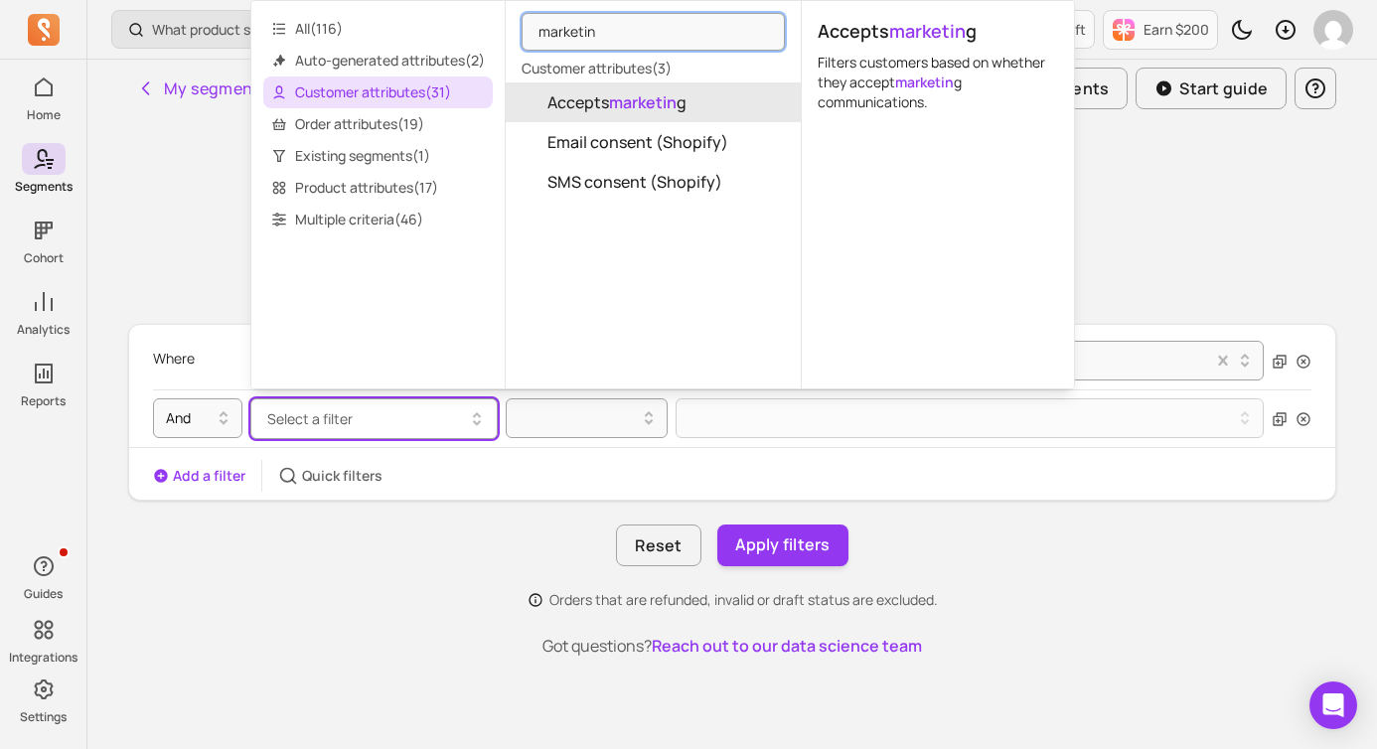
click at [677, 103] on mark "marketin" at bounding box center [643, 102] width 68 height 22
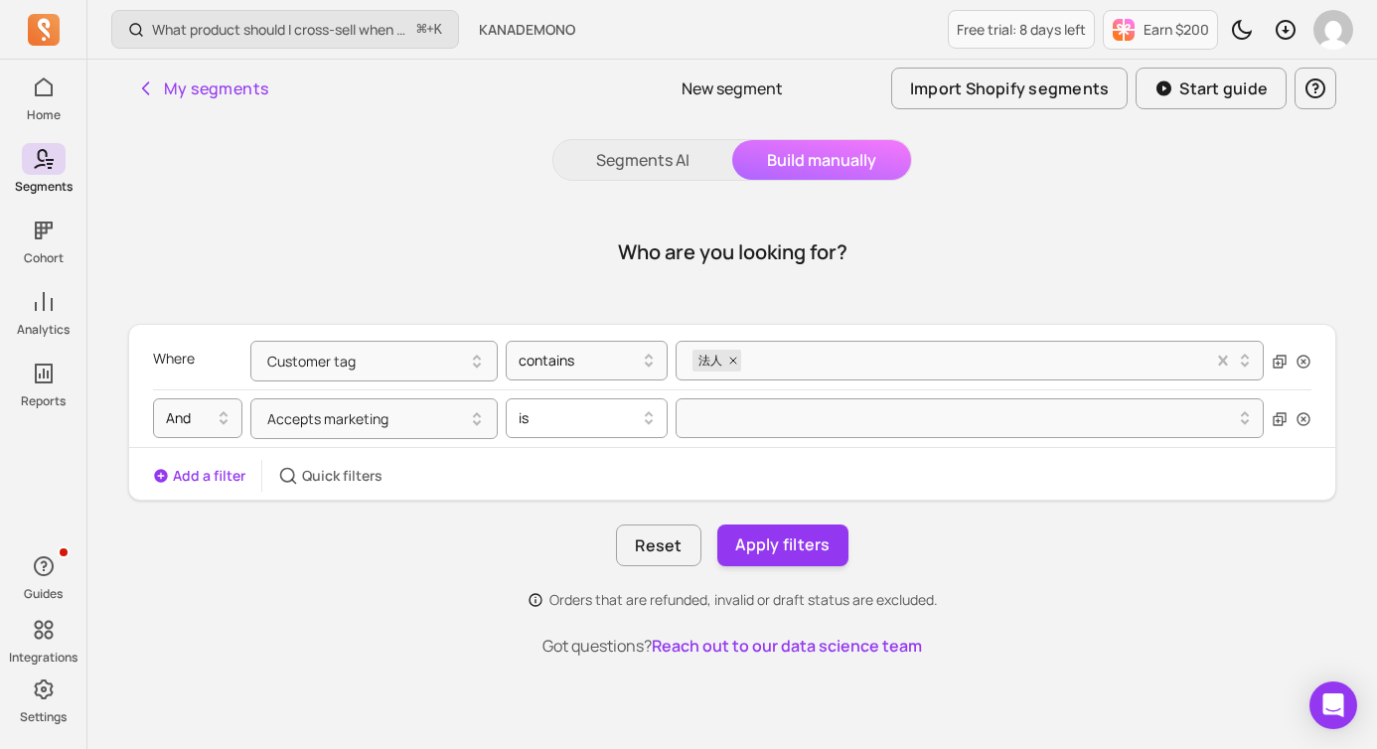
click at [629, 436] on div "is" at bounding box center [587, 418] width 162 height 40
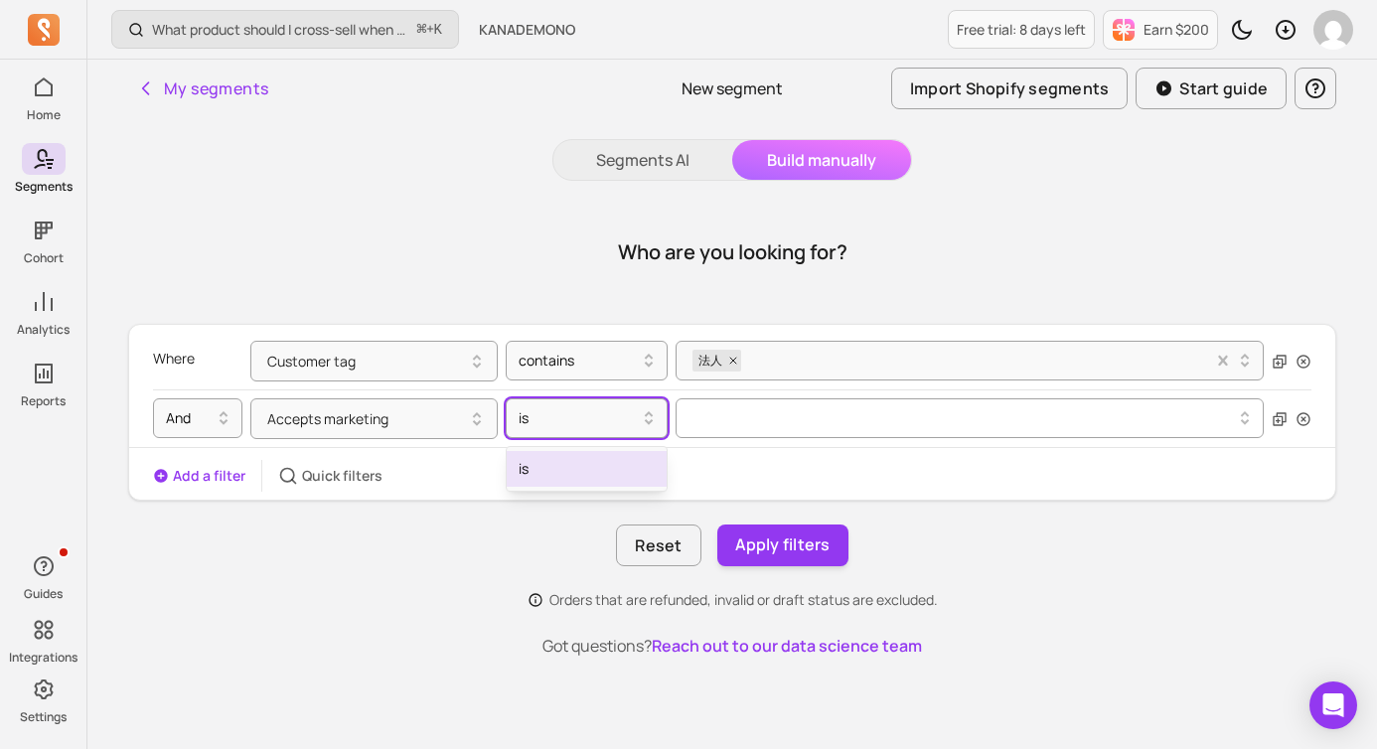
click at [738, 429] on div at bounding box center [962, 418] width 547 height 24
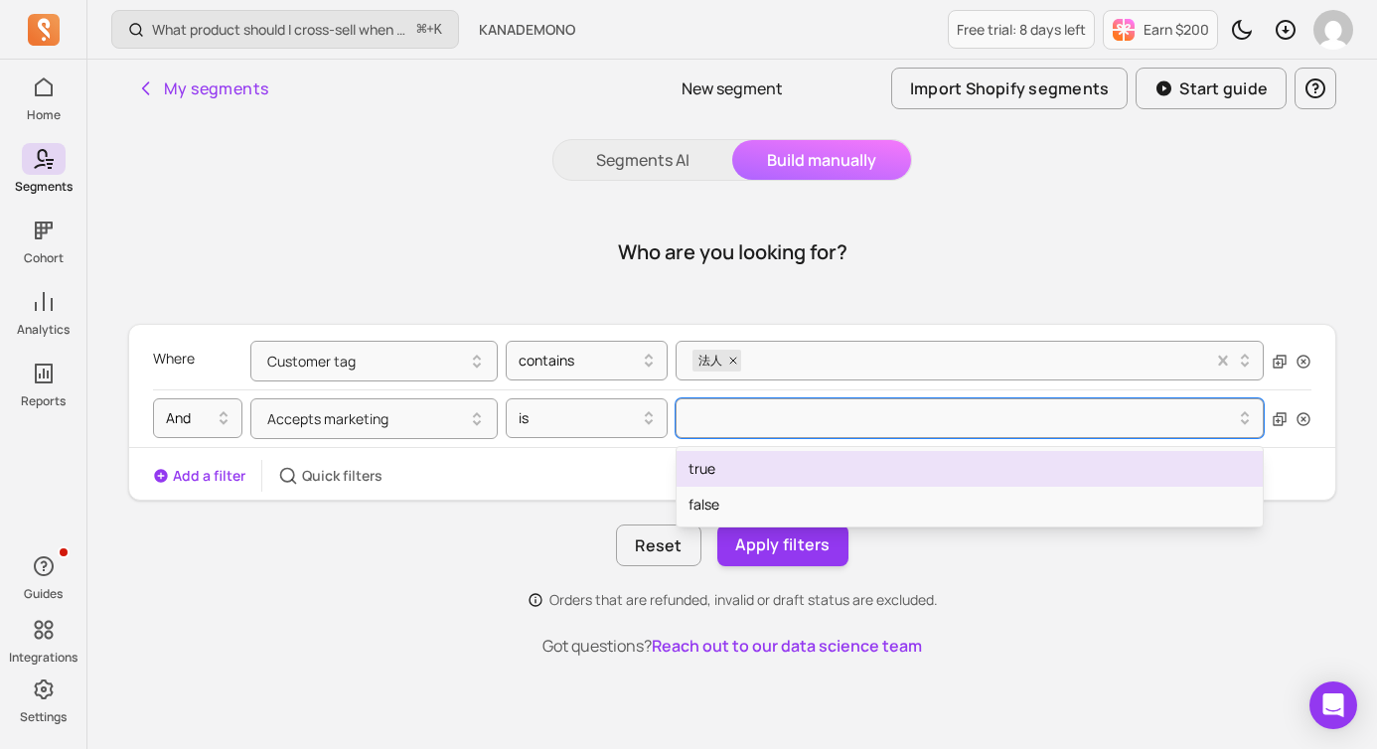
click at [747, 474] on div "true" at bounding box center [970, 469] width 586 height 36
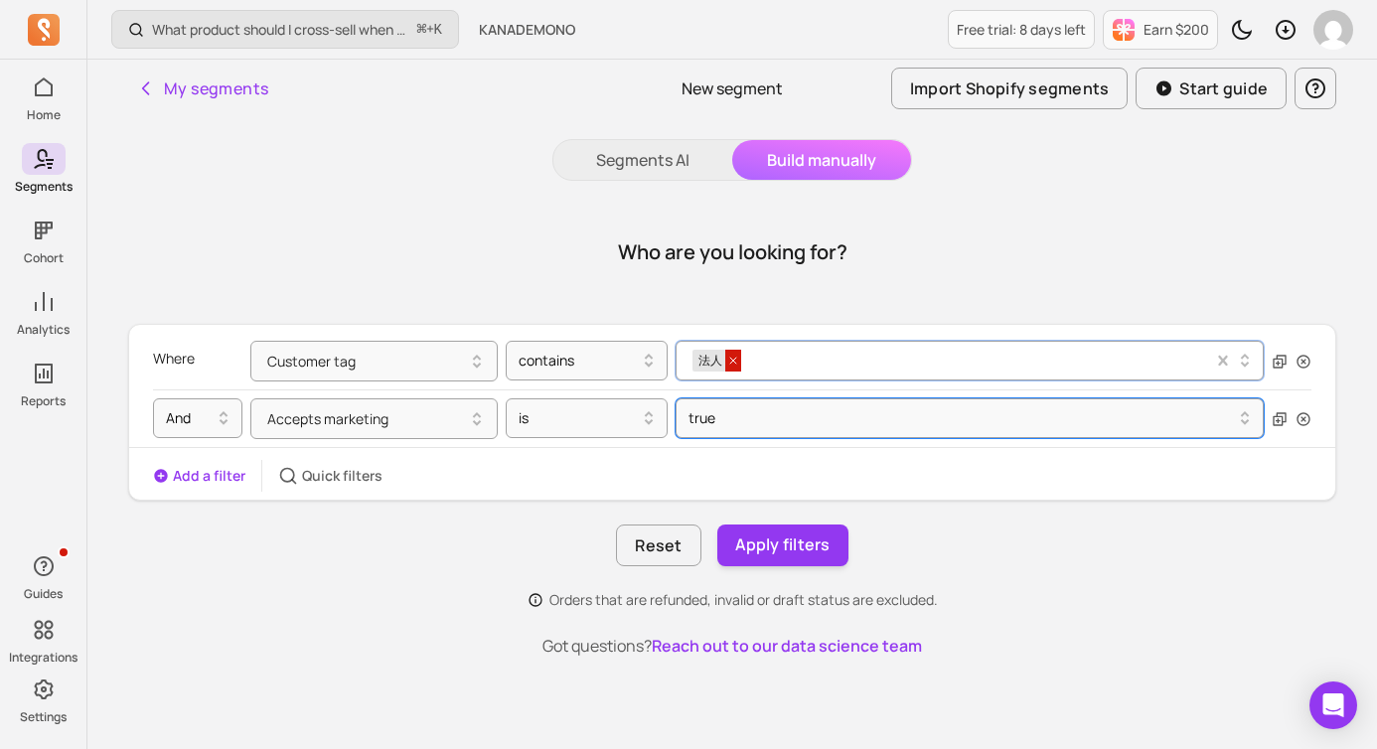
click at [735, 362] on icon at bounding box center [733, 361] width 6 height 6
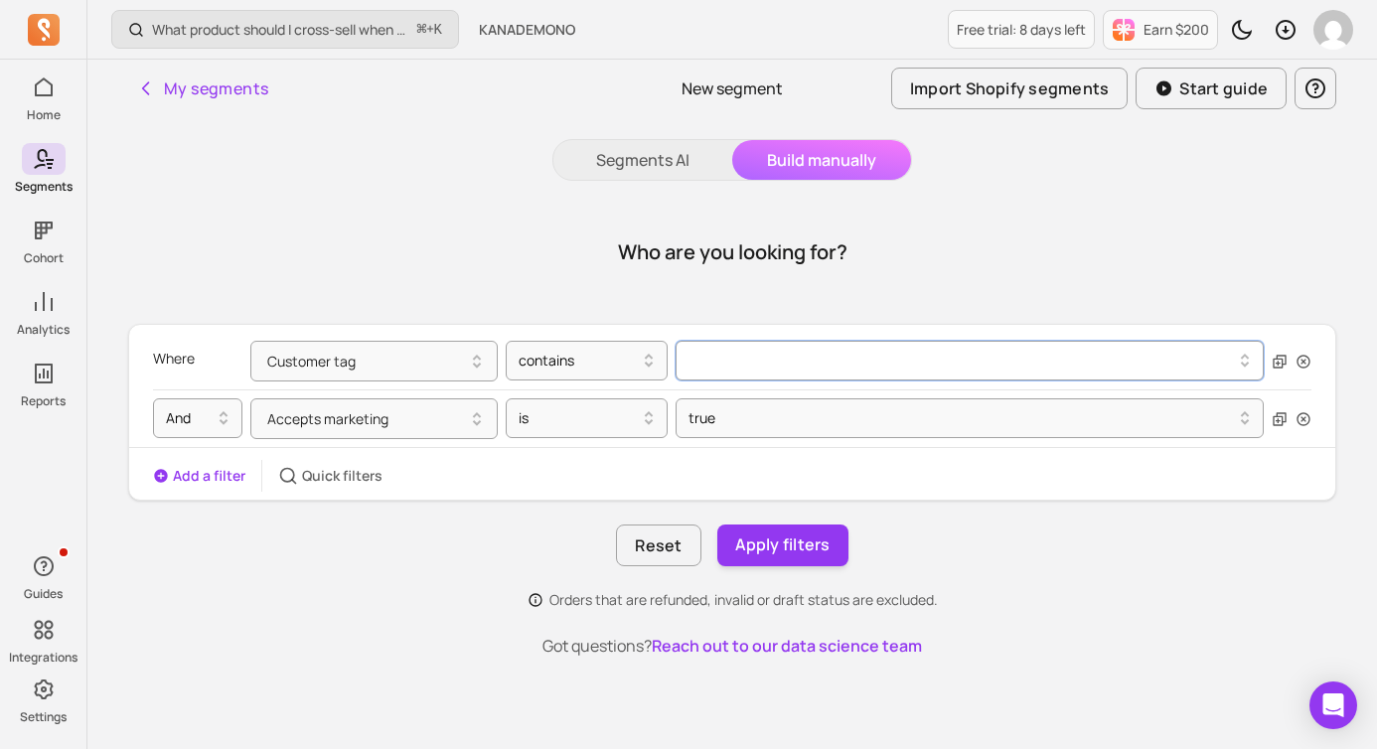
click at [736, 364] on div at bounding box center [963, 361] width 541 height 8
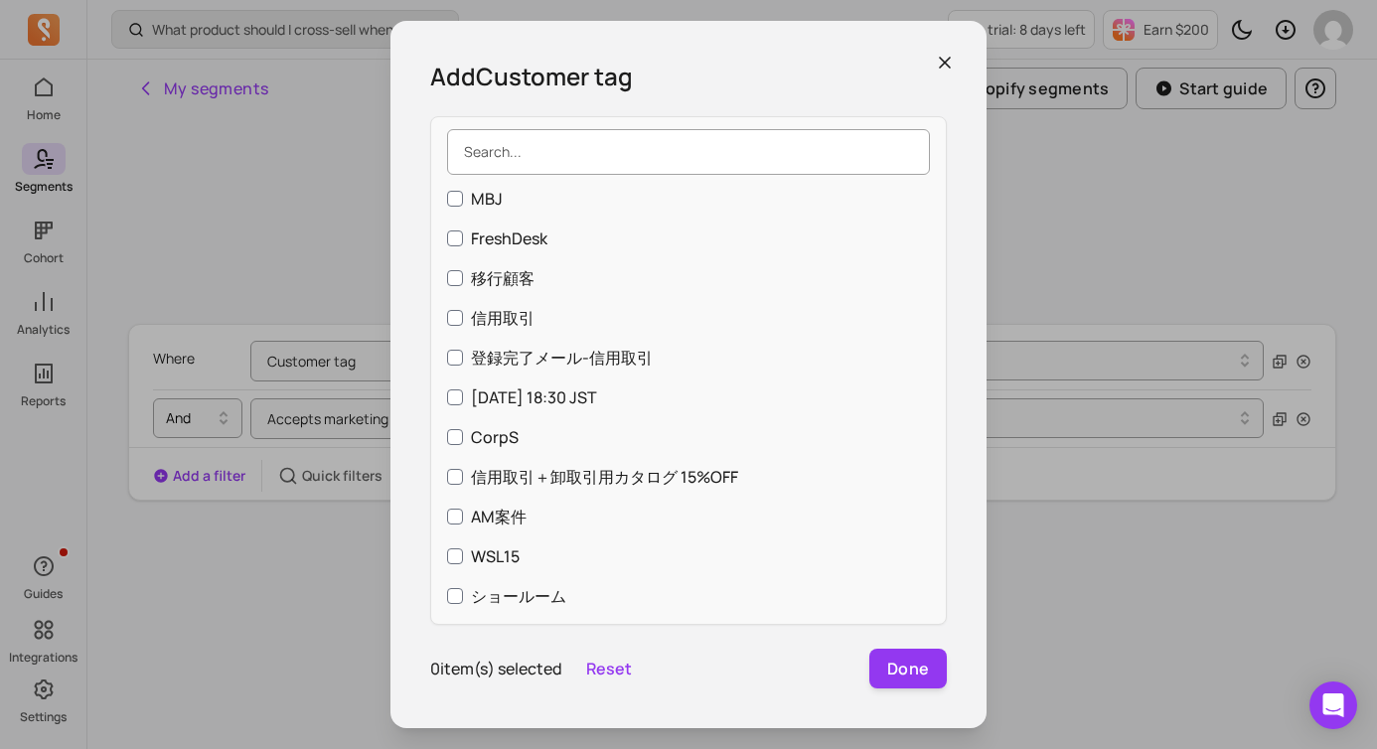
click at [627, 161] on input "search" at bounding box center [688, 152] width 483 height 46
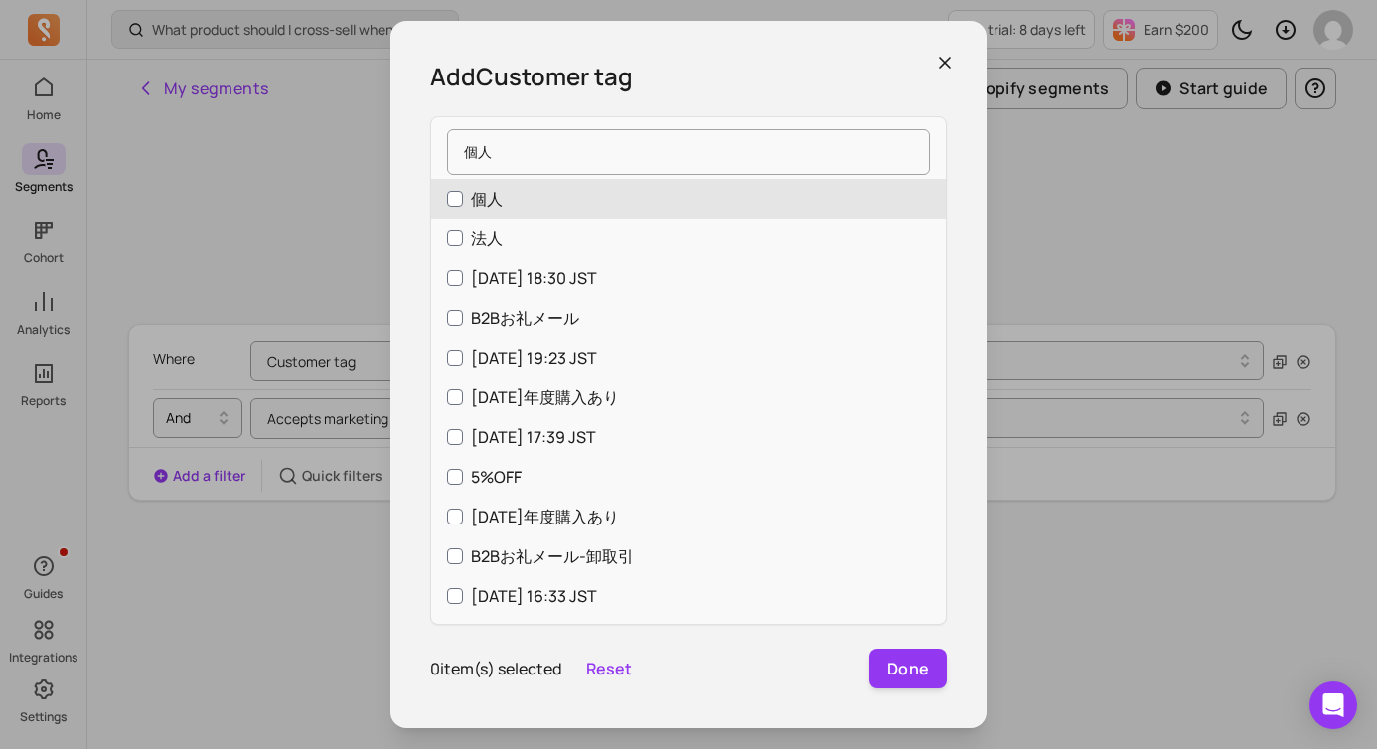
type input "個人"
click at [531, 212] on label "個人" at bounding box center [688, 199] width 515 height 40
click at [463, 207] on input "個人" at bounding box center [455, 199] width 16 height 16
checkbox input "true"
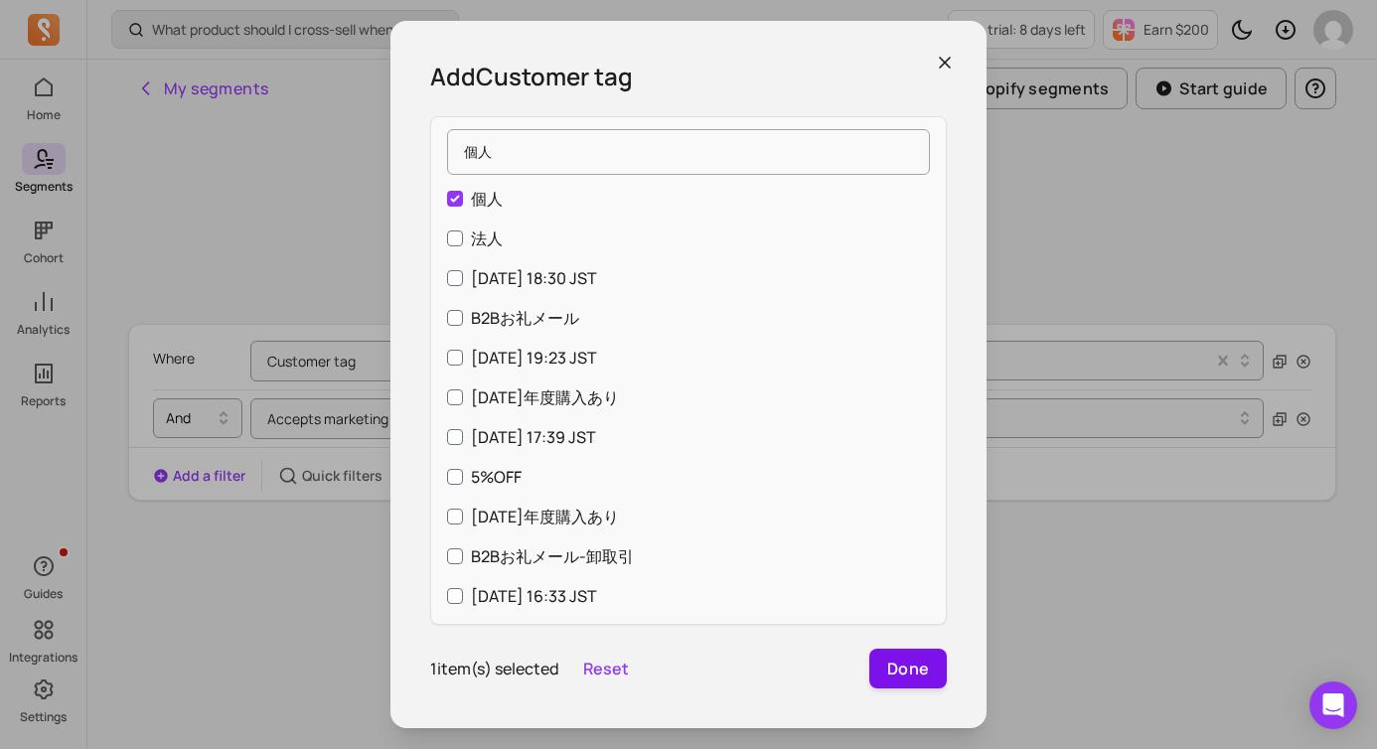
click at [911, 680] on button "Done" at bounding box center [909, 669] width 78 height 40
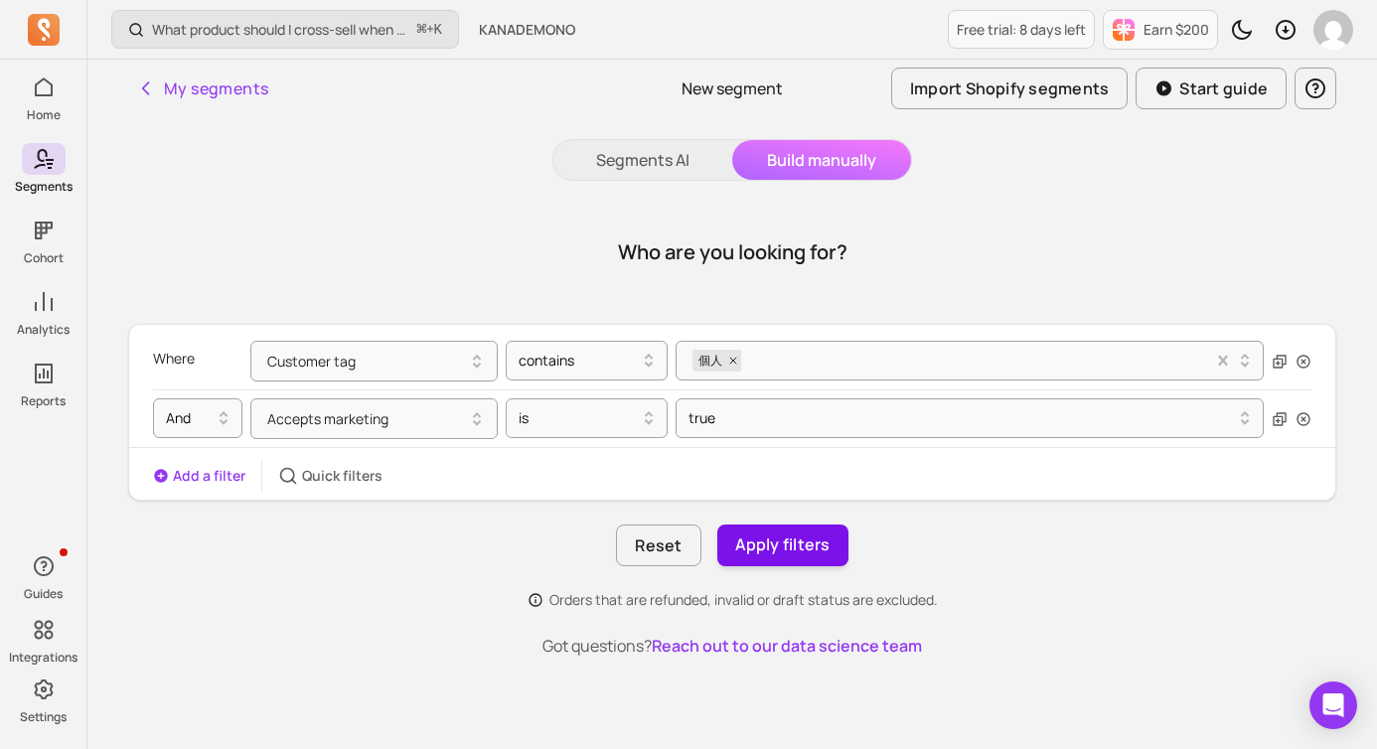
click at [804, 544] on button "Apply filters" at bounding box center [782, 546] width 131 height 42
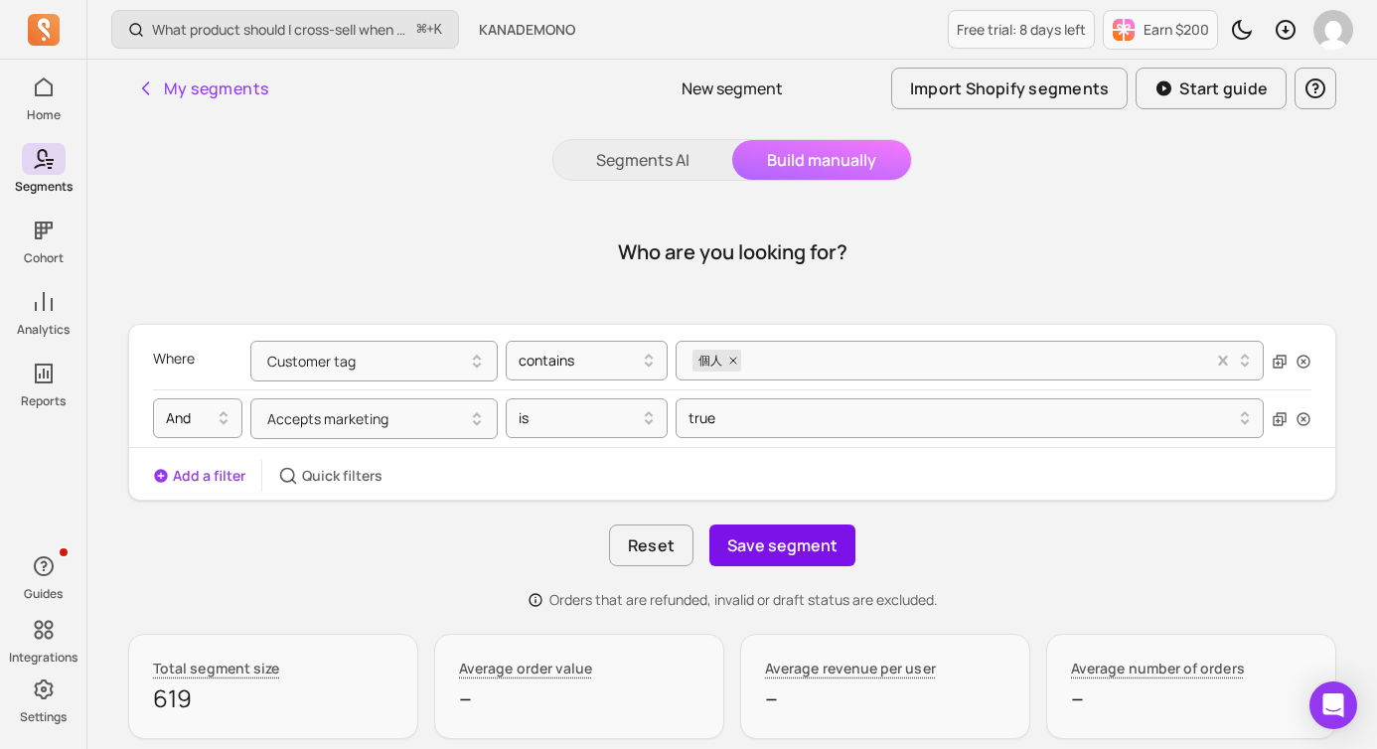
click at [801, 538] on button "Save segment" at bounding box center [783, 546] width 146 height 42
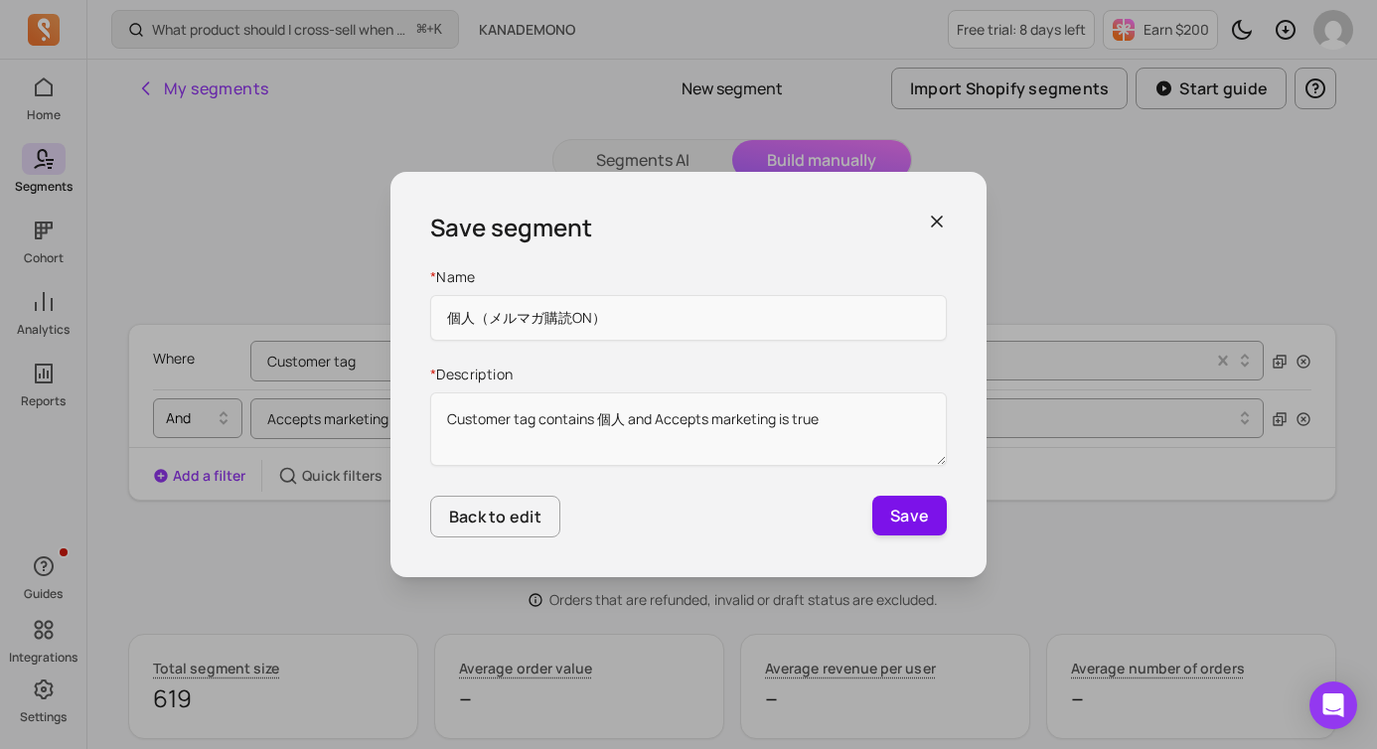
type input "個人（メルマガ購読ON）"
click at [906, 514] on button "Save" at bounding box center [910, 516] width 75 height 40
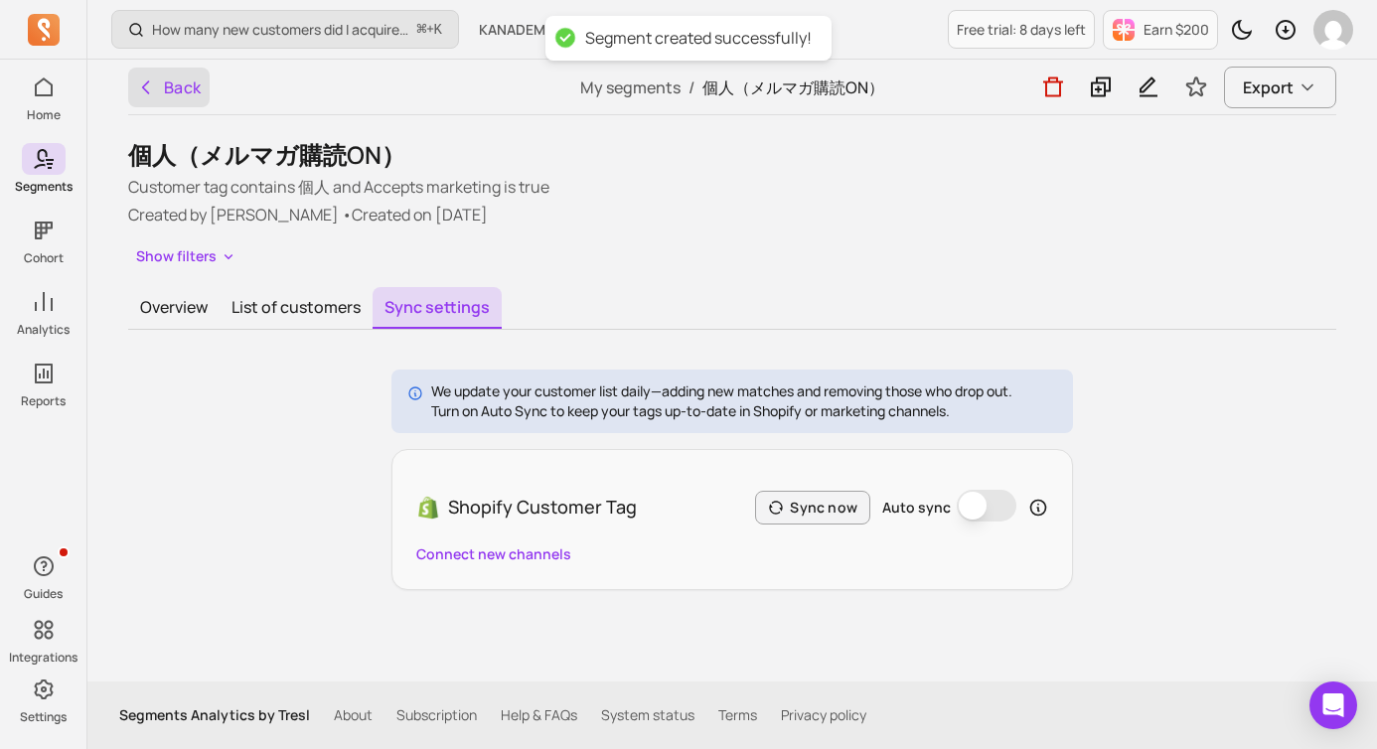
click at [150, 86] on icon "button" at bounding box center [146, 88] width 20 height 20
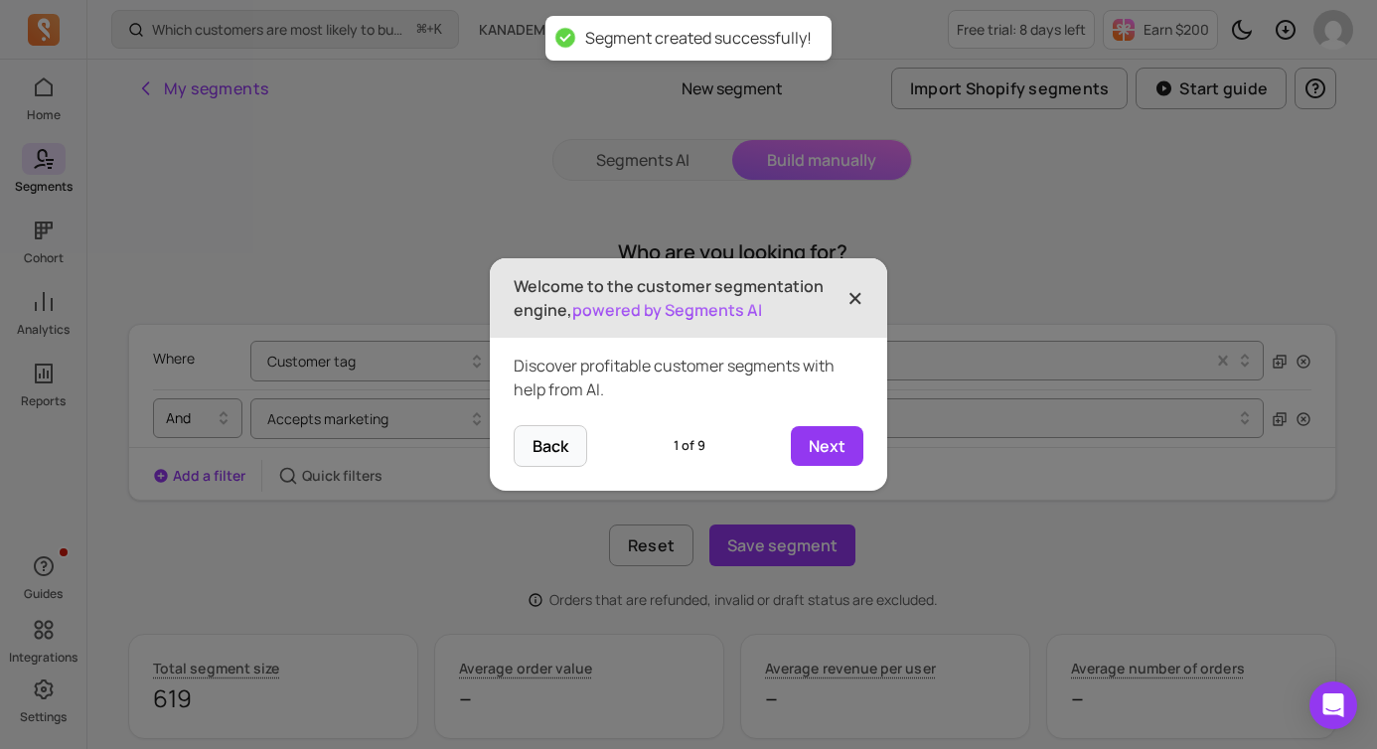
click at [856, 302] on span "×" at bounding box center [856, 298] width 16 height 44
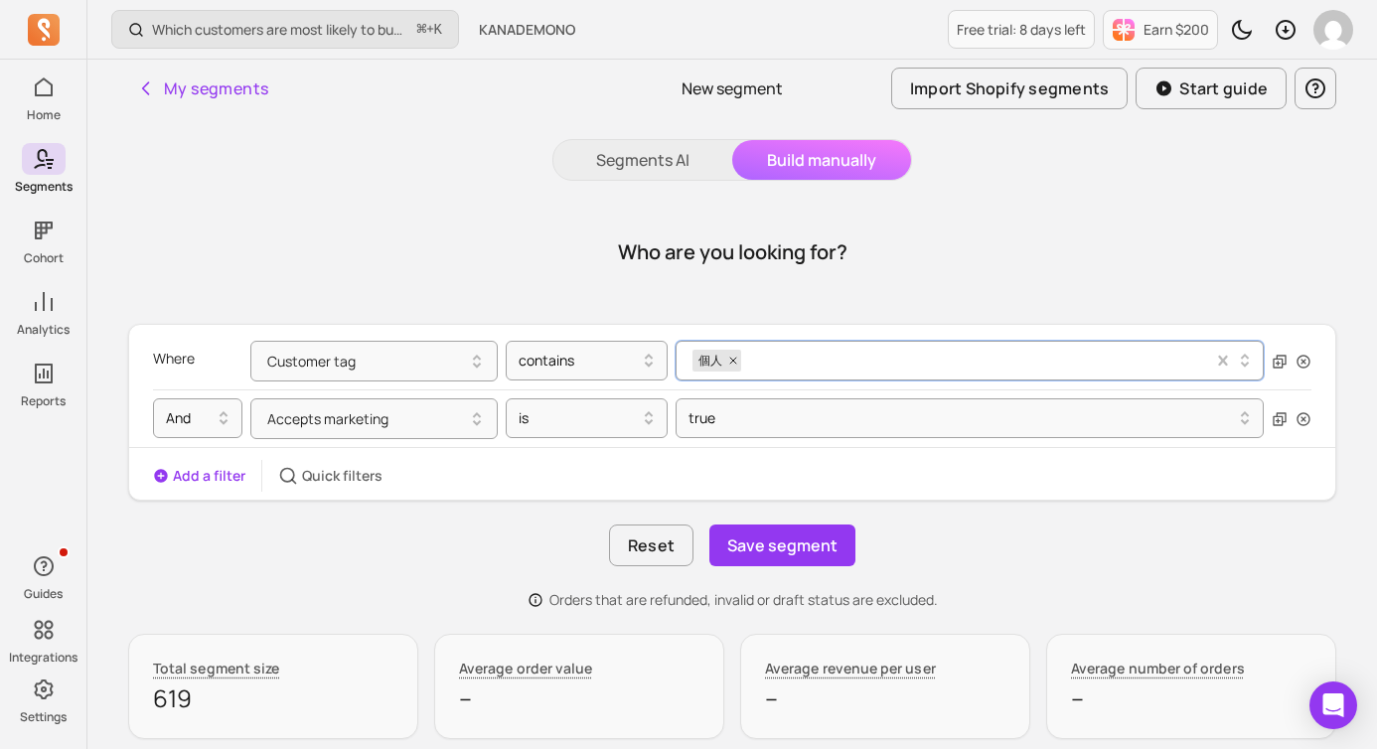
click at [820, 363] on div "個人" at bounding box center [953, 361] width 521 height 30
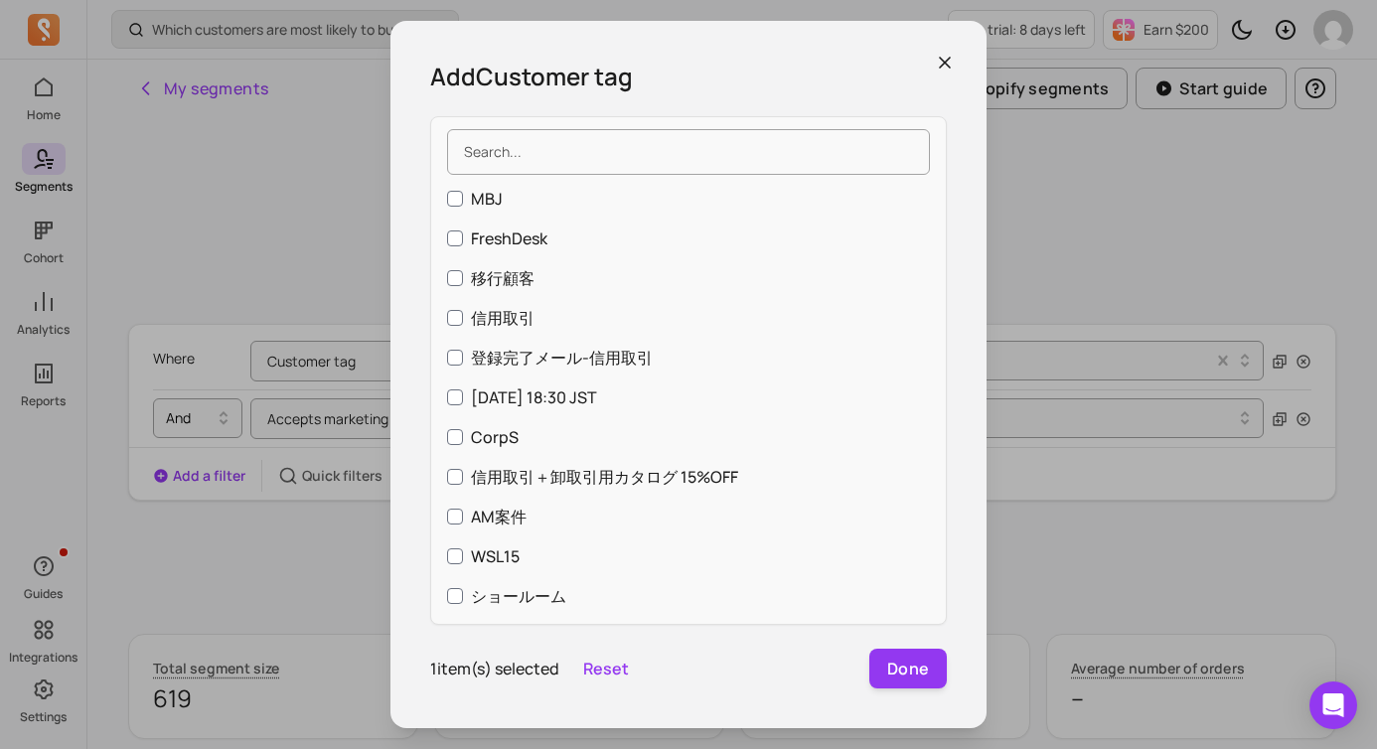
click at [1046, 353] on div "Add Customer tag MBJ FreshDesk 移行顧客 信用取引 登録完了メール-信用取引 [DATE] 18:30 JST CorpS 信用…" at bounding box center [689, 374] width 1346 height 717
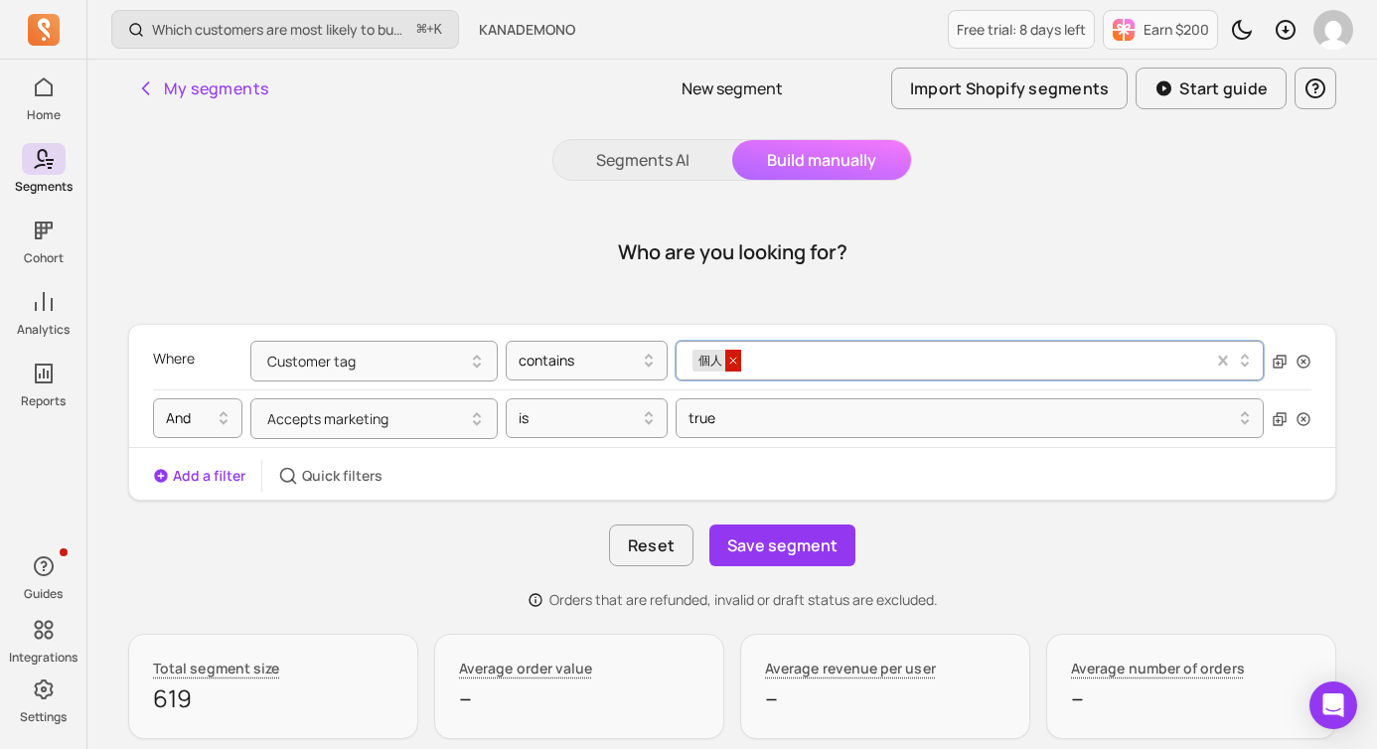
click at [734, 355] on icon at bounding box center [733, 361] width 12 height 12
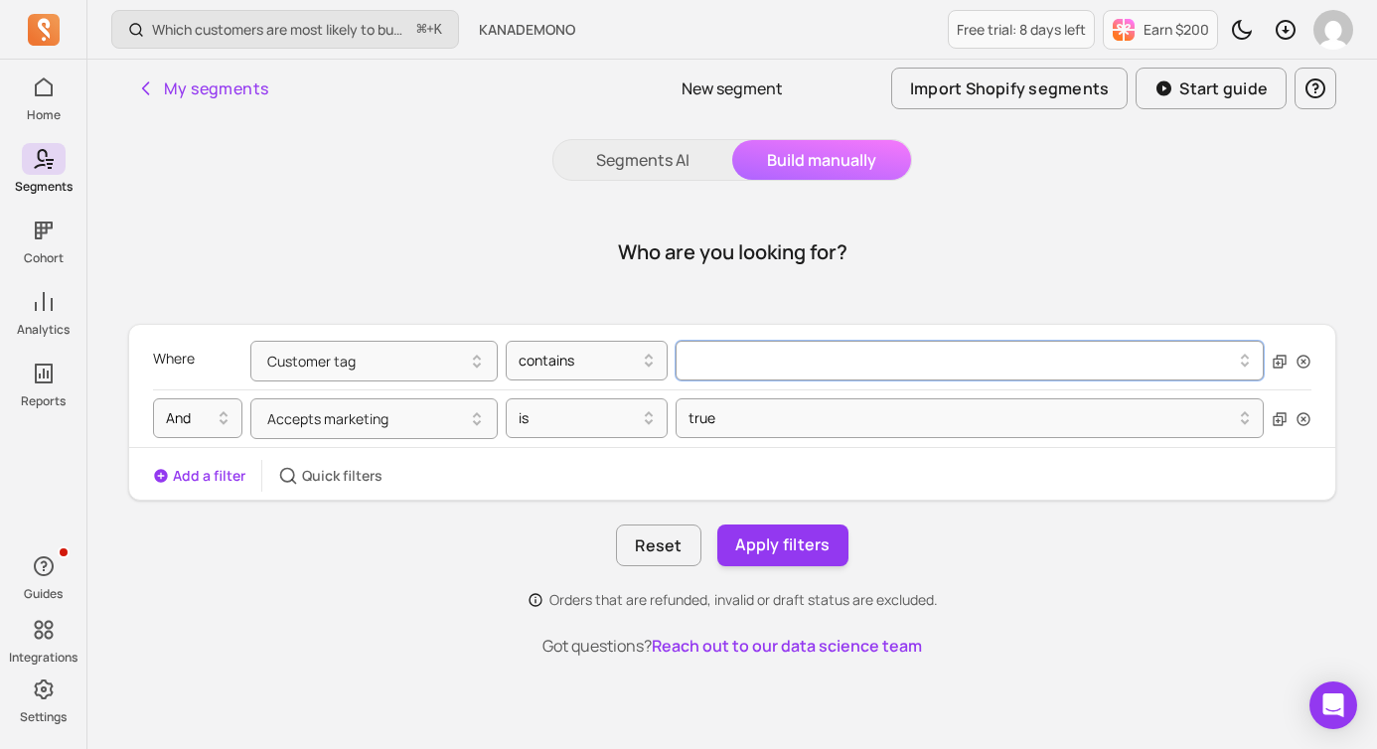
click at [724, 359] on div at bounding box center [963, 361] width 541 height 8
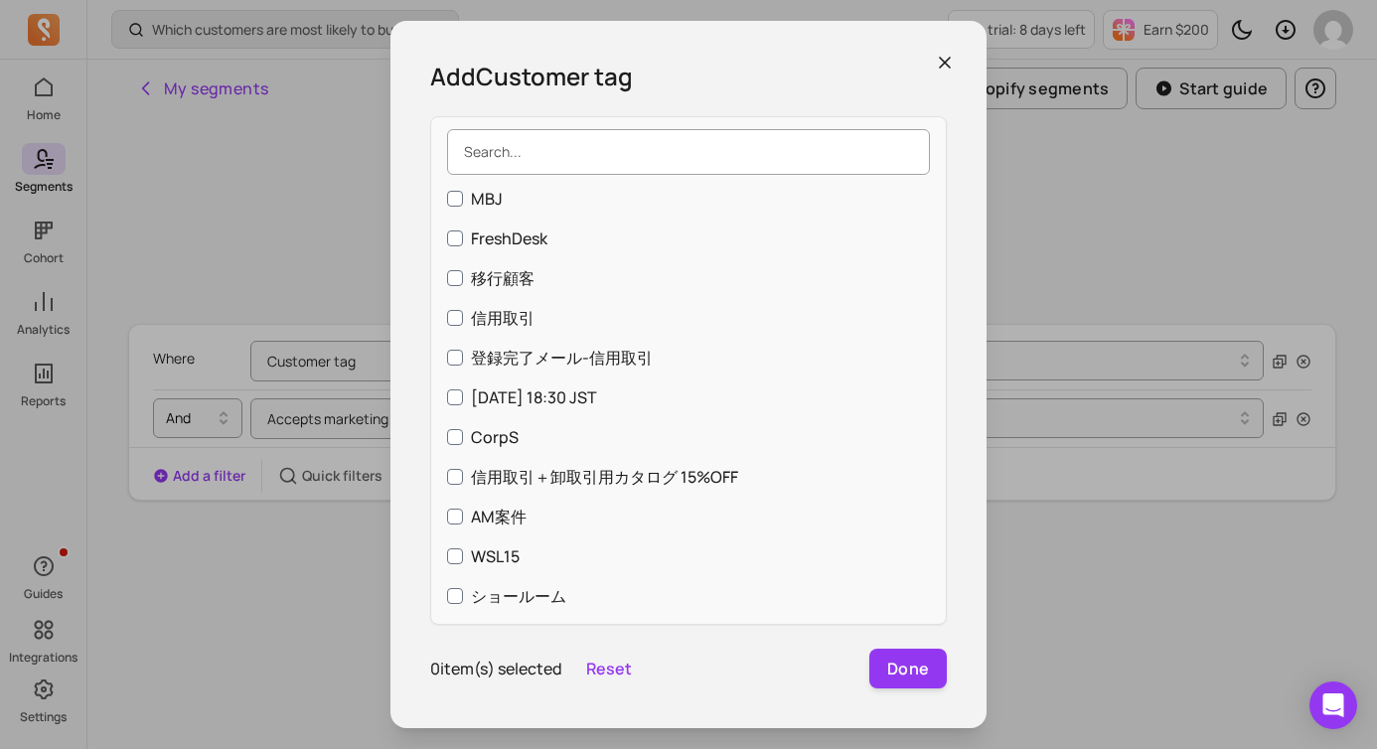
click at [611, 158] on input "search" at bounding box center [688, 152] width 483 height 46
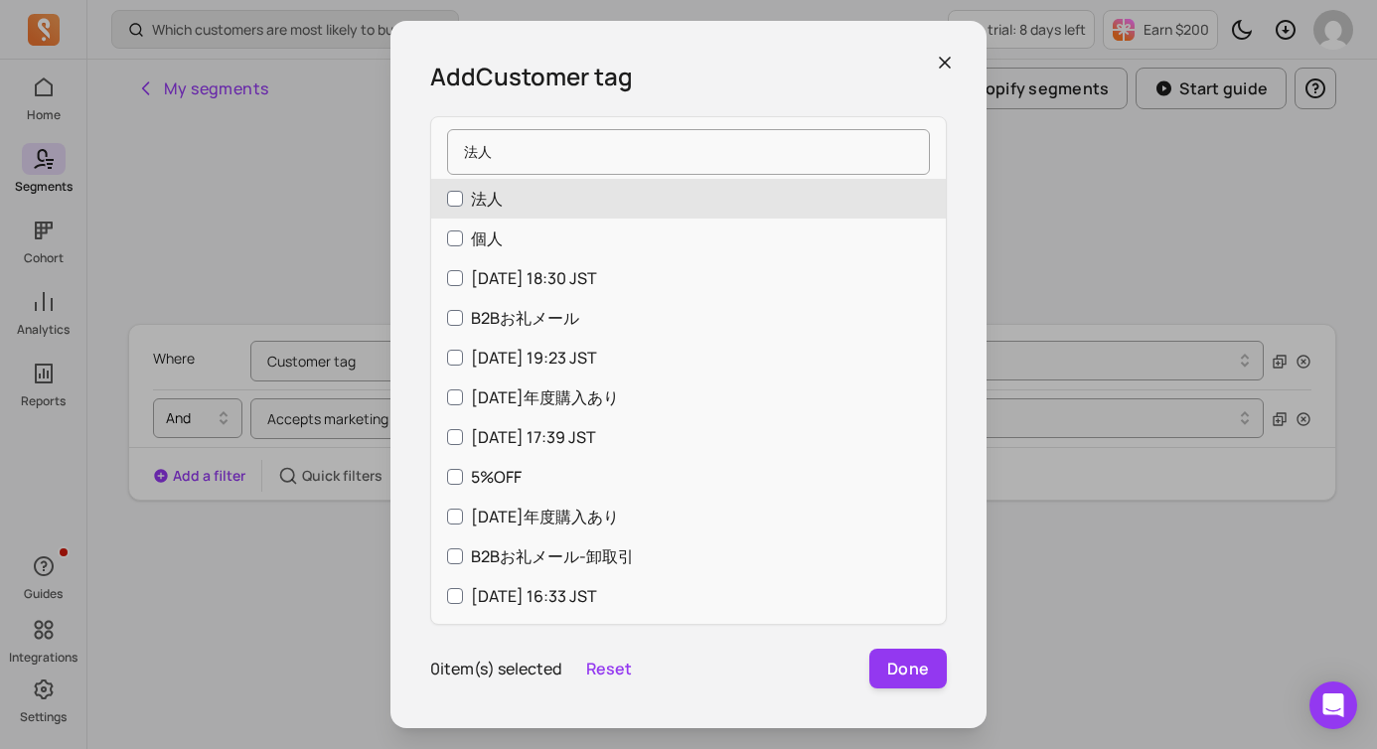
type input "法人"
click at [490, 199] on p "法人" at bounding box center [487, 199] width 32 height 24
click at [463, 199] on input "法人" at bounding box center [455, 199] width 16 height 16
checkbox input "true"
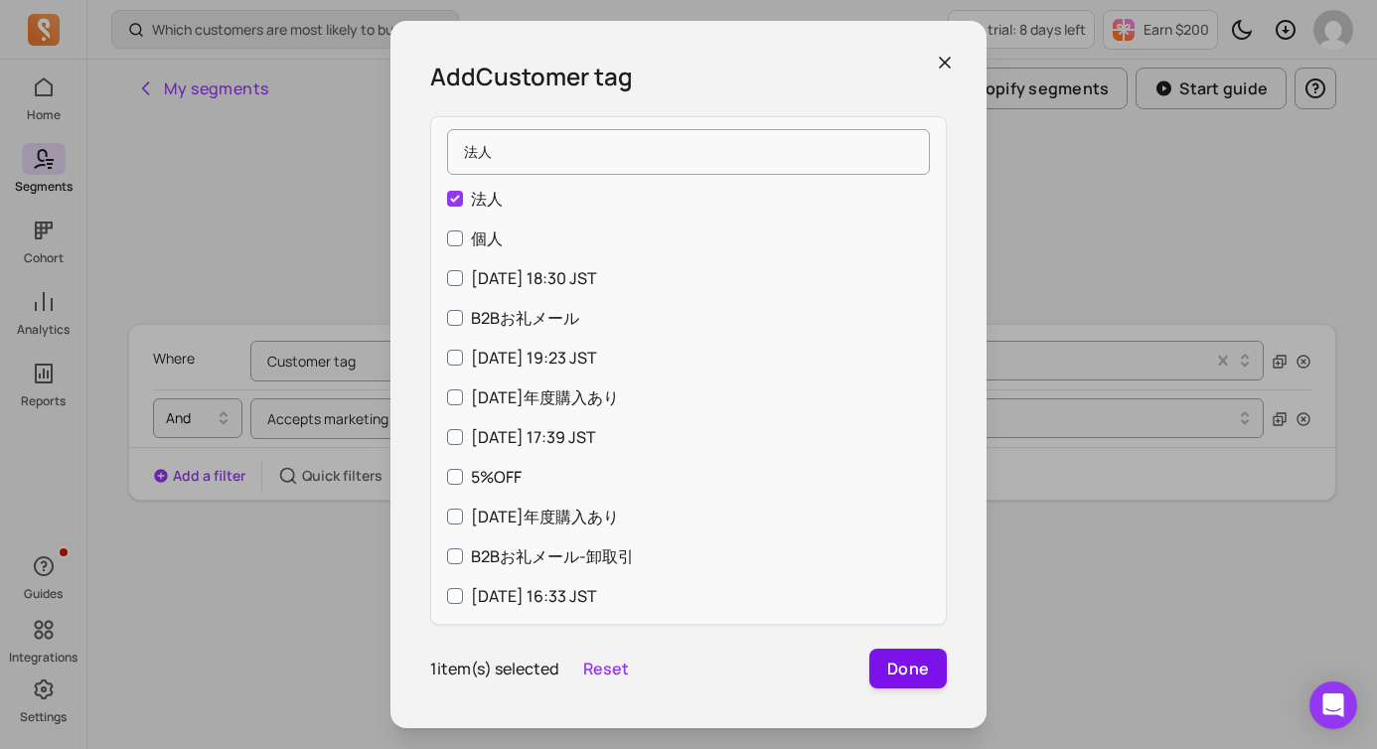
click at [927, 665] on button "Done" at bounding box center [909, 669] width 78 height 40
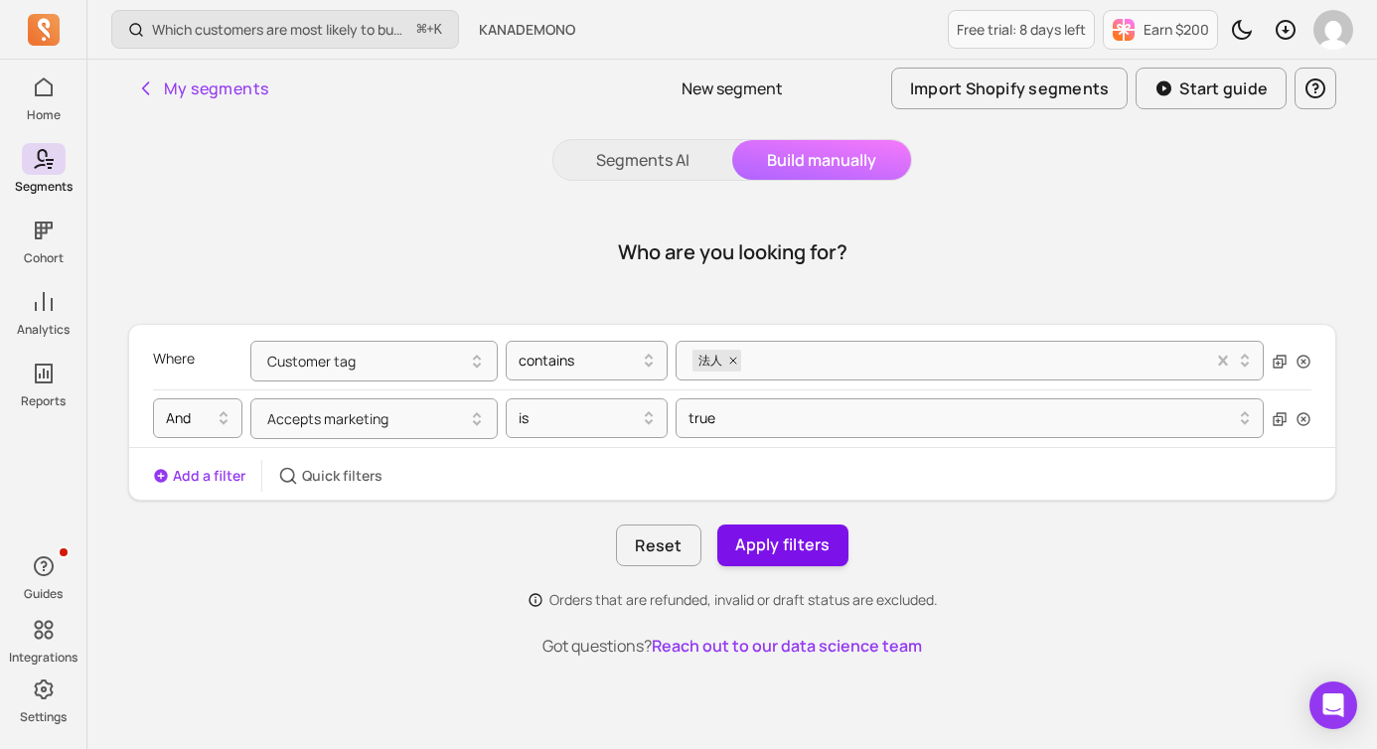
click at [825, 549] on button "Apply filters" at bounding box center [782, 546] width 131 height 42
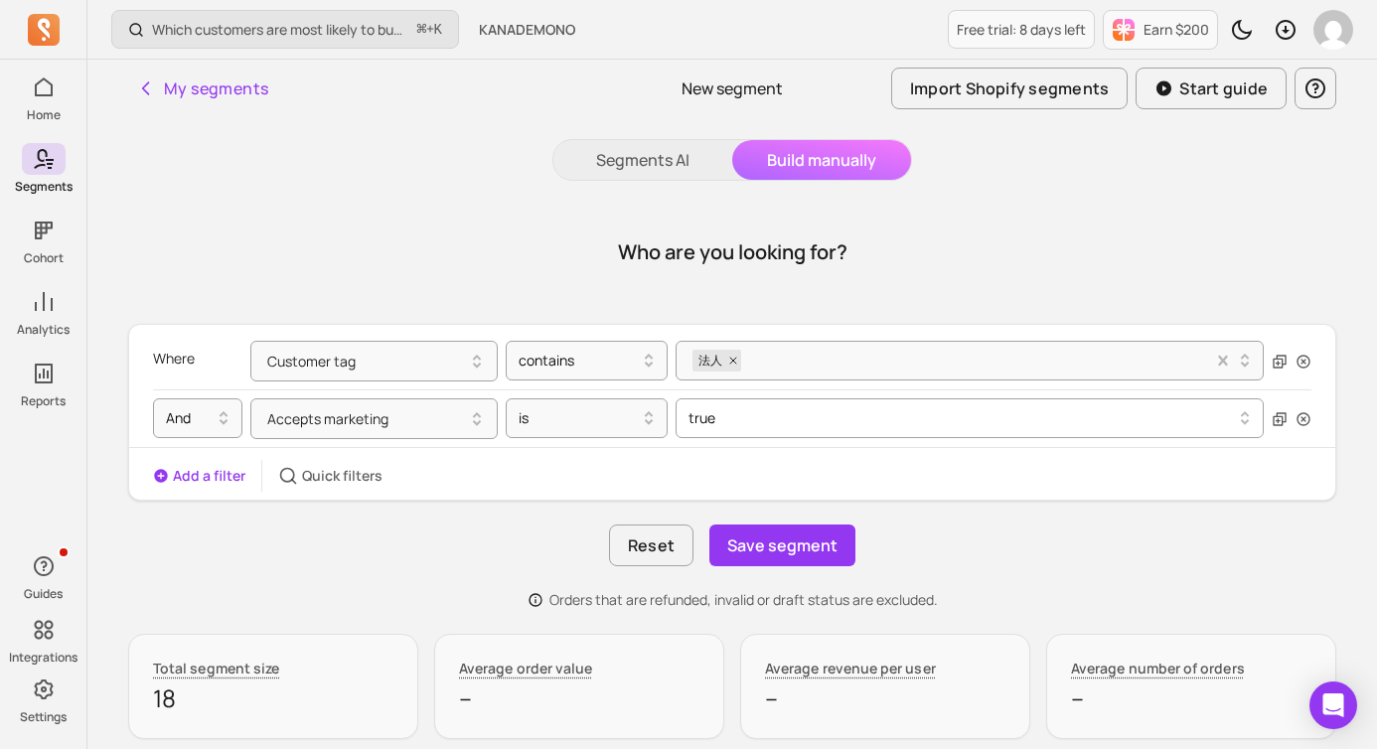
click at [765, 421] on div at bounding box center [962, 418] width 547 height 24
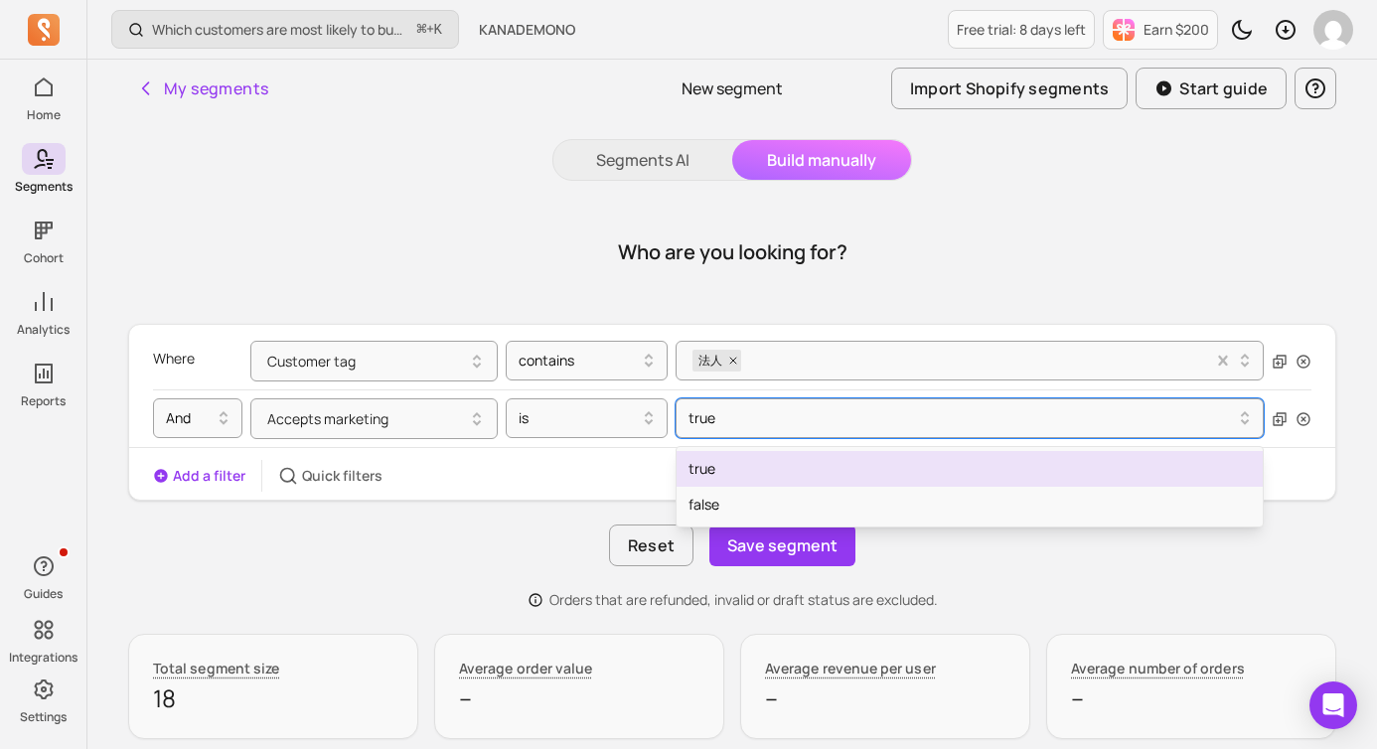
click at [765, 469] on div "true" at bounding box center [970, 469] width 586 height 36
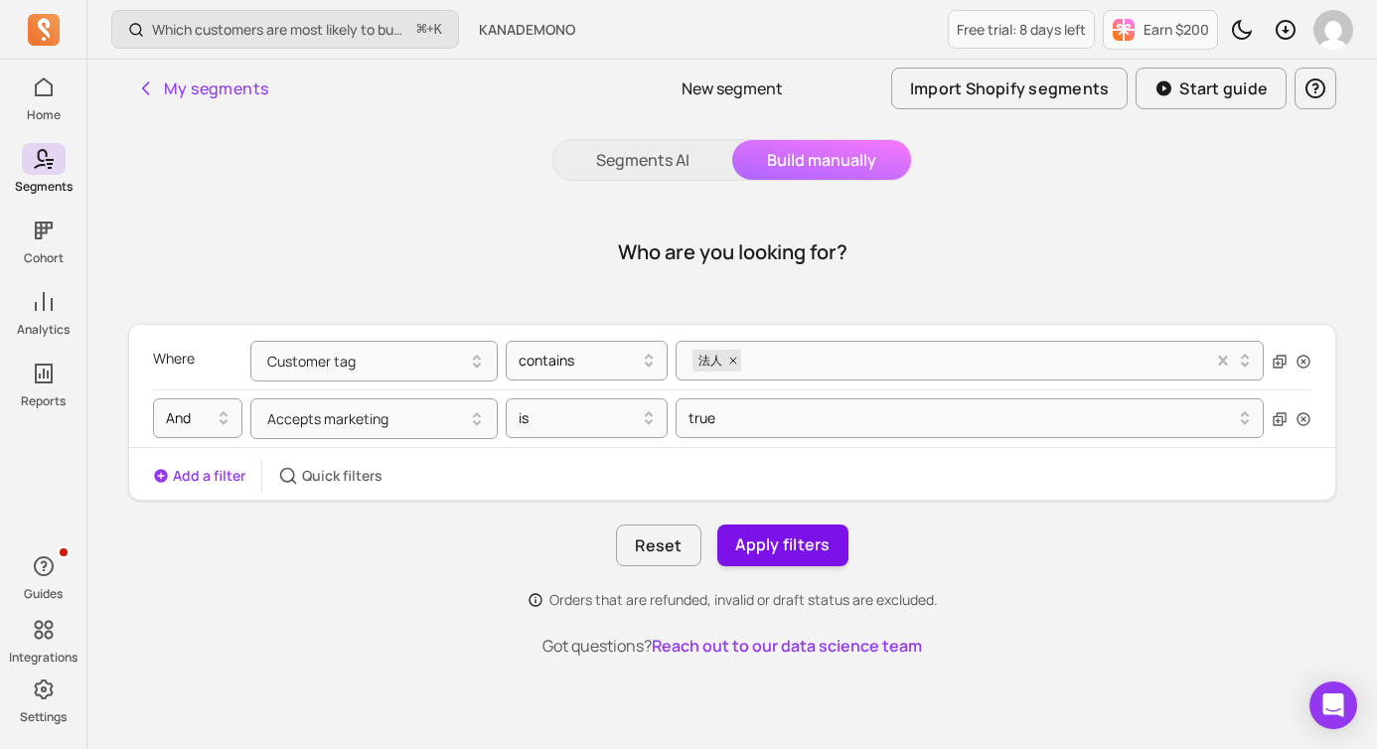
click at [780, 554] on button "Apply filters" at bounding box center [782, 546] width 131 height 42
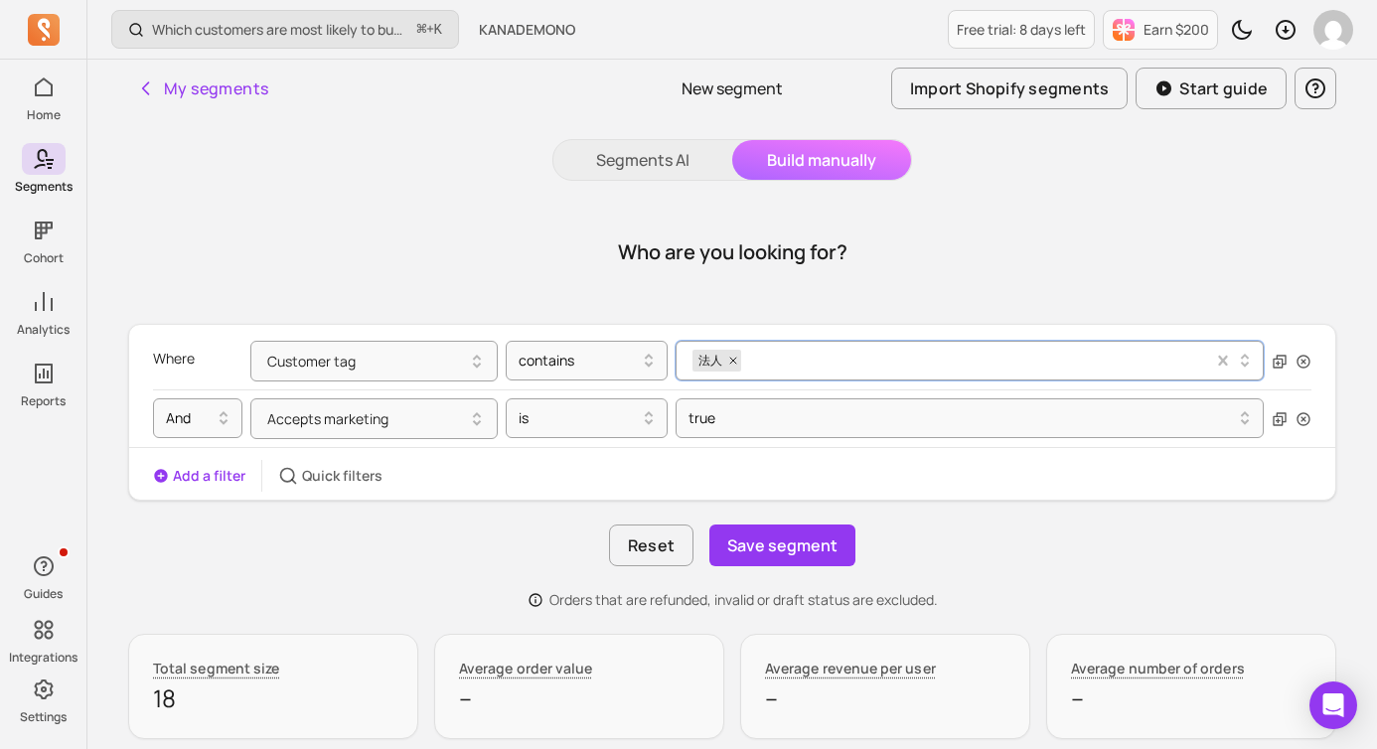
click at [769, 365] on div "法人" at bounding box center [953, 361] width 521 height 30
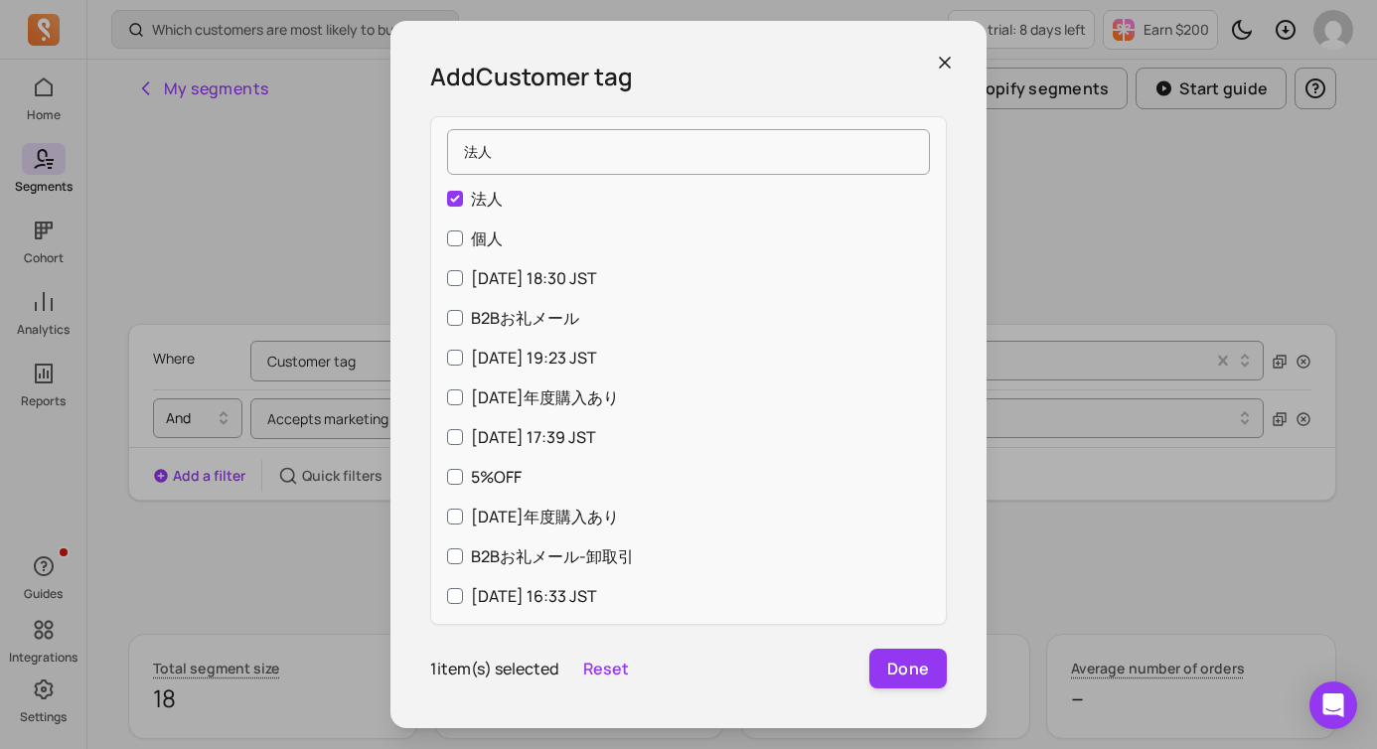
click at [1075, 245] on div "Add Customer tag 法人 法人 個人 [DATE] 18:30 JST B2Bお礼メール [DATE] 19:23 JST [DATE]年度購入…" at bounding box center [689, 374] width 1346 height 717
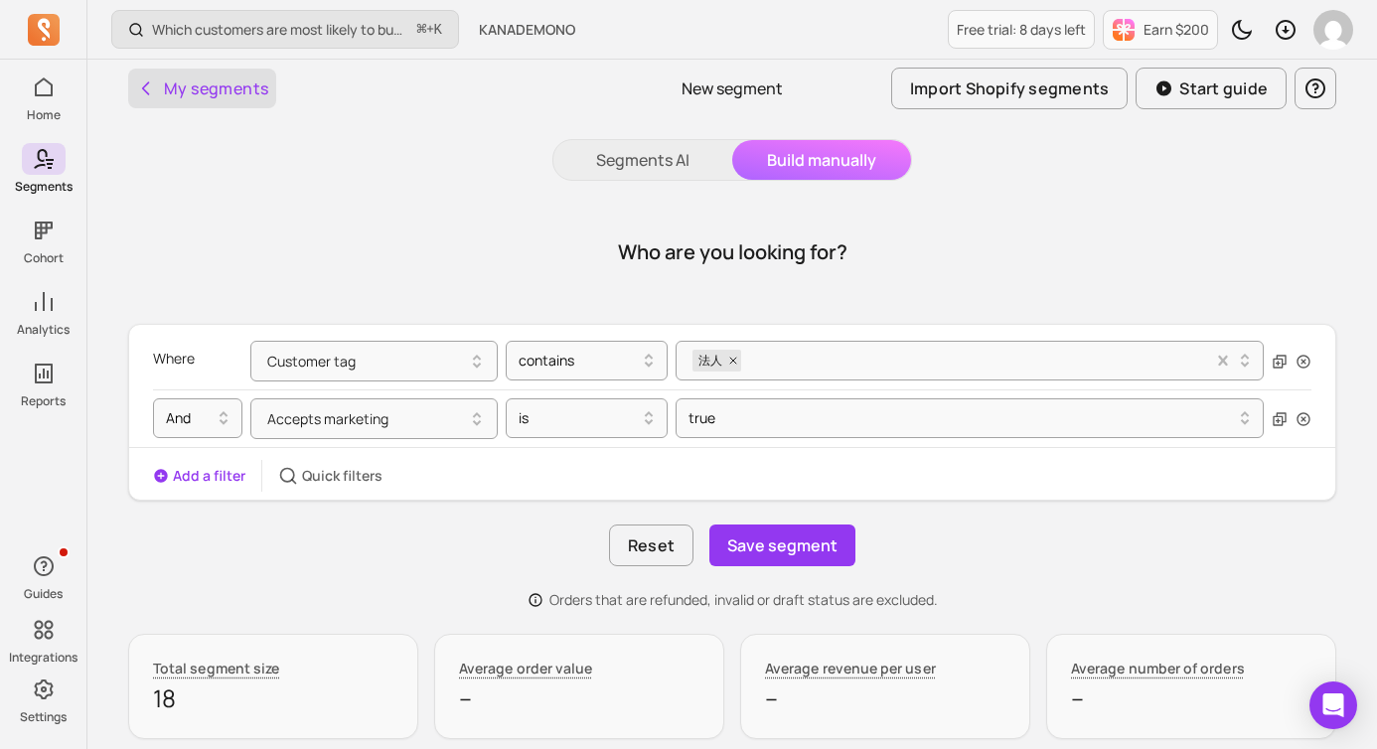
click at [143, 81] on icon "button" at bounding box center [146, 89] width 20 height 20
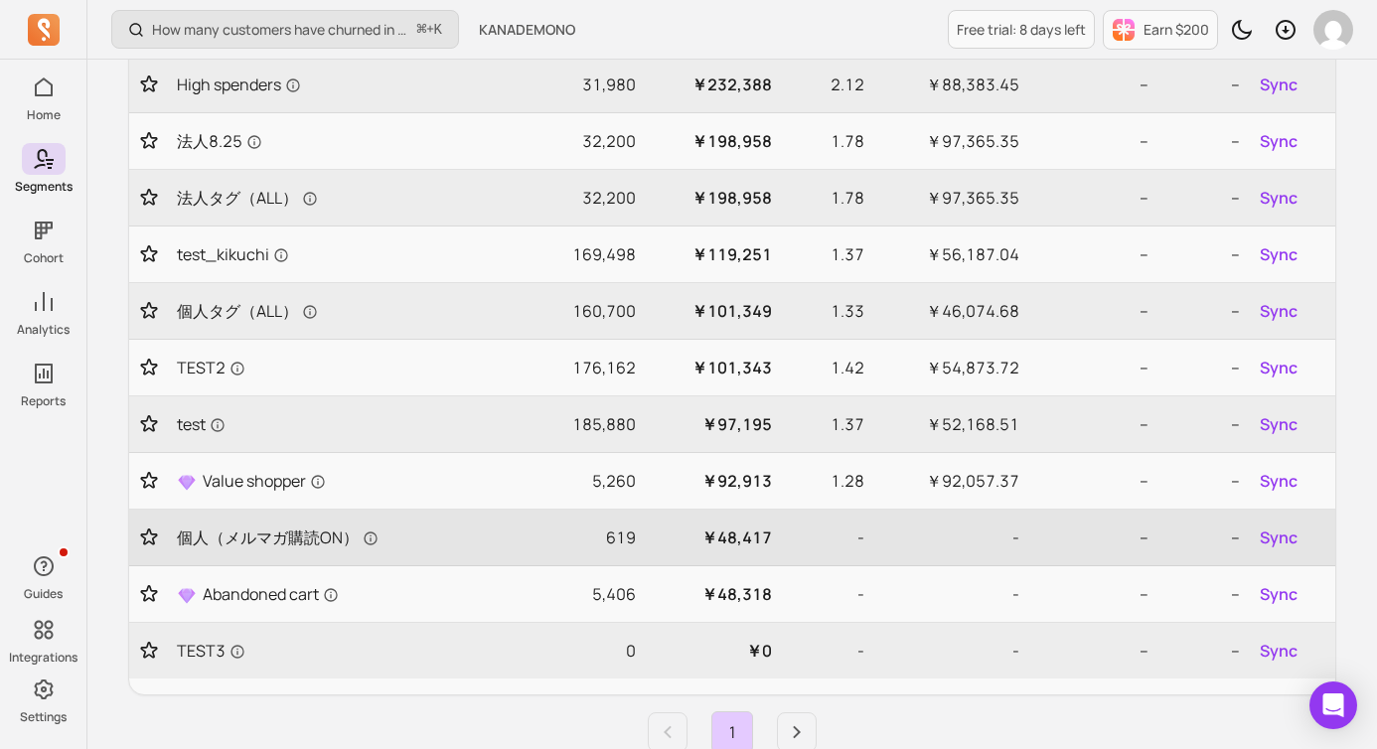
scroll to position [392, 0]
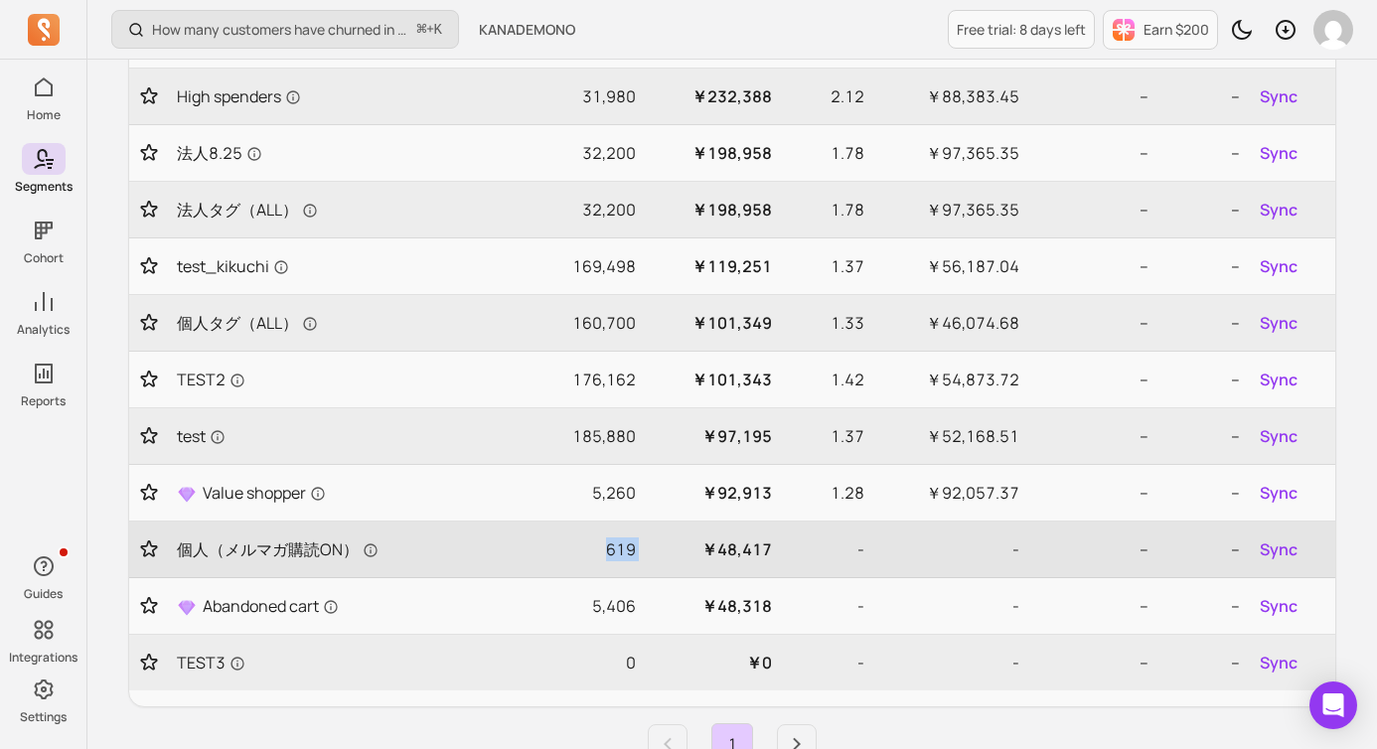
drag, startPoint x: 607, startPoint y: 546, endPoint x: 647, endPoint y: 546, distance: 39.7
click at [647, 546] on tr "個人（メルマガ購読ON） 619 ￥48,417 - - -- -- Sync" at bounding box center [732, 550] width 1206 height 57
copy p "619"
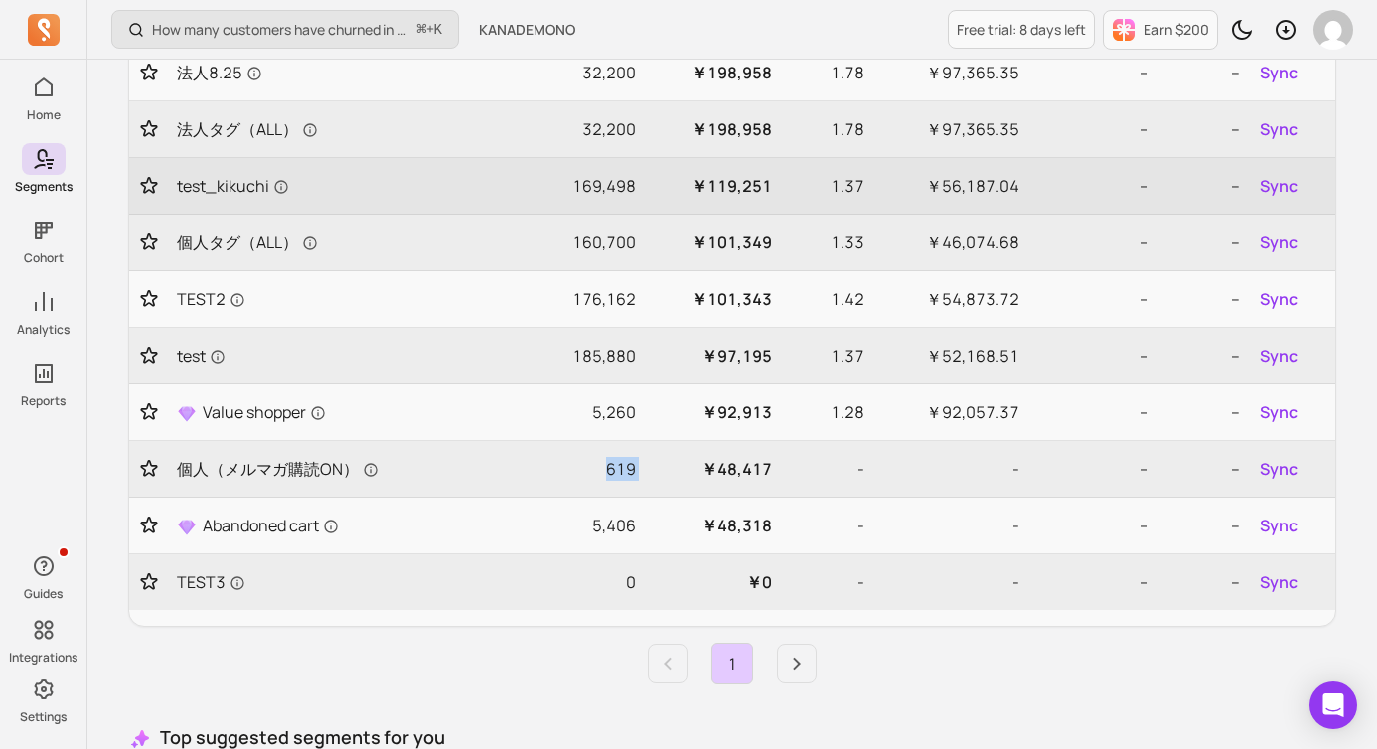
scroll to position [0, 0]
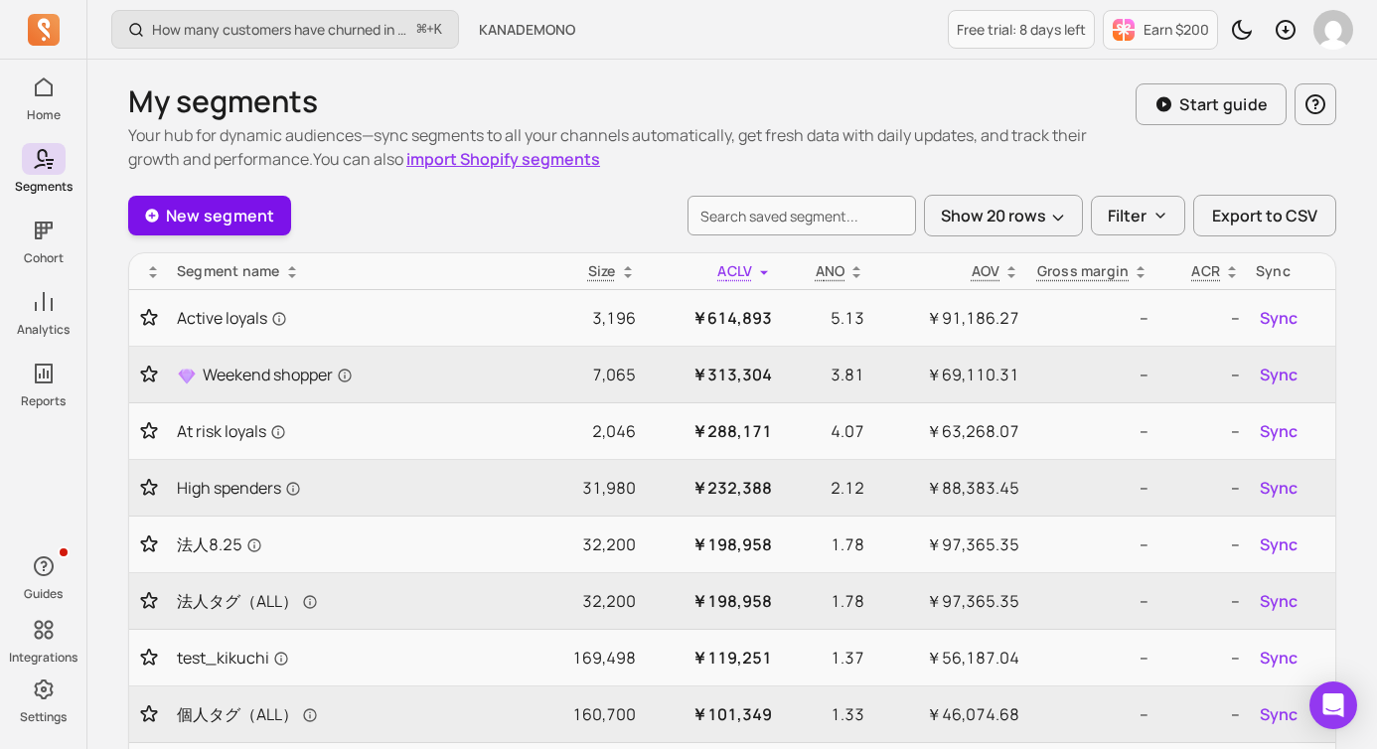
click at [250, 213] on link "New segment" at bounding box center [209, 216] width 163 height 40
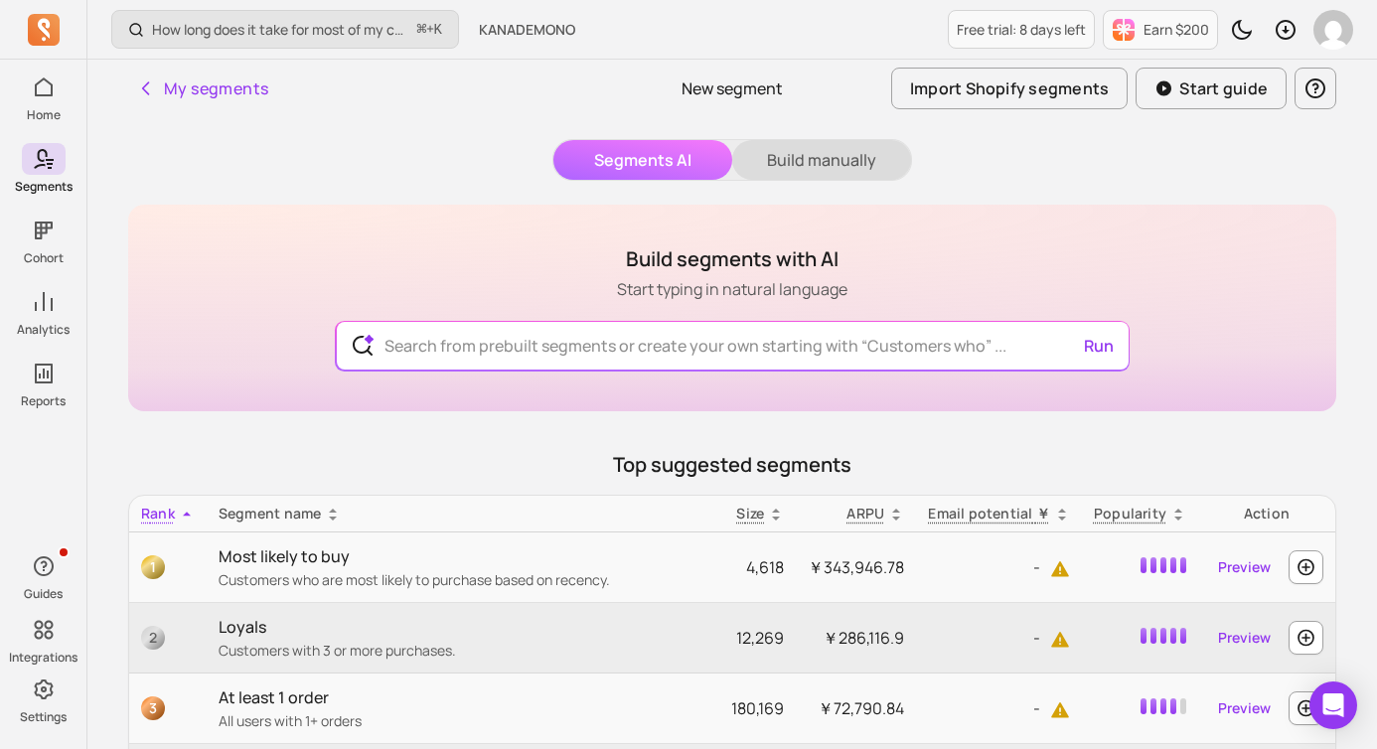
click at [816, 164] on button "Build manually" at bounding box center [821, 160] width 179 height 40
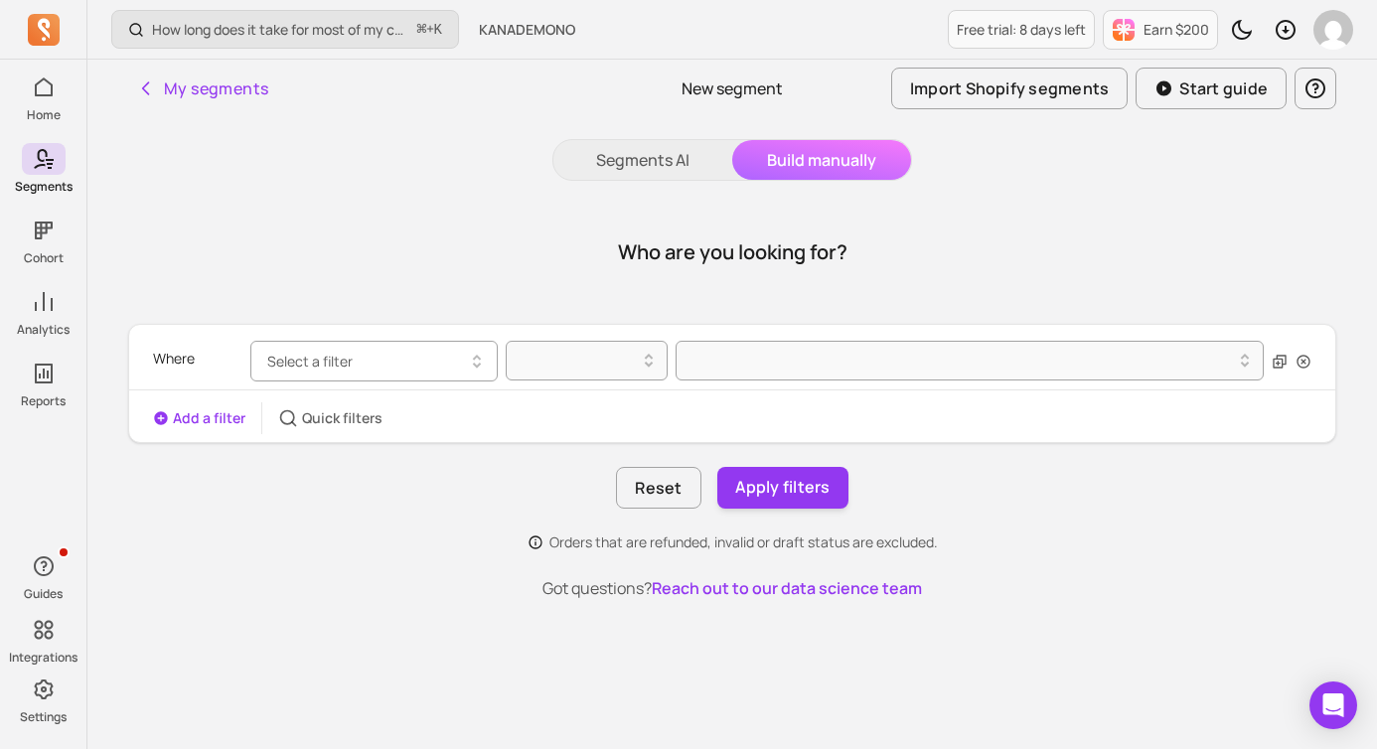
click at [422, 348] on button "Select a filter" at bounding box center [373, 361] width 247 height 41
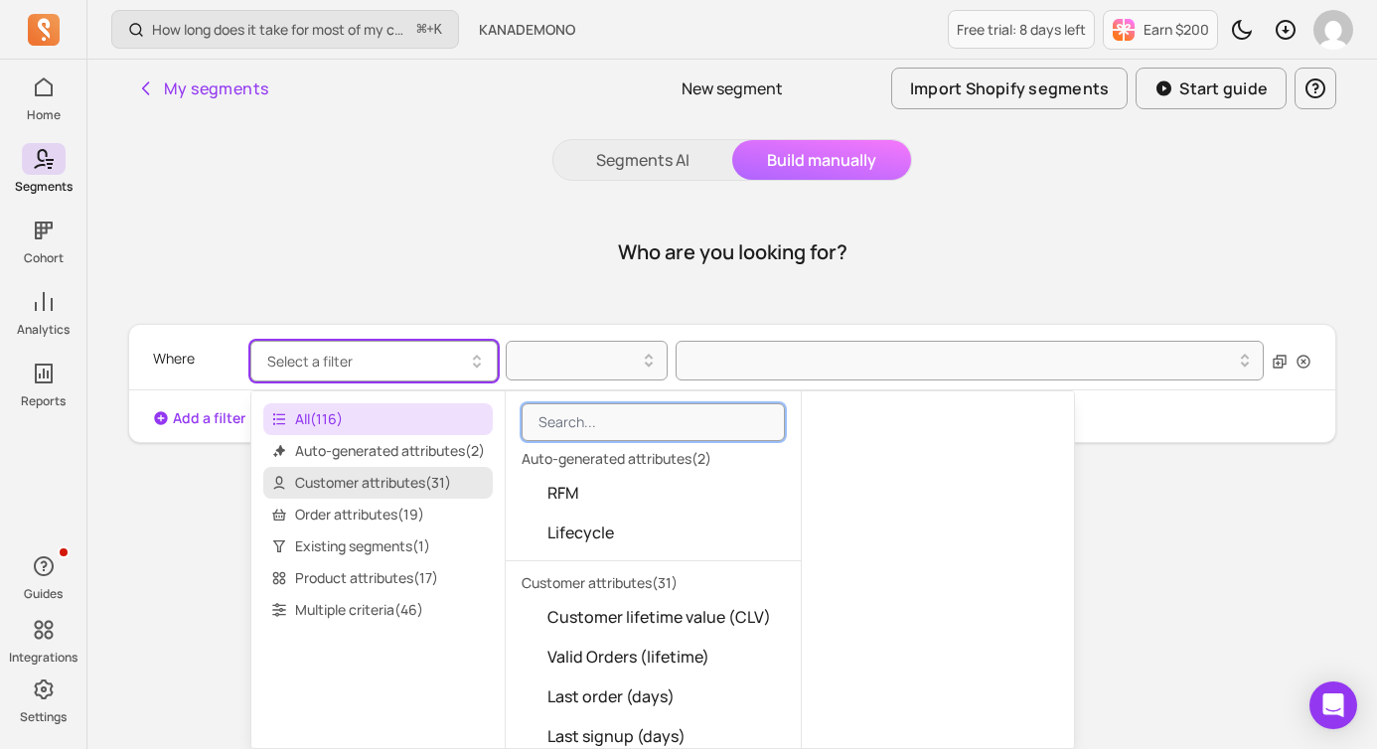
click at [405, 487] on span "Customer attributes ( 31 )" at bounding box center [378, 483] width 230 height 32
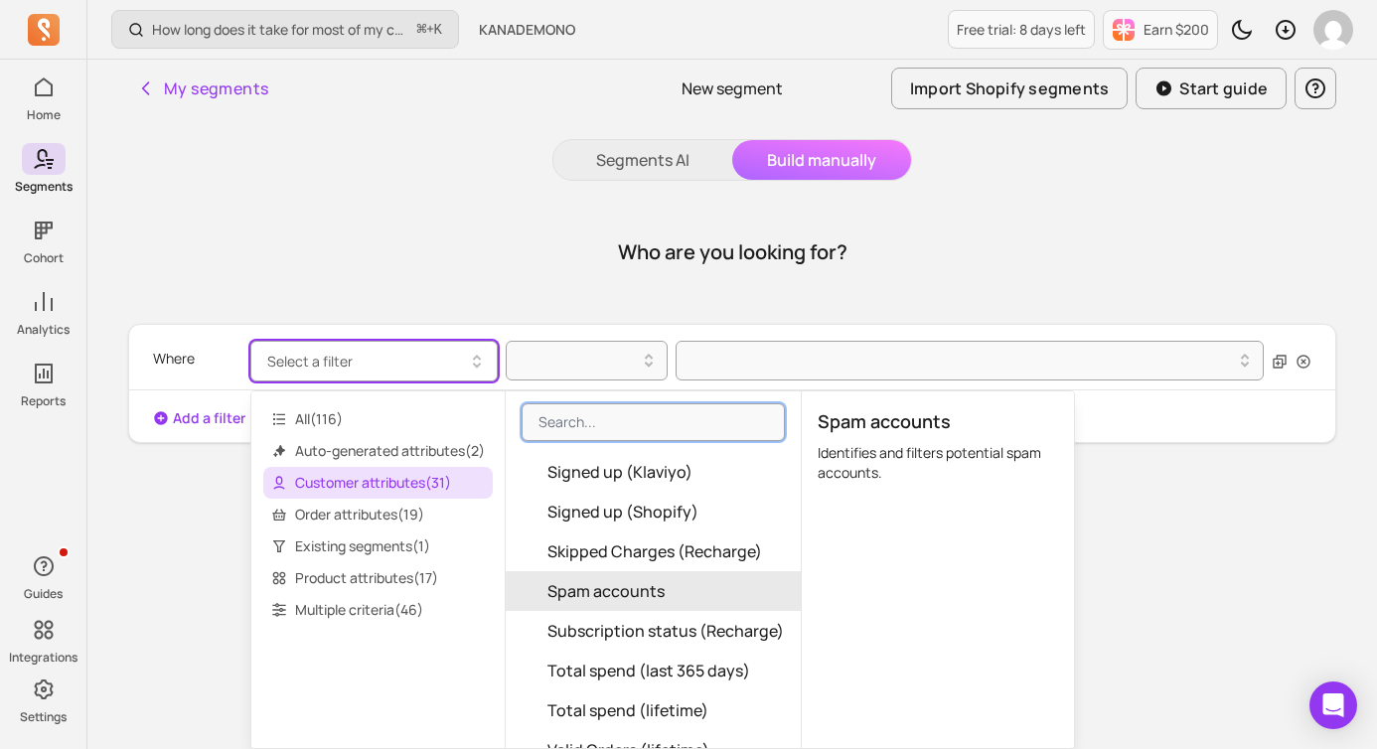
scroll to position [38, 0]
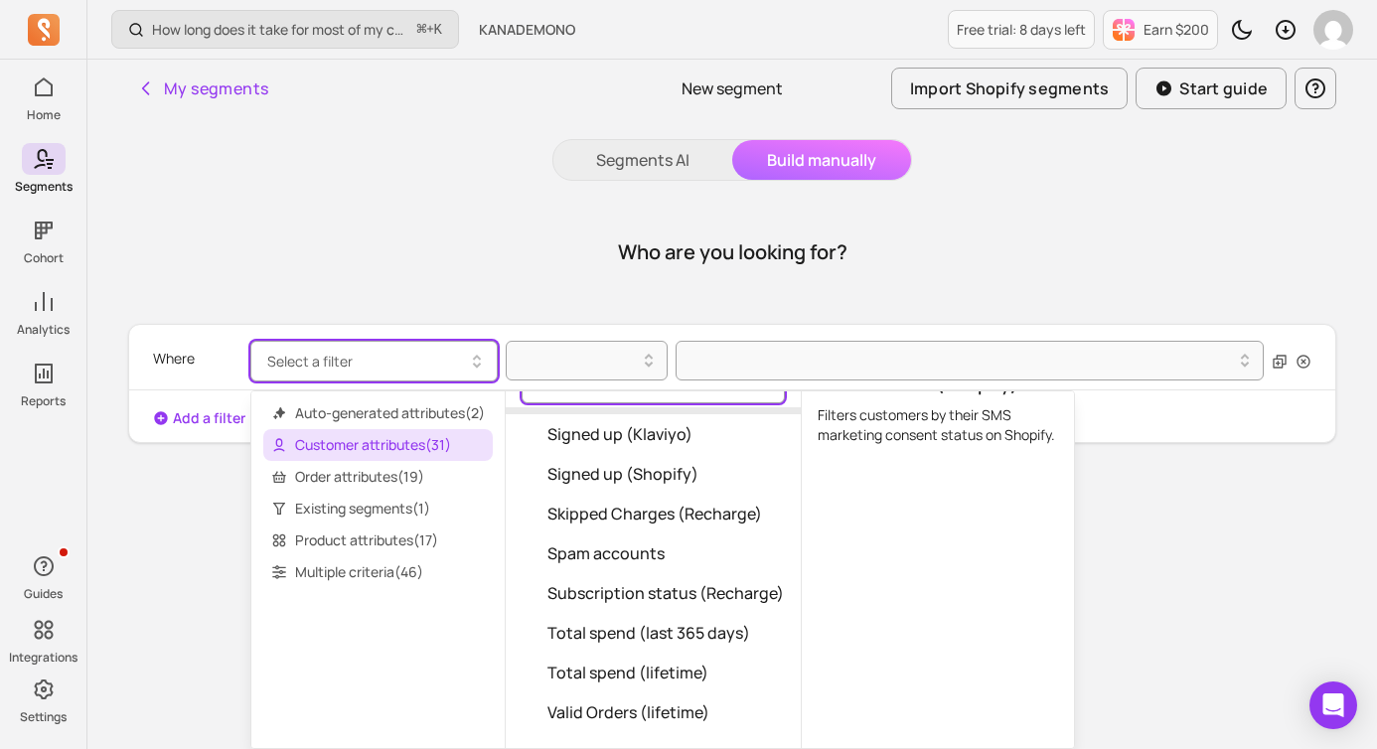
click at [583, 395] on input "search" at bounding box center [653, 385] width 263 height 38
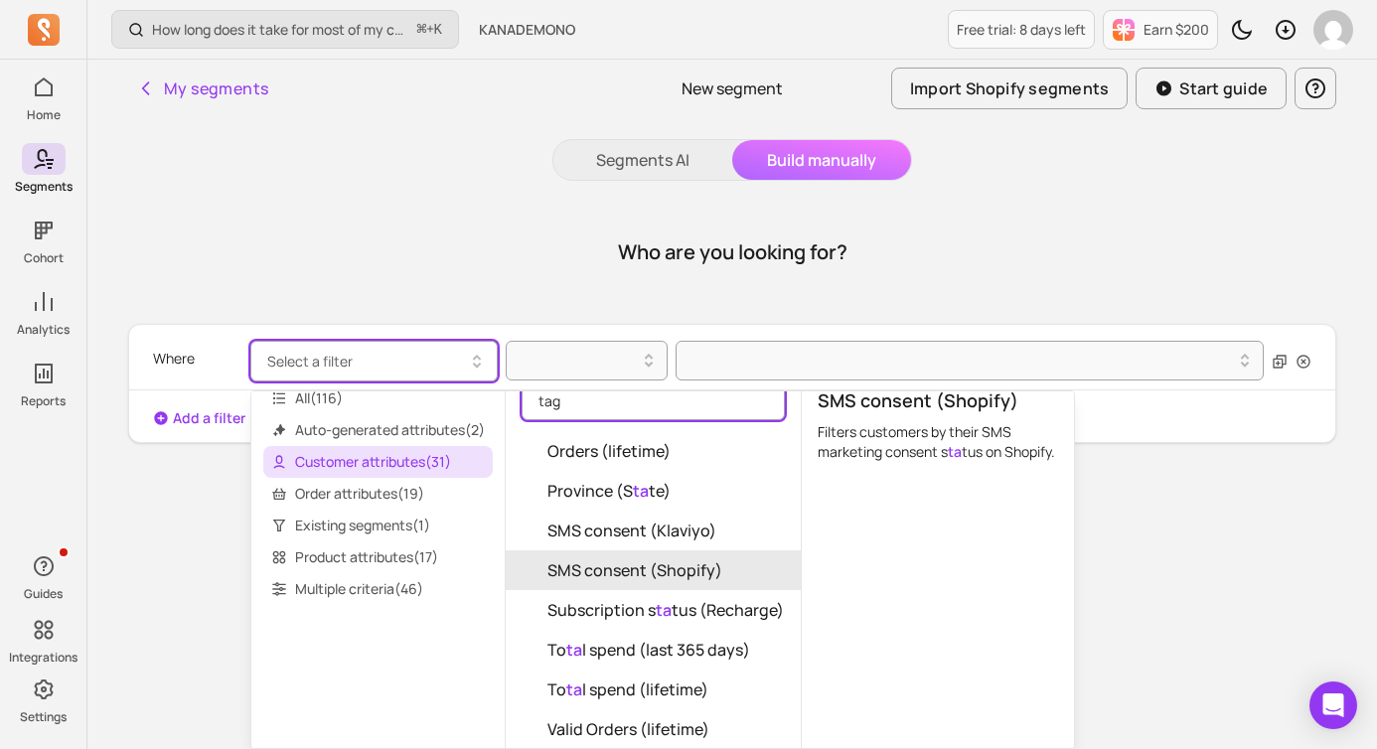
scroll to position [0, 0]
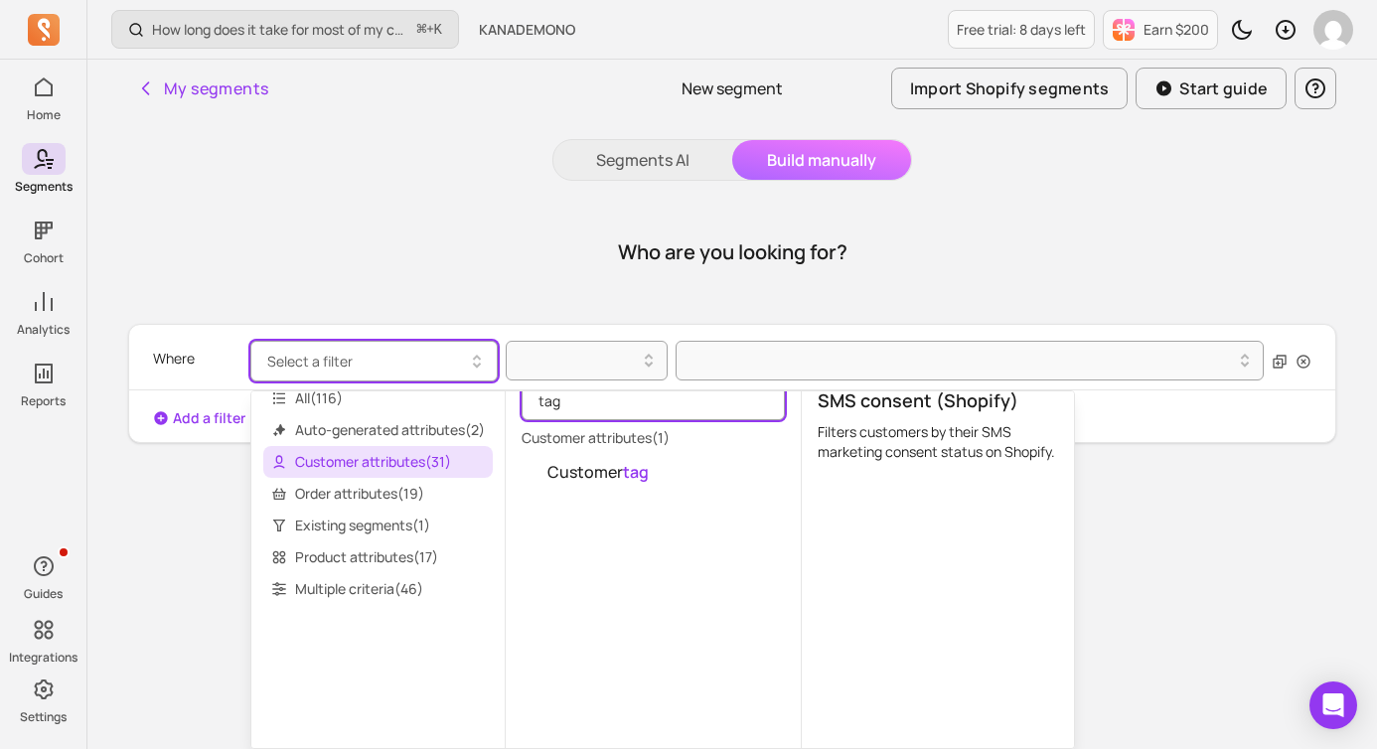
type input "tag"
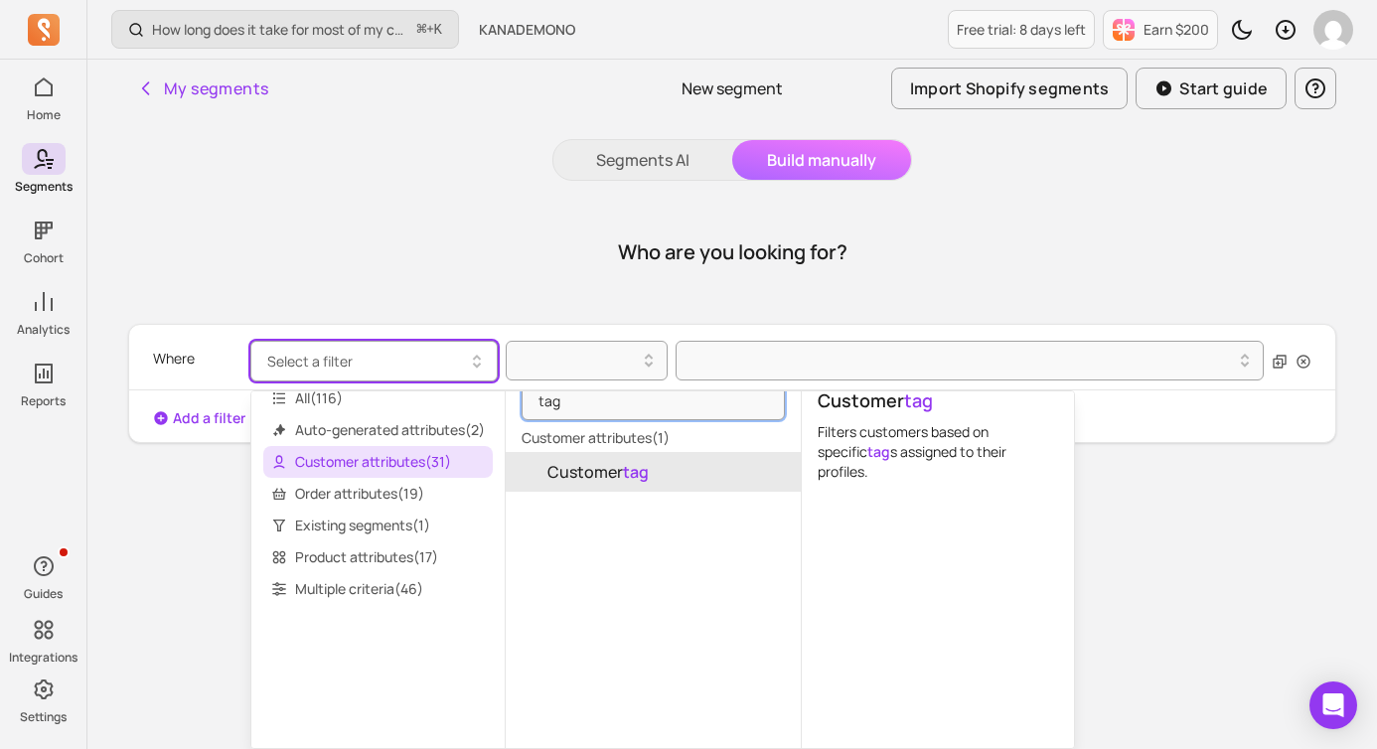
click at [619, 472] on span "Customer tag" at bounding box center [598, 472] width 101 height 24
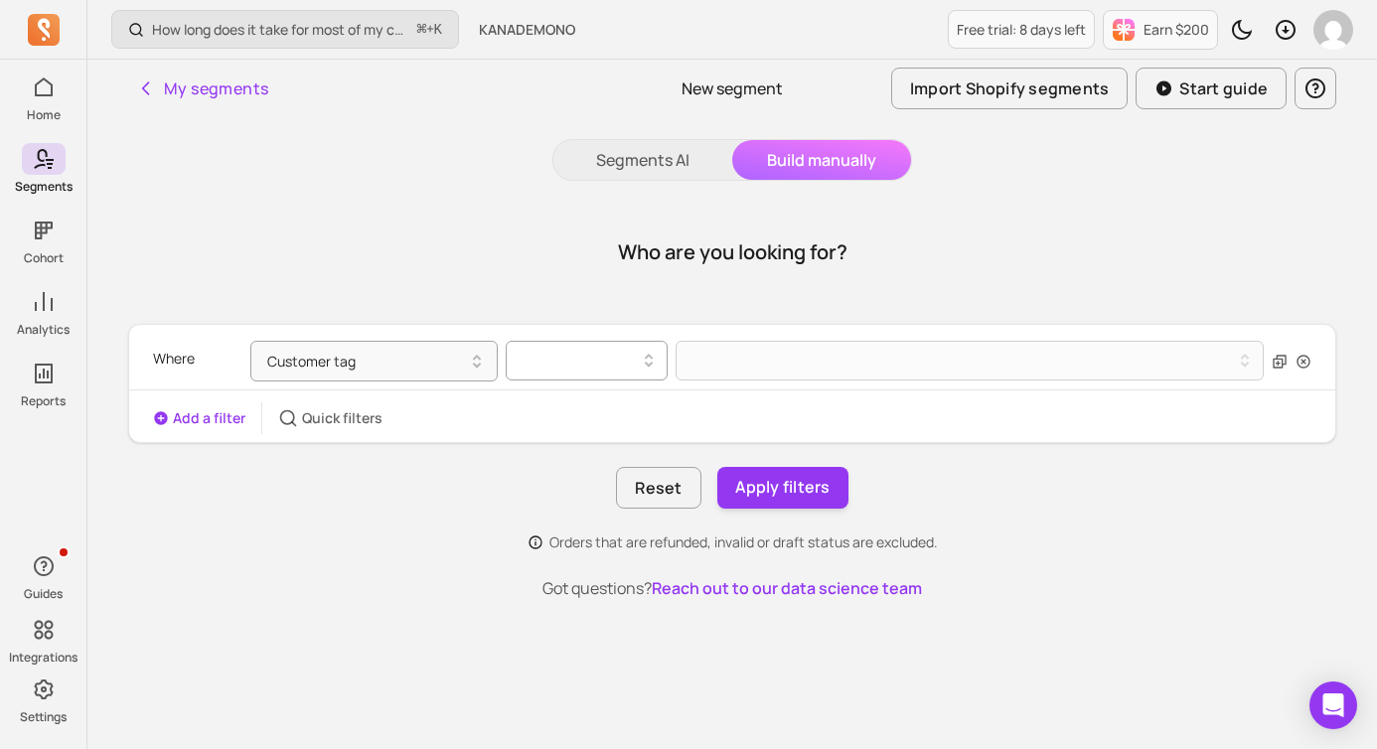
click at [610, 373] on div at bounding box center [579, 361] width 140 height 32
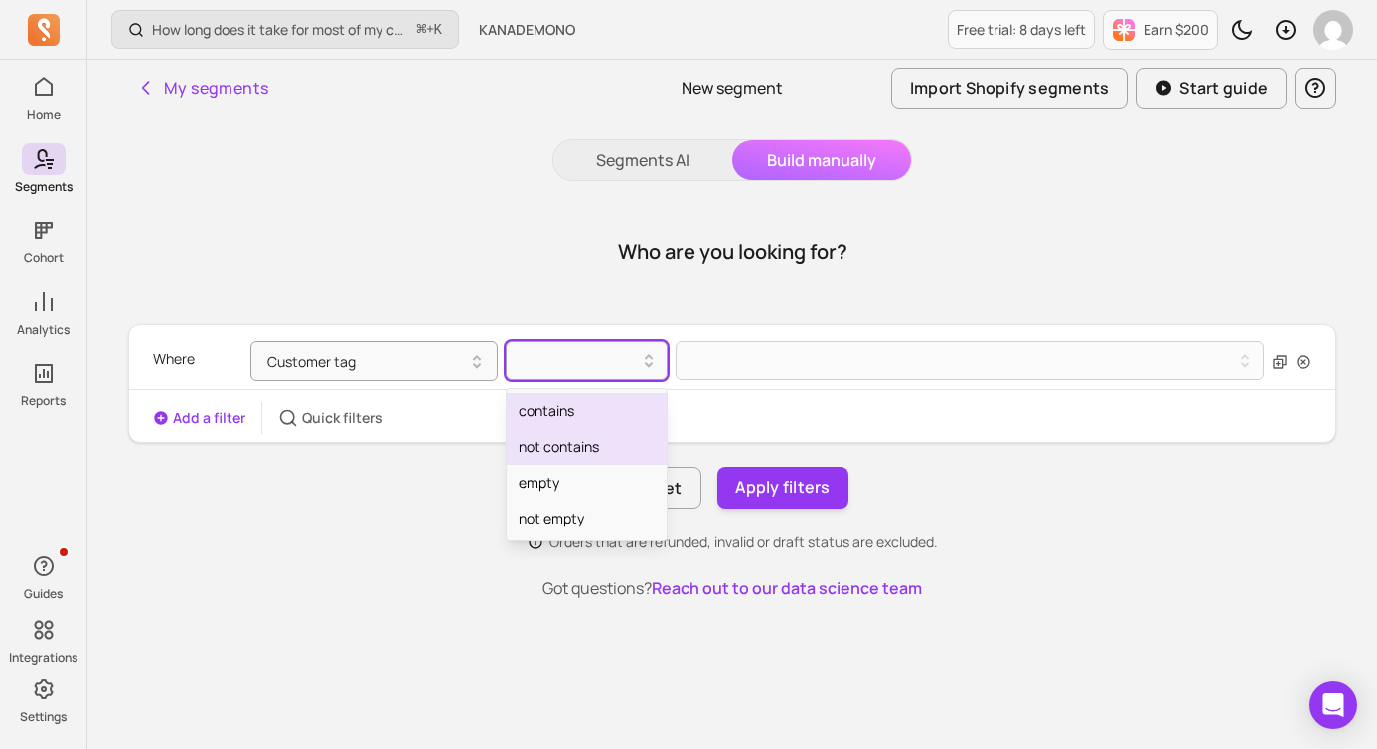
click at [600, 414] on div "contains" at bounding box center [587, 412] width 160 height 36
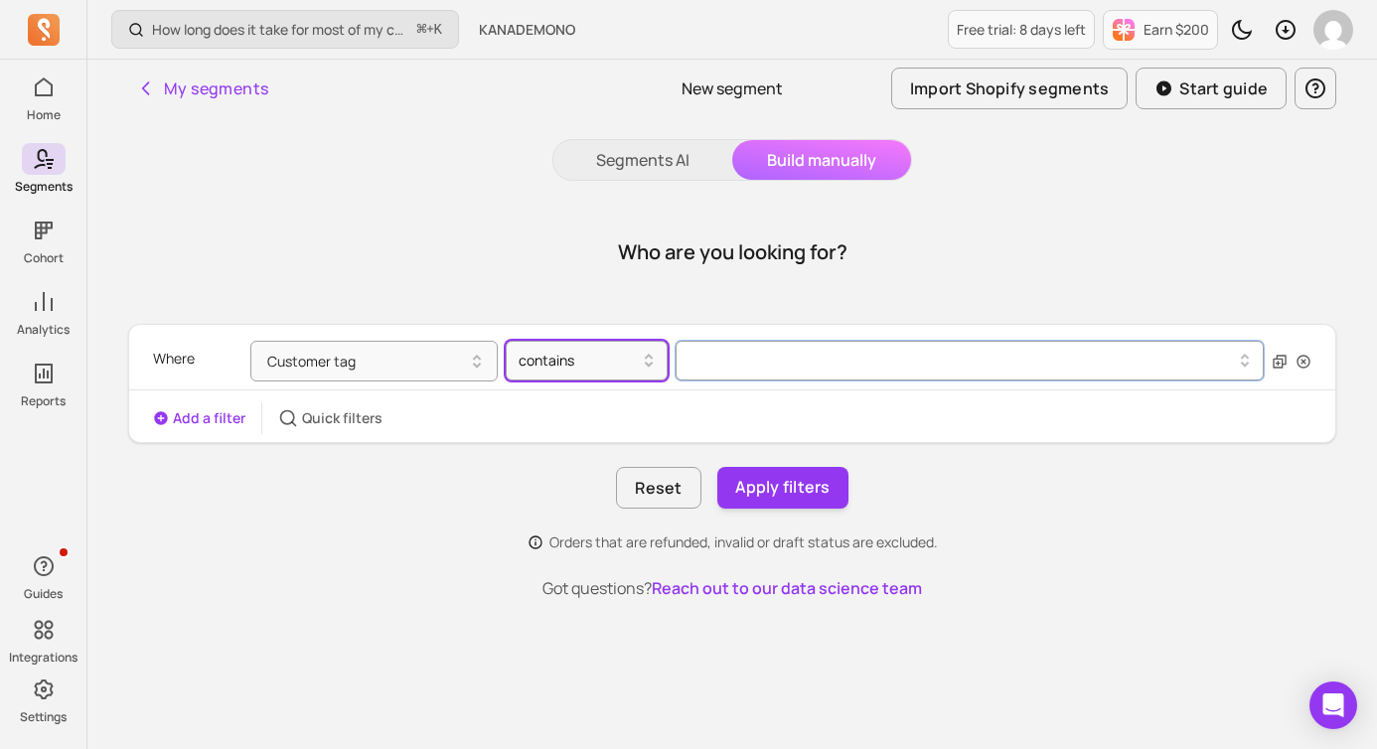
click at [736, 359] on div at bounding box center [963, 361] width 541 height 8
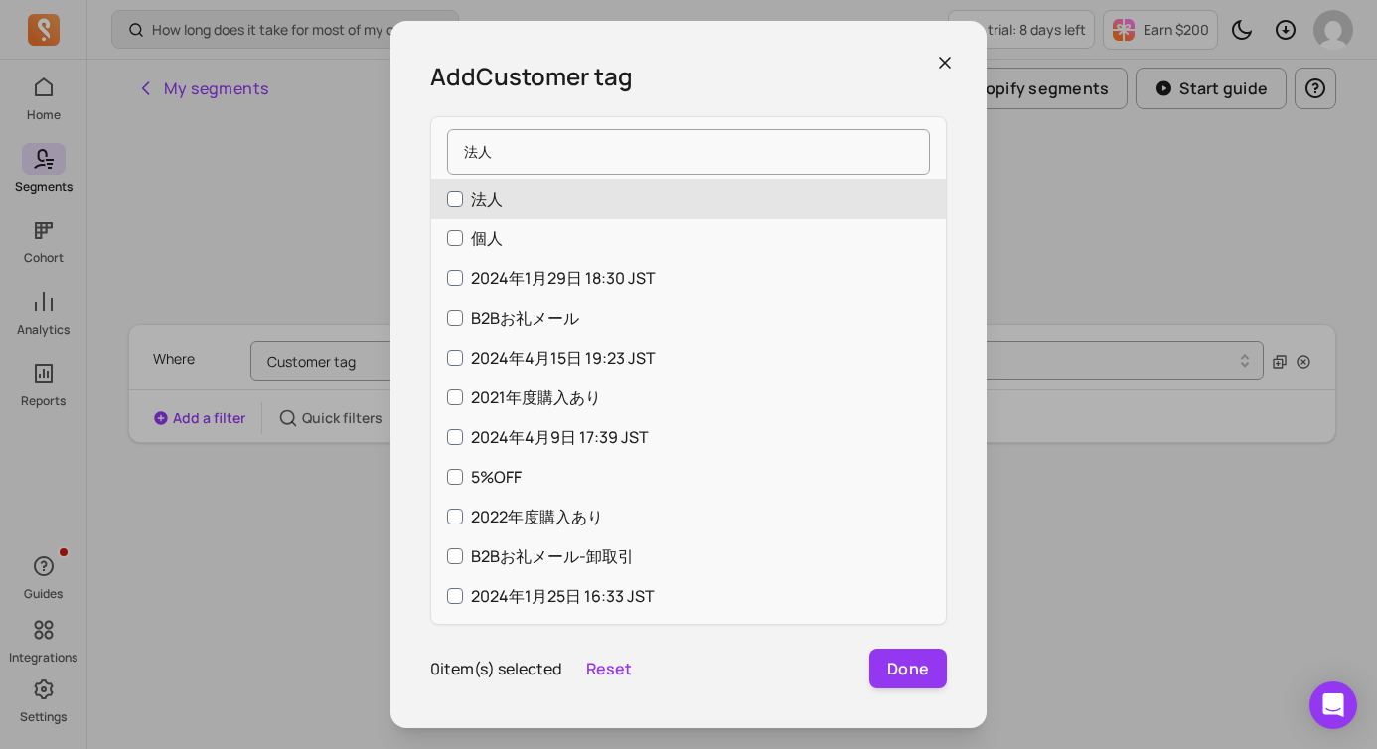
type input "法人"
click at [512, 197] on label "法人" at bounding box center [688, 199] width 515 height 40
click at [463, 197] on input "法人" at bounding box center [455, 199] width 16 height 16
checkbox input "true"
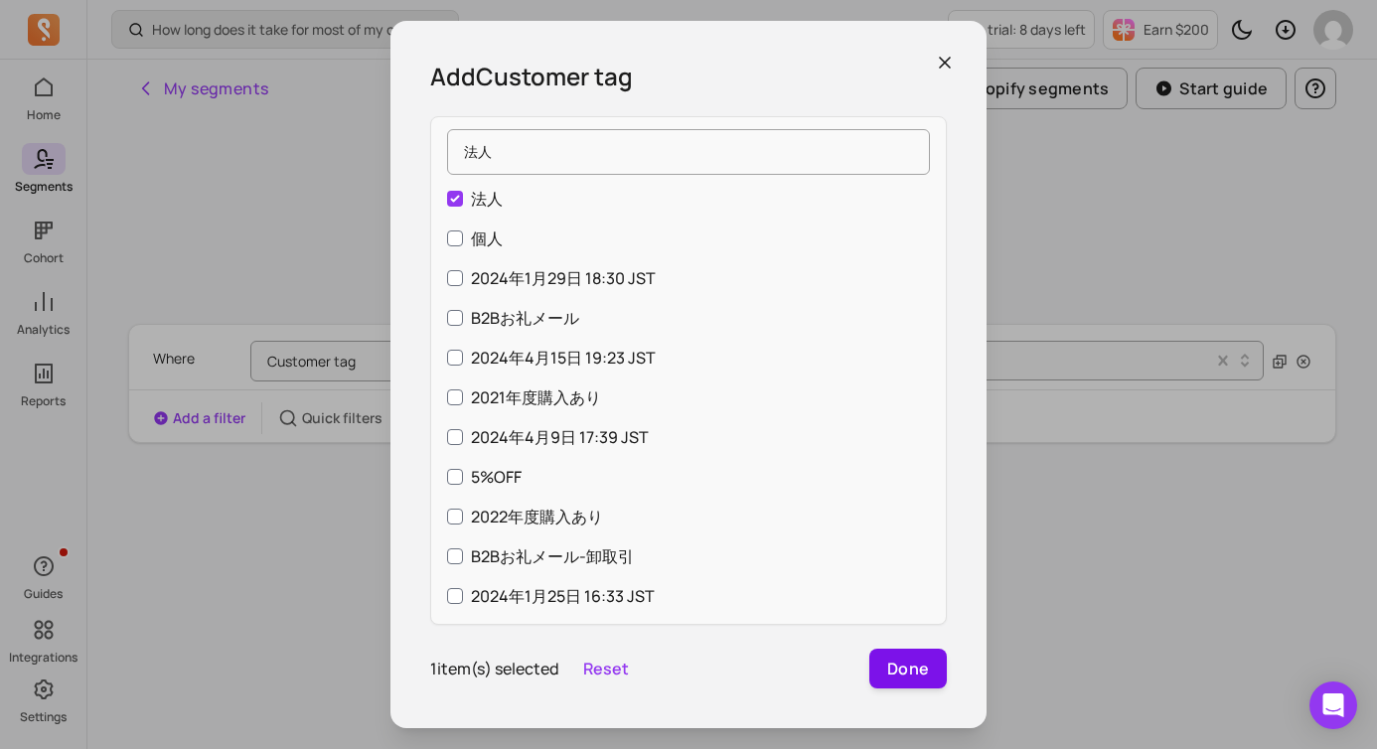
click at [913, 660] on button "Done" at bounding box center [909, 669] width 78 height 40
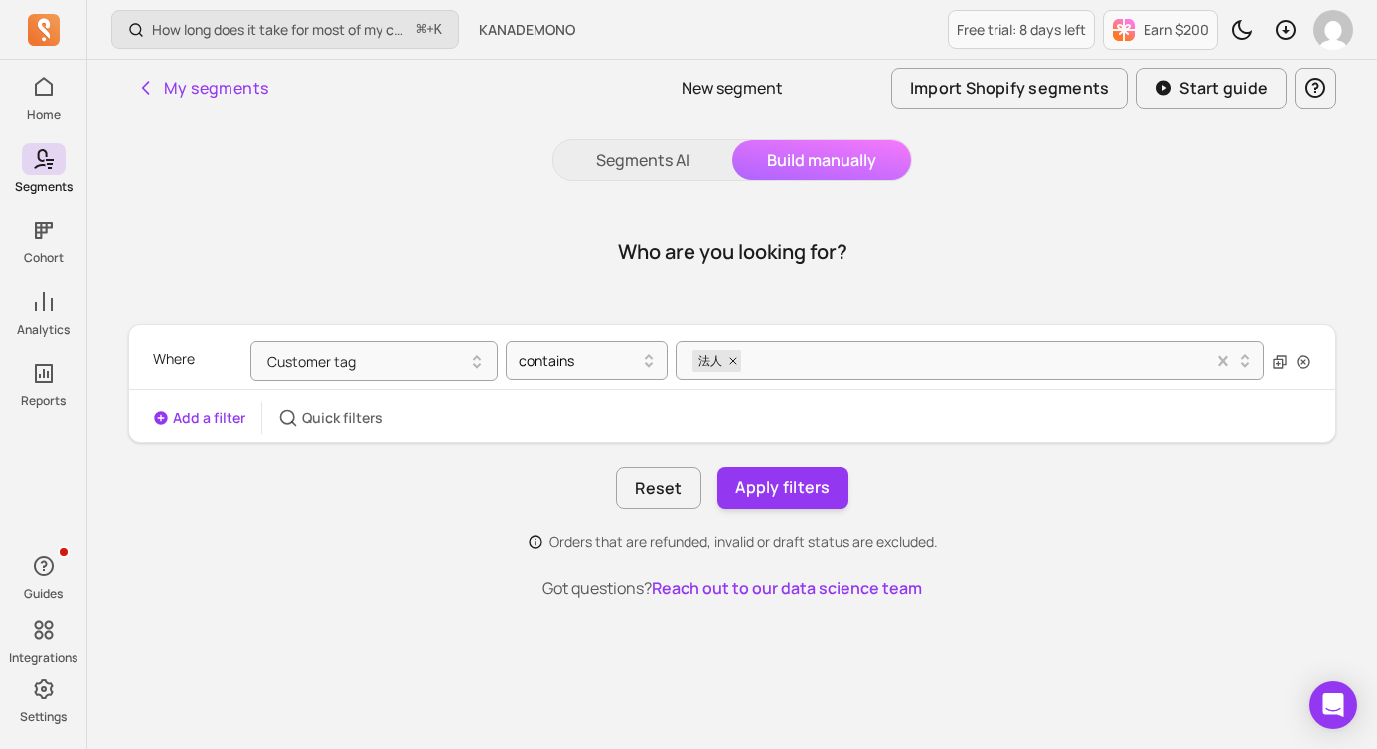
click at [209, 409] on button "Add a filter" at bounding box center [199, 418] width 92 height 20
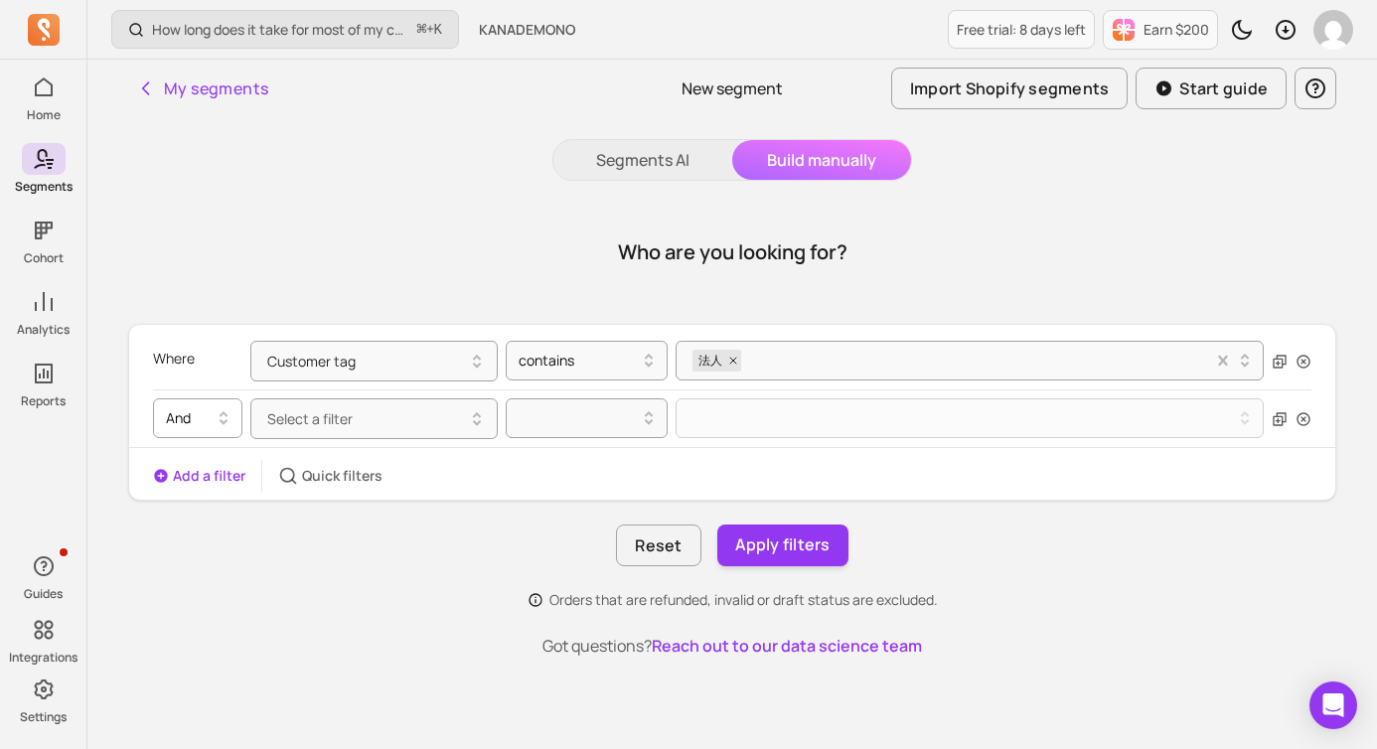
click at [209, 419] on div at bounding box center [190, 418] width 48 height 24
click at [334, 421] on span "Select a filter" at bounding box center [309, 418] width 85 height 19
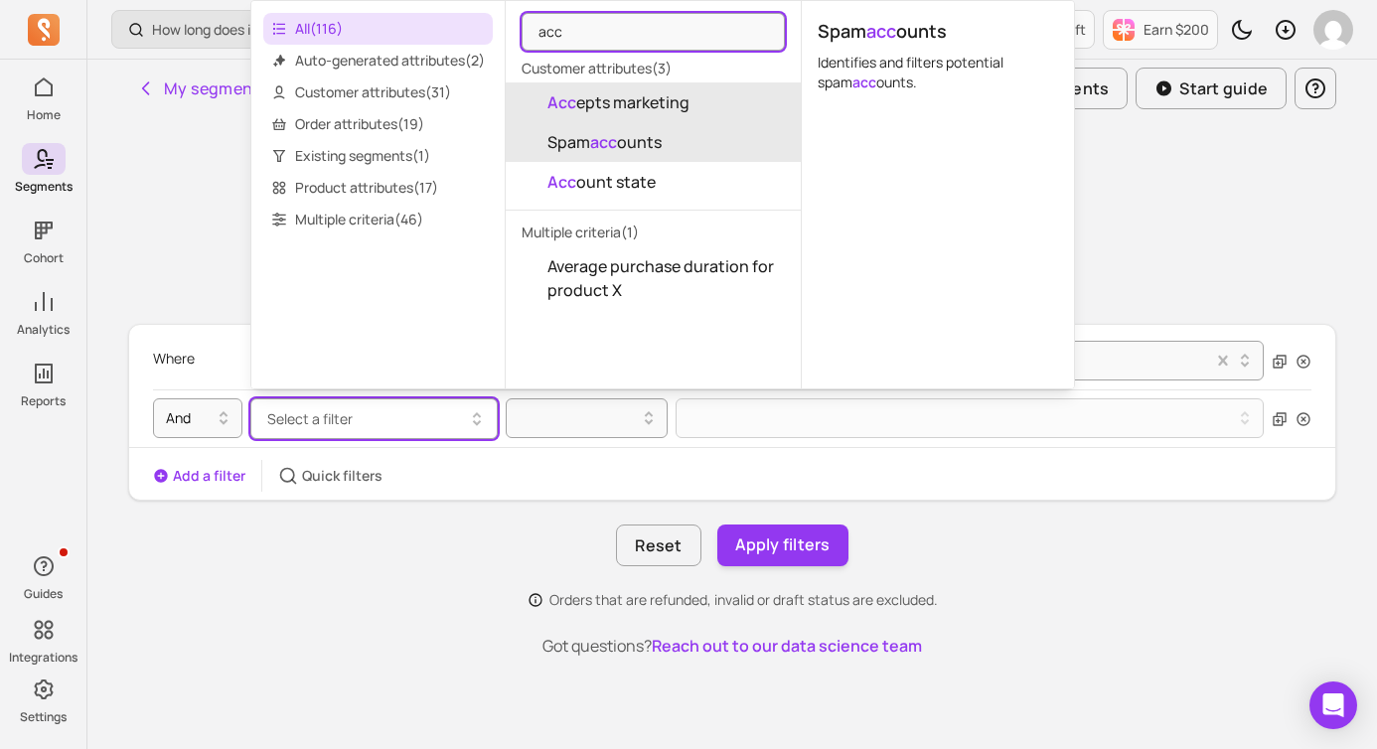
type input "acc"
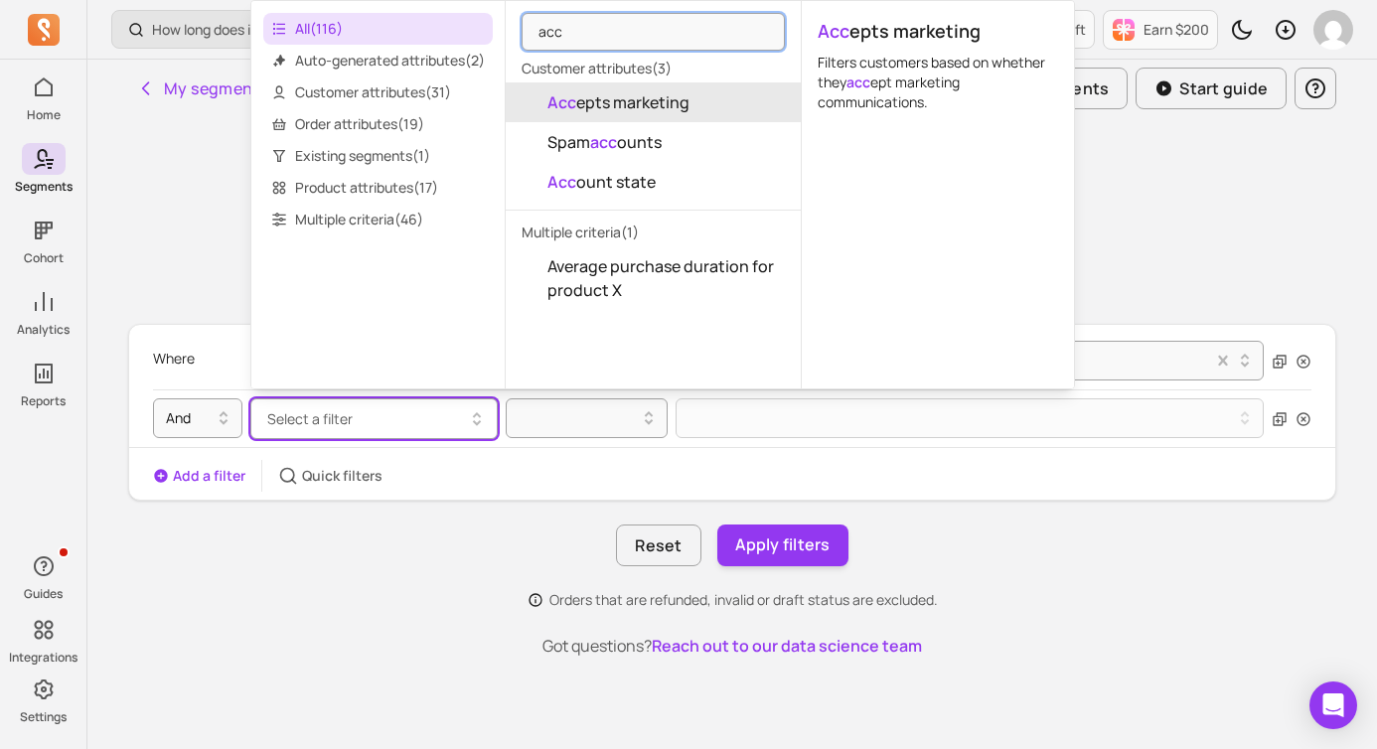
click at [649, 105] on span "Acc epts marketing" at bounding box center [619, 102] width 142 height 24
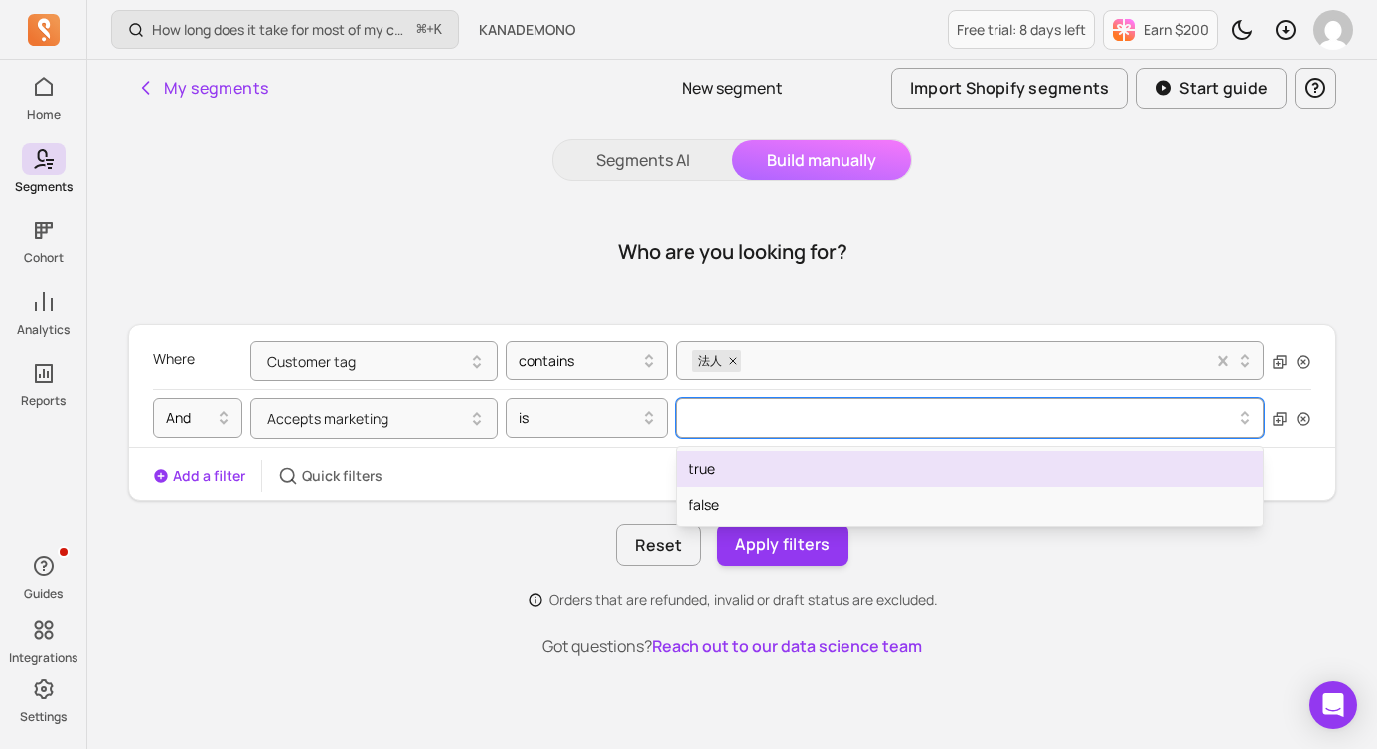
click at [743, 424] on div at bounding box center [962, 418] width 547 height 24
click at [742, 472] on div "true" at bounding box center [970, 469] width 586 height 36
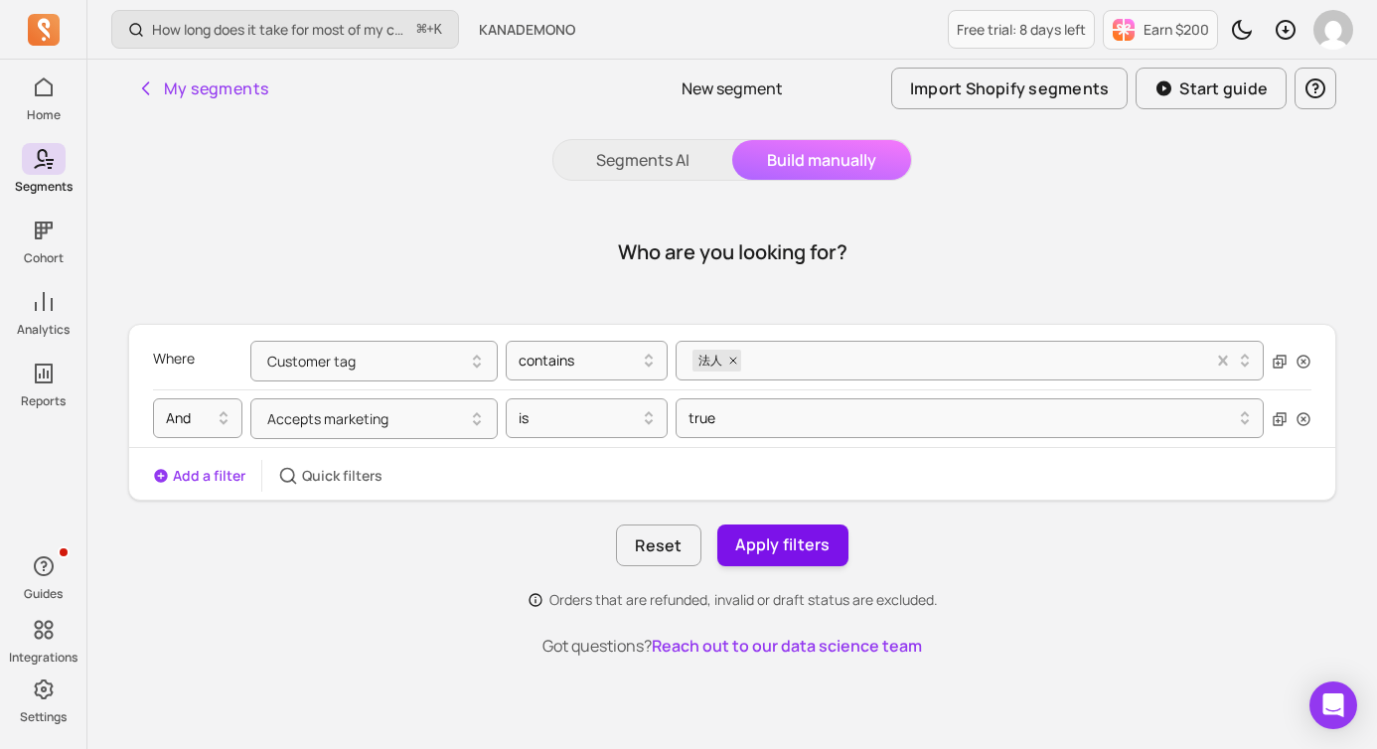
click at [771, 553] on button "Apply filters" at bounding box center [782, 546] width 131 height 42
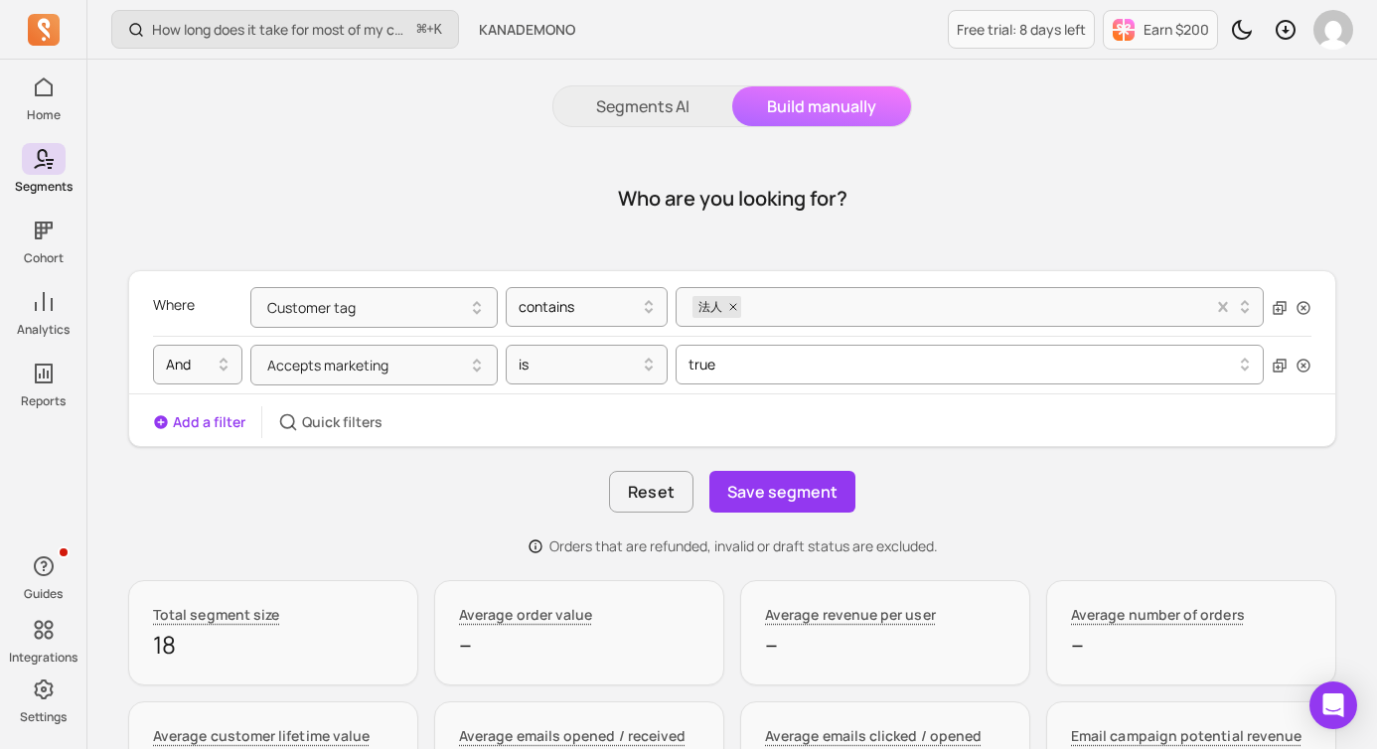
scroll to position [147, 0]
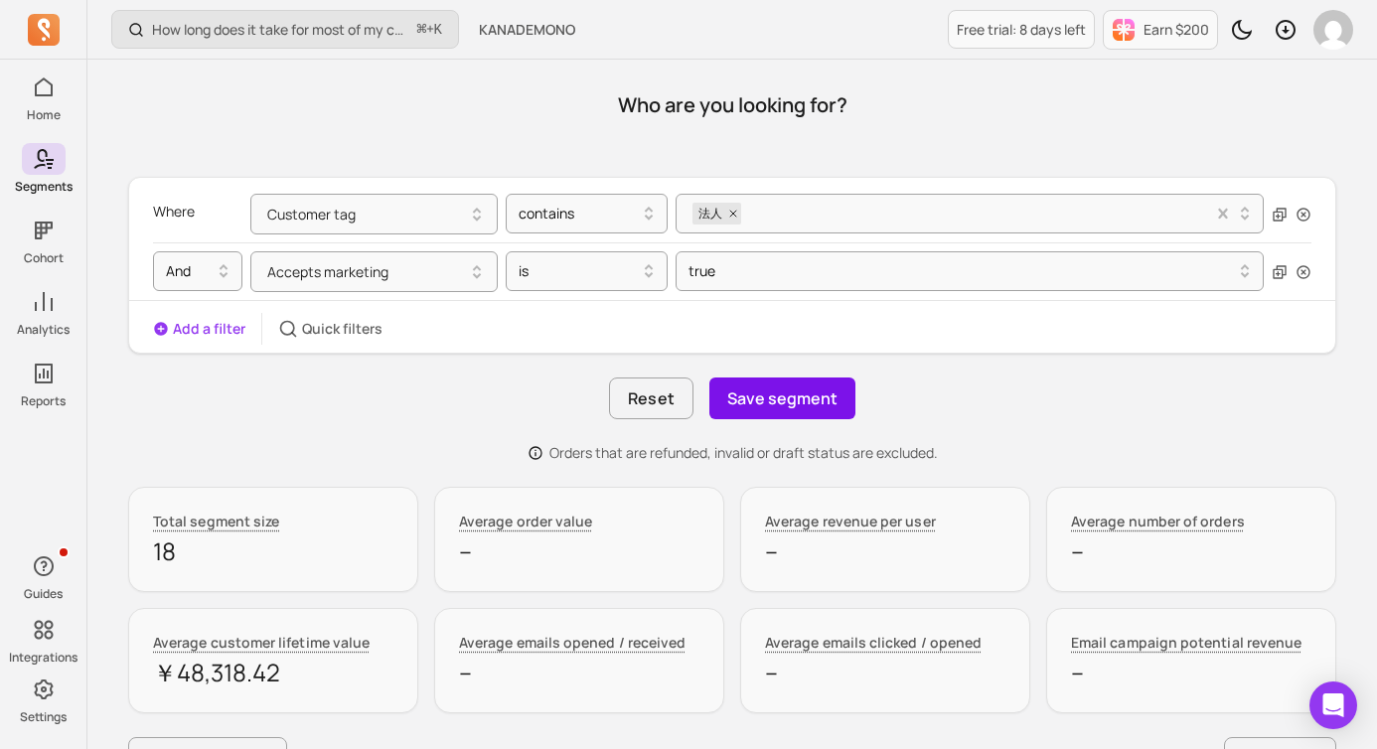
click at [797, 400] on button "Save segment" at bounding box center [783, 399] width 146 height 42
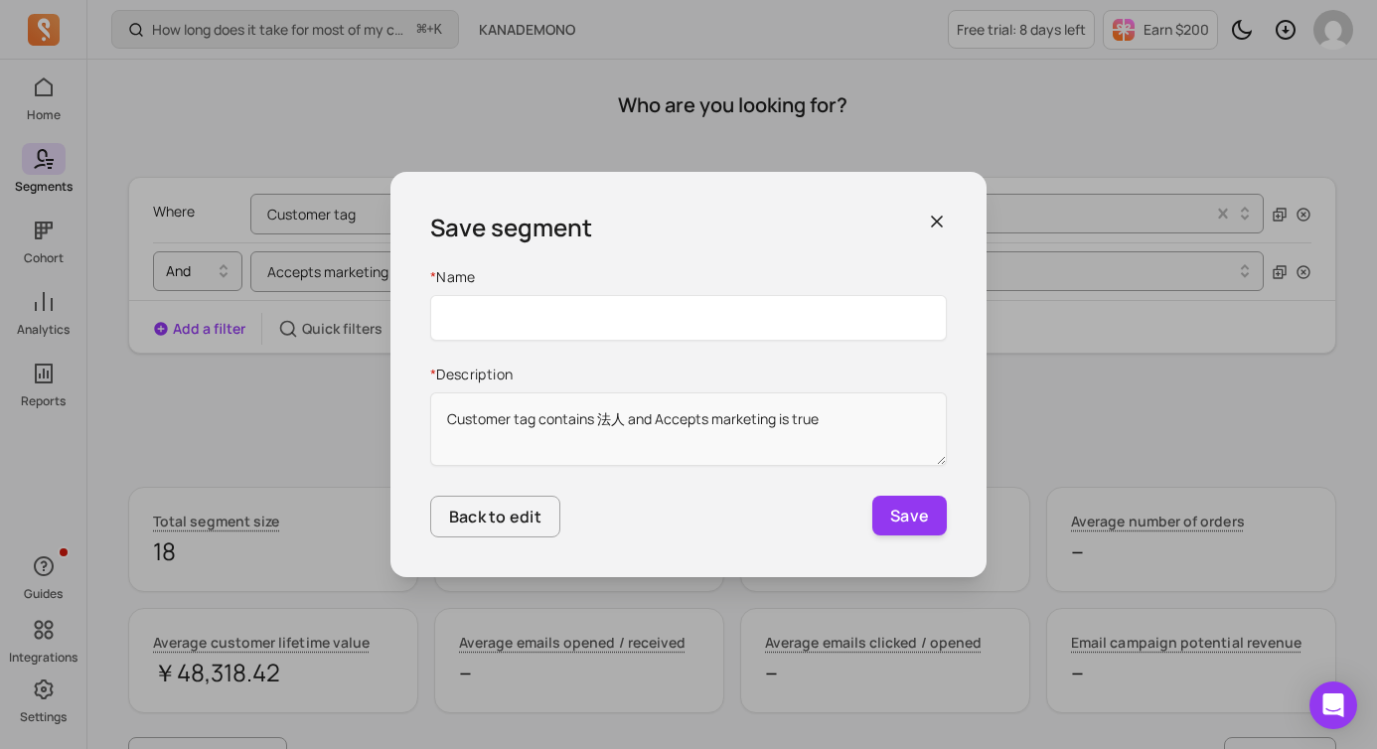
click at [683, 315] on input "Name" at bounding box center [688, 318] width 517 height 46
type input "法人（メルマガ購読ON）"
click at [897, 512] on button "Save" at bounding box center [910, 516] width 75 height 40
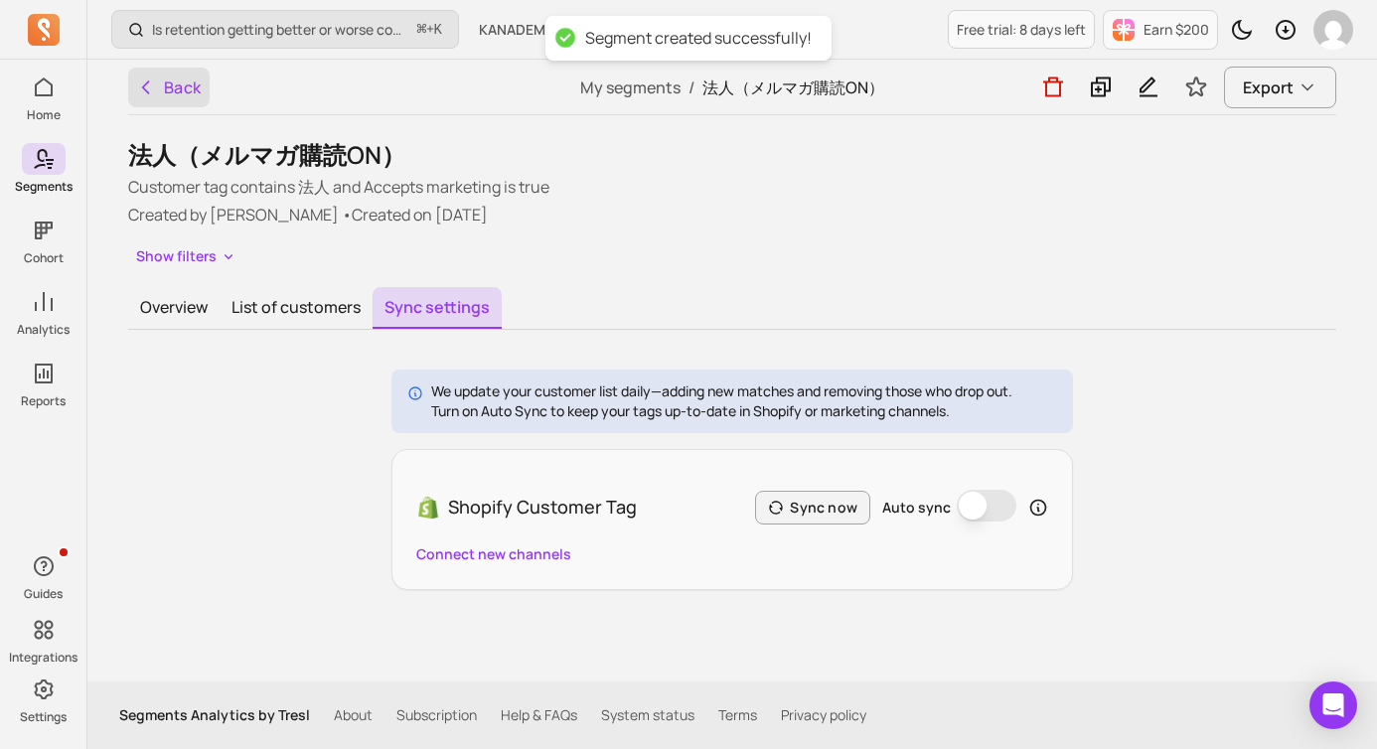
click at [143, 95] on icon "button" at bounding box center [146, 88] width 20 height 20
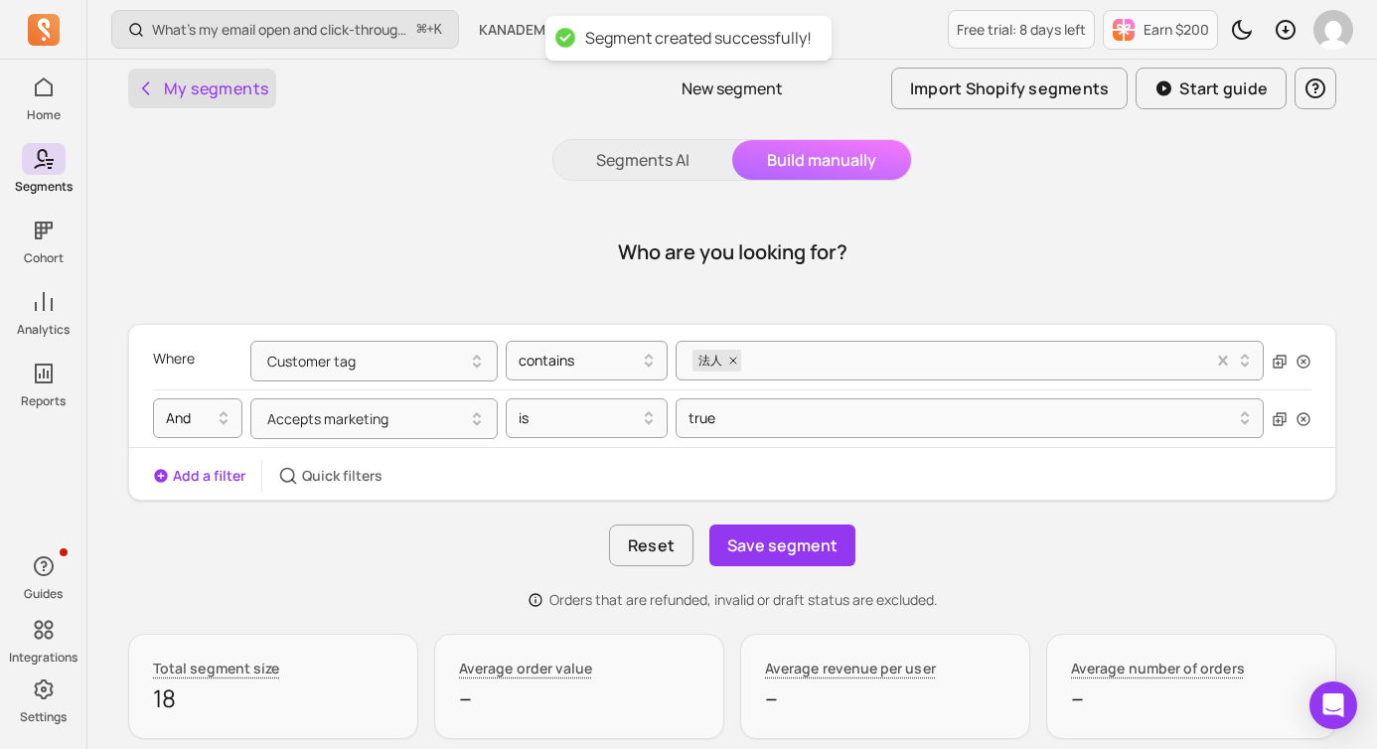
click at [164, 86] on button "My segments" at bounding box center [202, 89] width 148 height 40
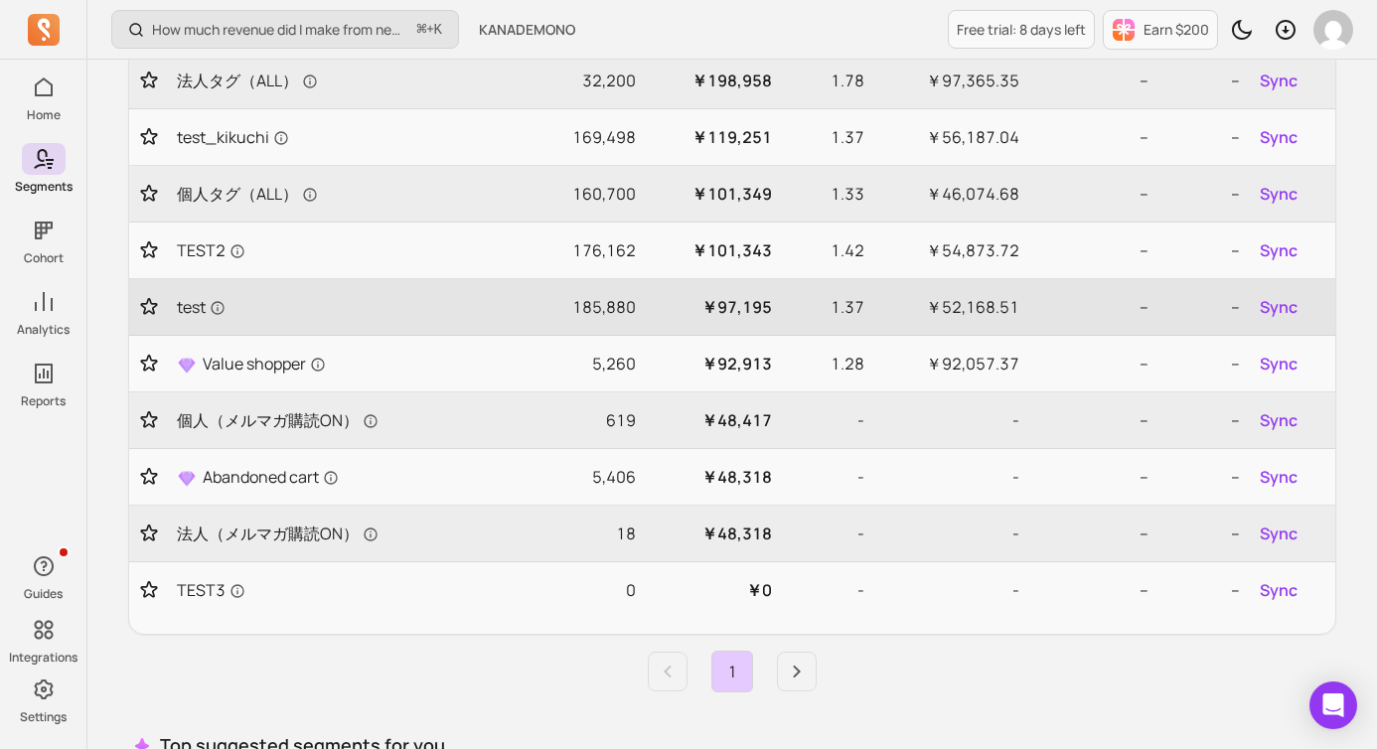
scroll to position [520, 0]
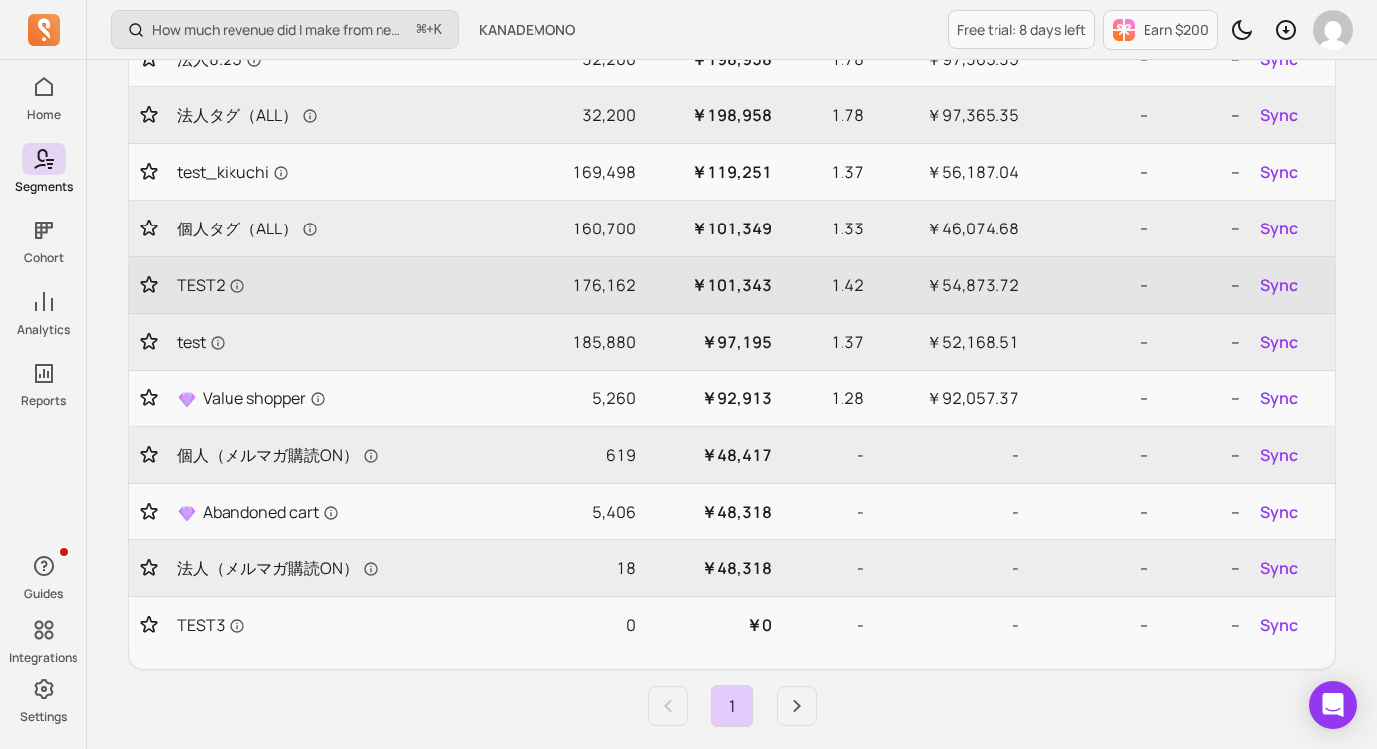
scroll to position [474, 0]
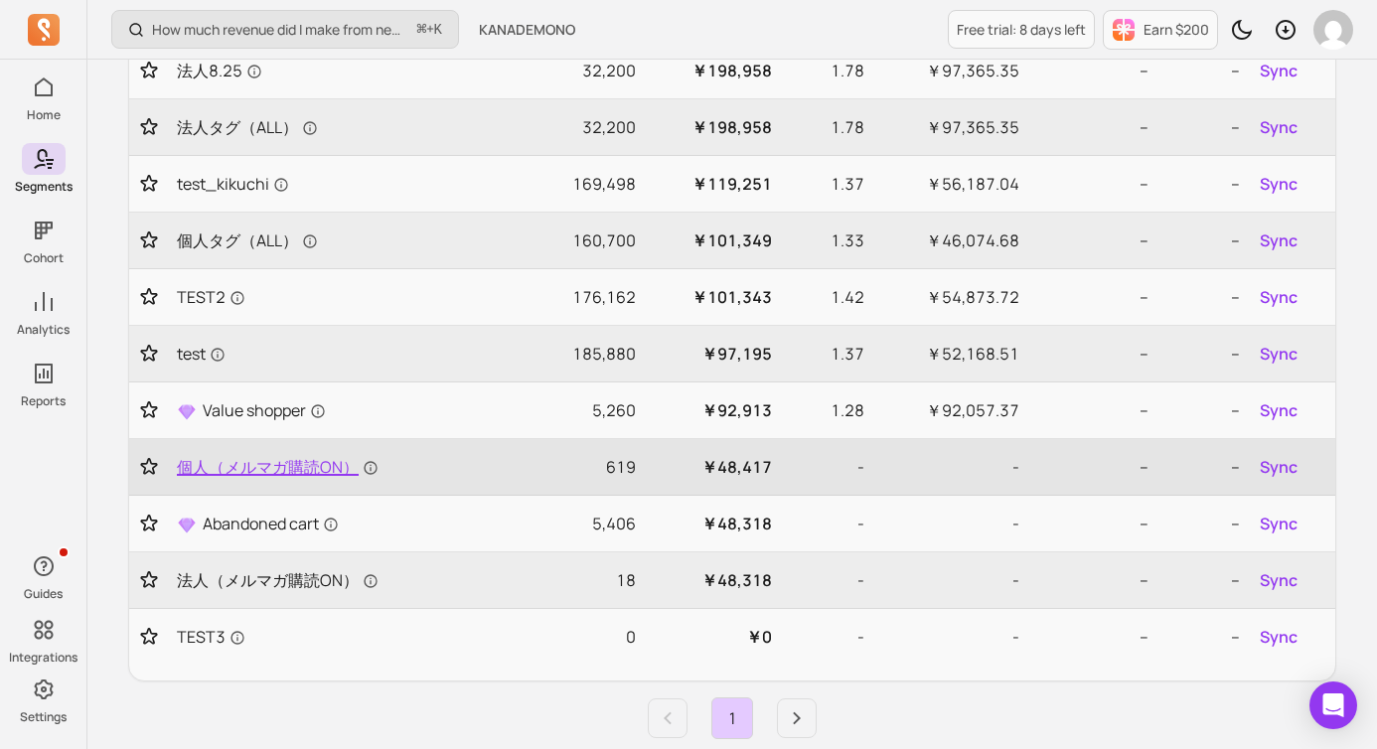
click at [329, 468] on span "個人（メルマガ購読ON）" at bounding box center [278, 467] width 202 height 24
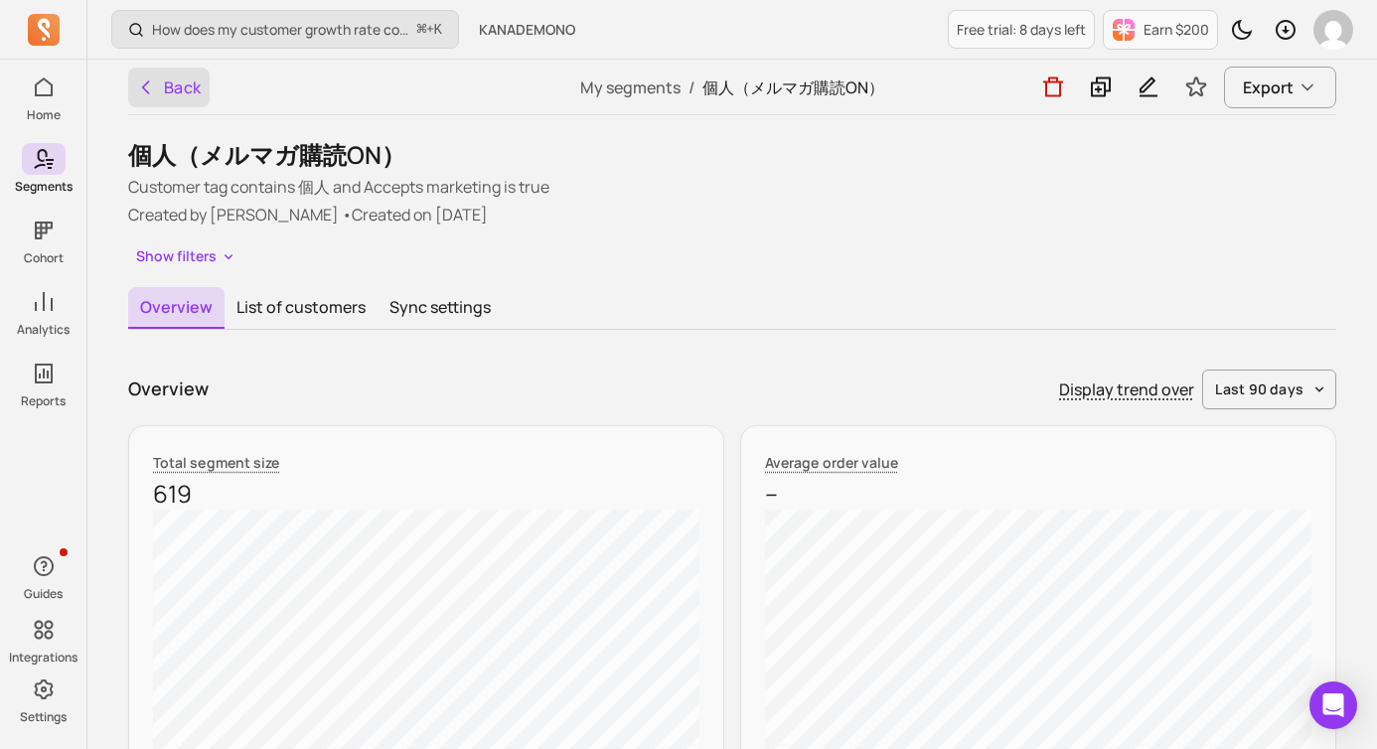
click at [152, 89] on icon "button" at bounding box center [146, 88] width 20 height 20
